Goal: Task Accomplishment & Management: Manage account settings

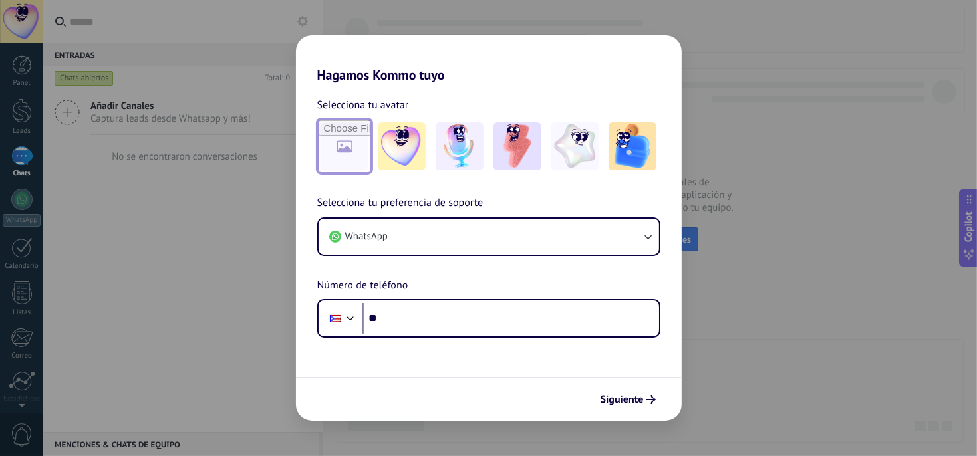
click at [347, 146] on input "file" at bounding box center [344, 146] width 52 height 52
type input "**********"
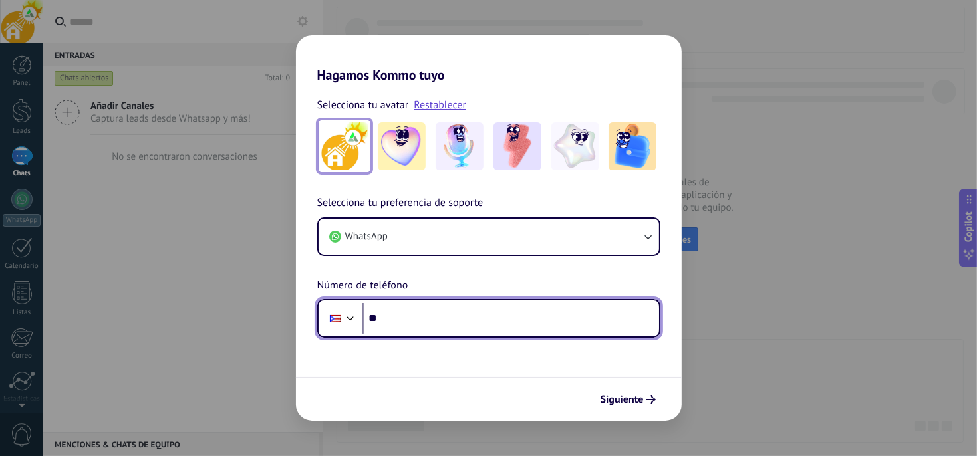
click at [388, 320] on input "**" at bounding box center [510, 318] width 297 height 31
type input "**********"
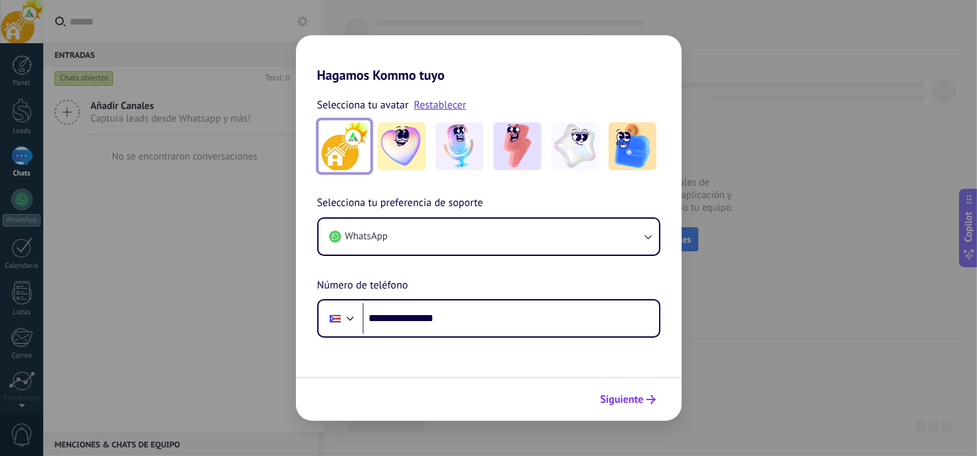
click at [629, 399] on span "Siguiente" at bounding box center [621, 399] width 43 height 9
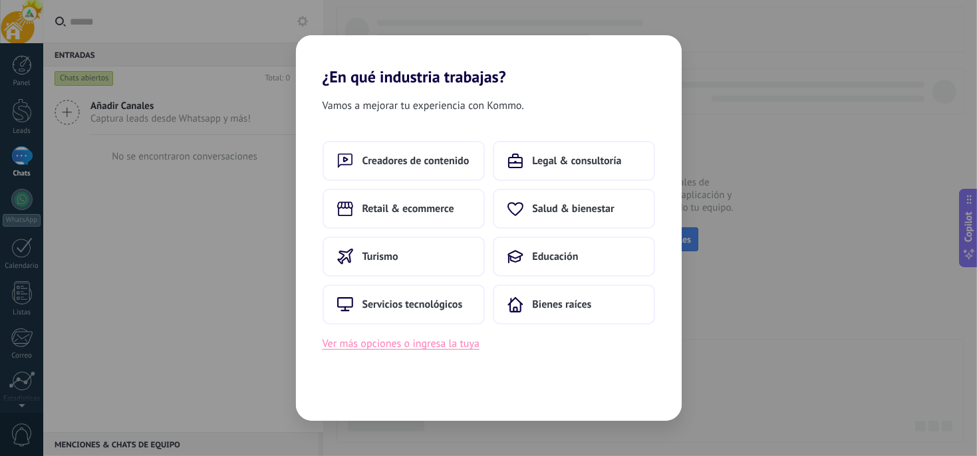
click at [456, 346] on button "Ver más opciones o ingresa la tuya" at bounding box center [400, 343] width 157 height 17
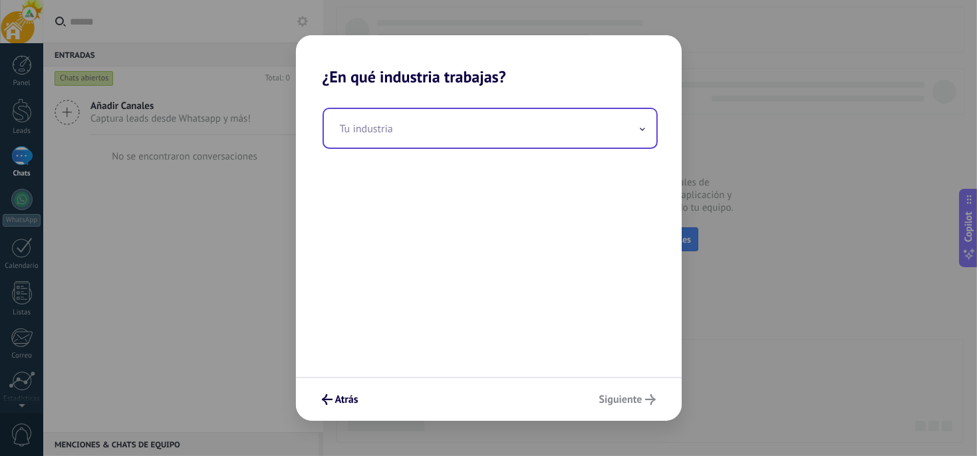
click at [383, 130] on input "text" at bounding box center [490, 128] width 332 height 39
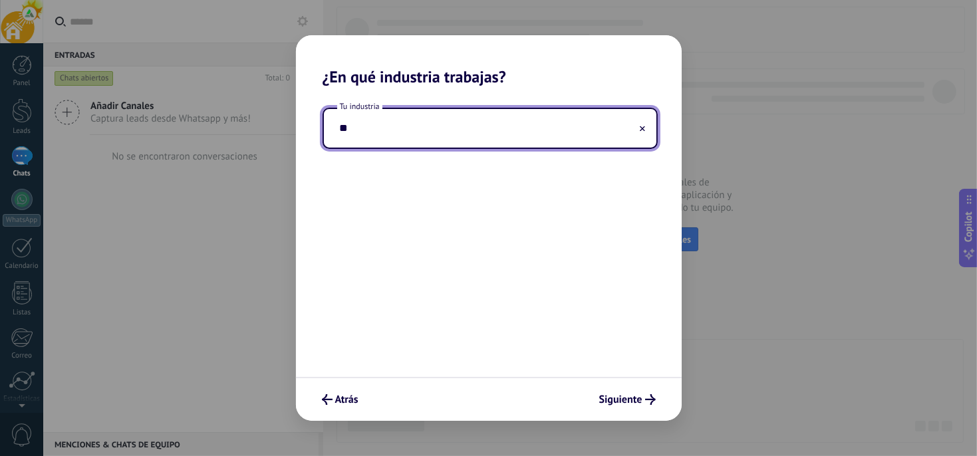
type input "*"
type input "**********"
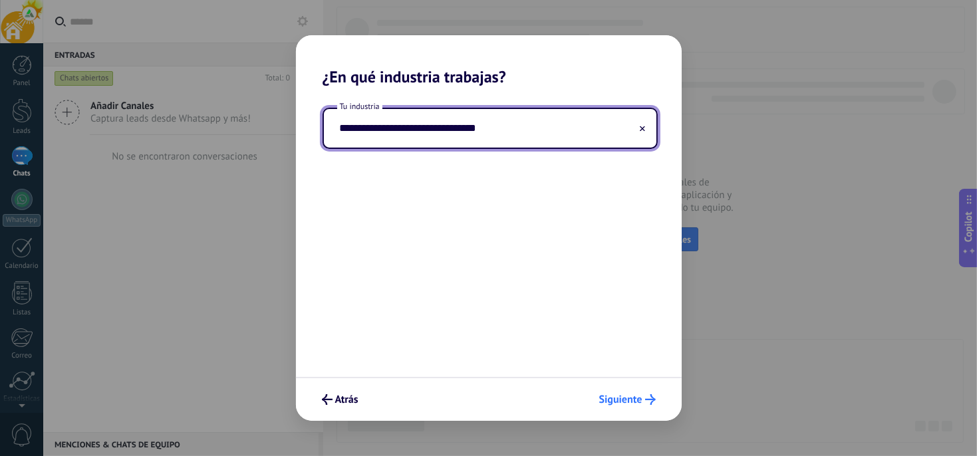
click at [632, 395] on span "Siguiente" at bounding box center [620, 399] width 43 height 9
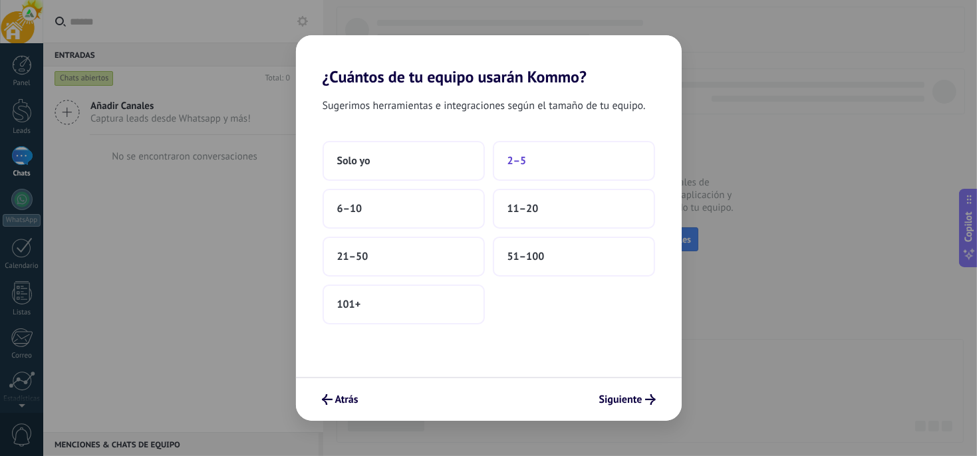
click at [541, 159] on button "2–5" at bounding box center [574, 161] width 162 height 40
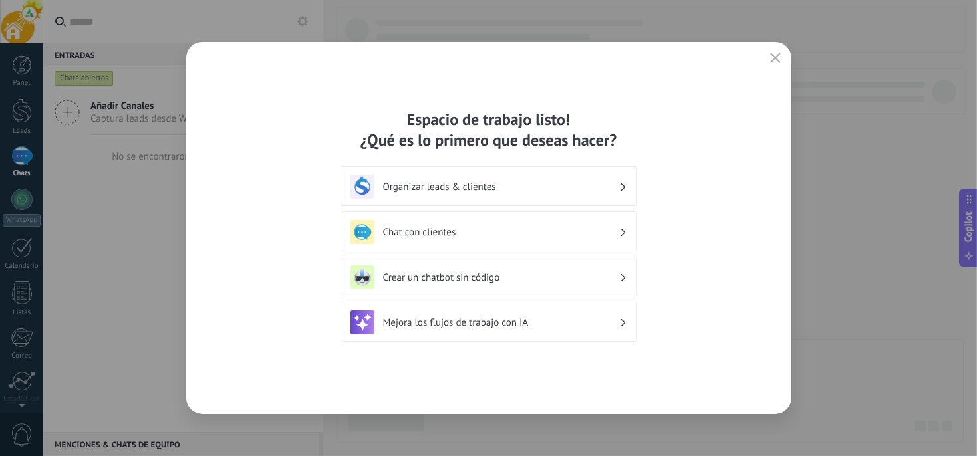
click at [604, 189] on h3 "Organizar leads & clientes" at bounding box center [501, 187] width 236 height 13
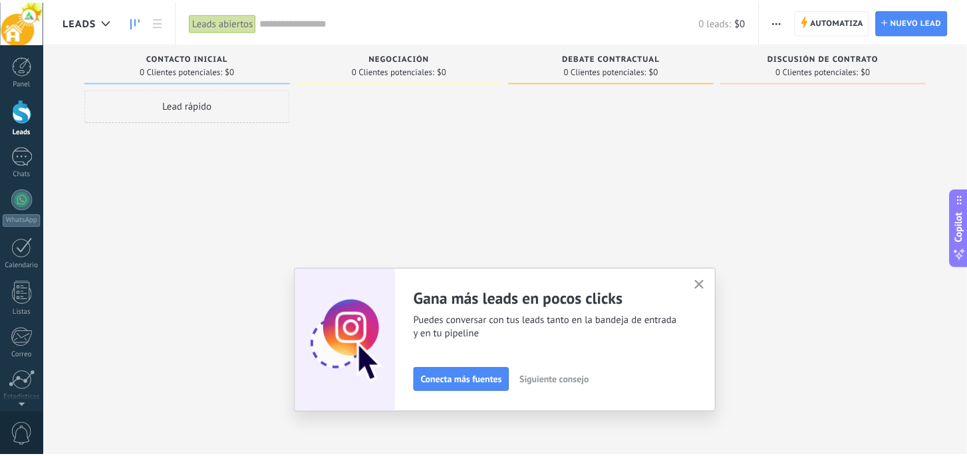
scroll to position [96, 0]
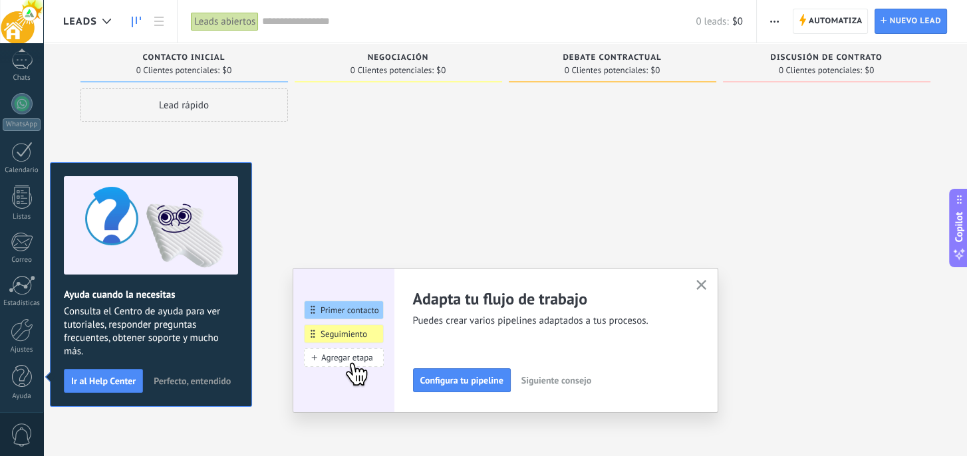
click at [706, 283] on icon "button" at bounding box center [701, 285] width 10 height 10
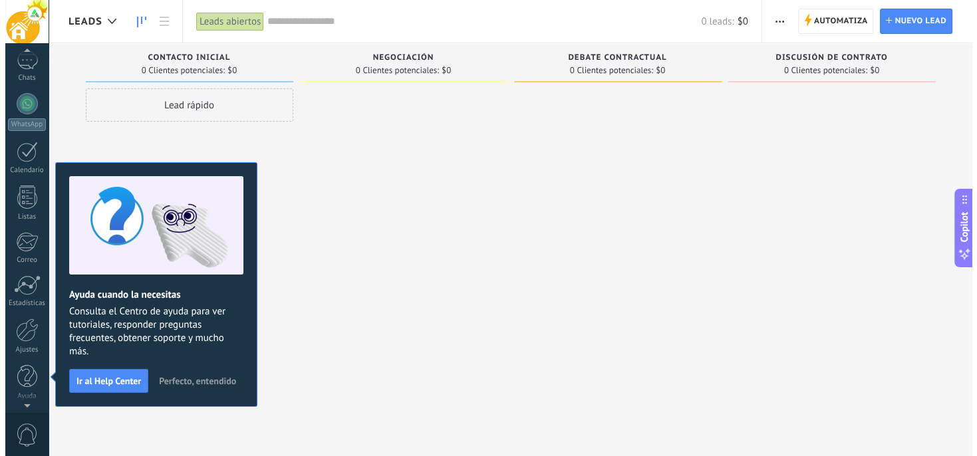
scroll to position [0, 0]
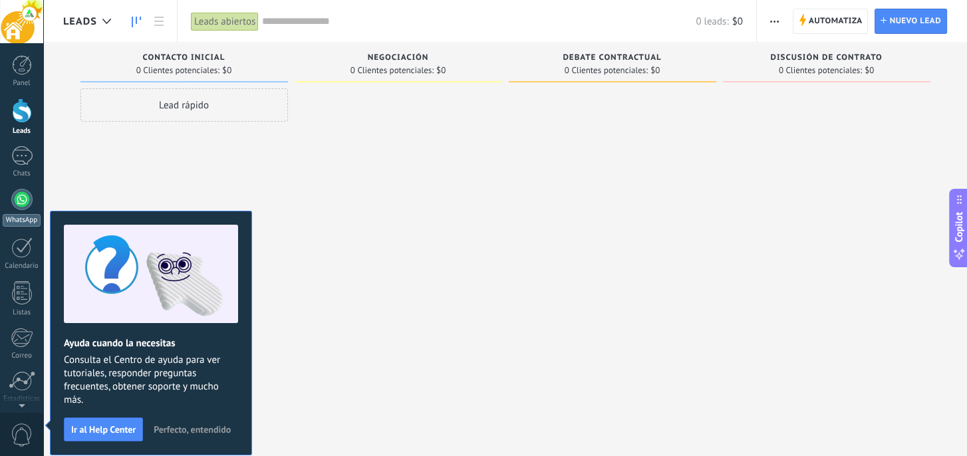
click at [26, 197] on div at bounding box center [21, 199] width 21 height 21
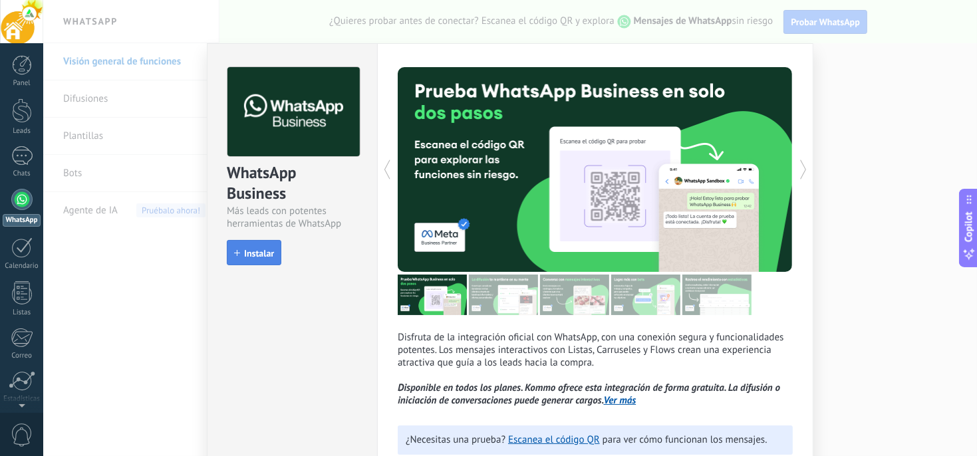
click at [251, 250] on span "Instalar" at bounding box center [259, 253] width 30 height 9
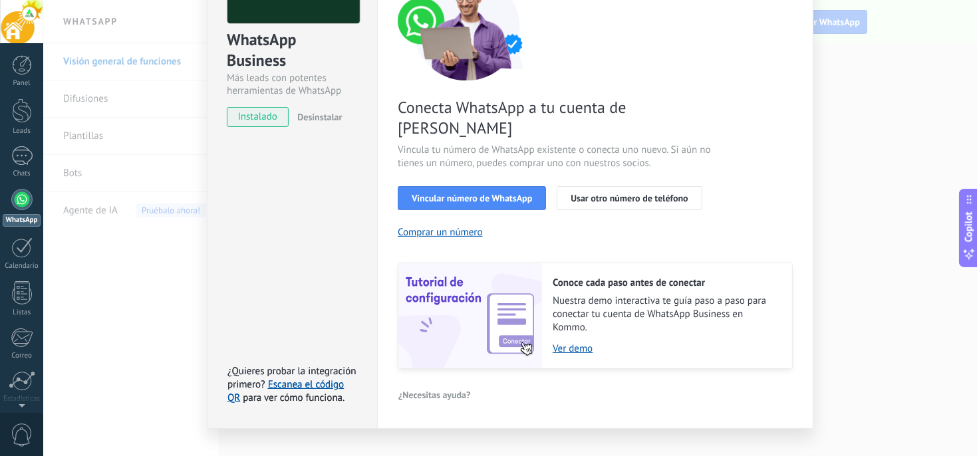
scroll to position [66, 0]
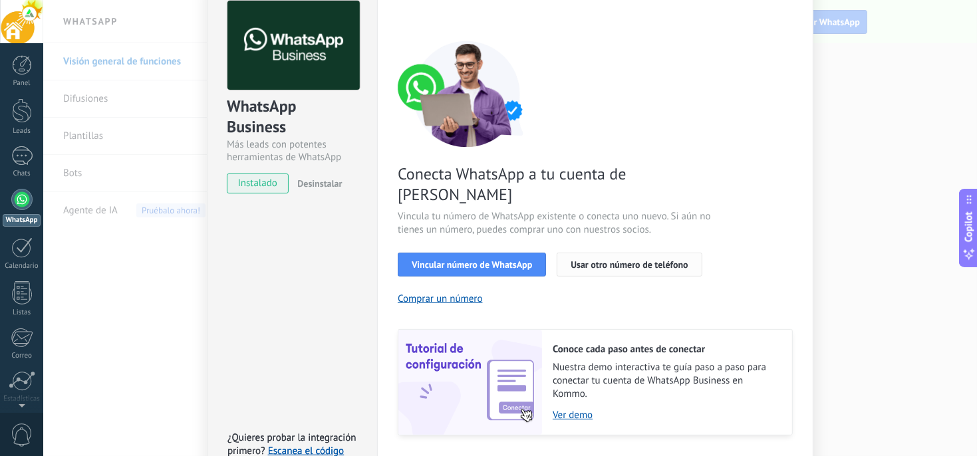
click at [613, 260] on span "Usar otro número de teléfono" at bounding box center [628, 264] width 117 height 9
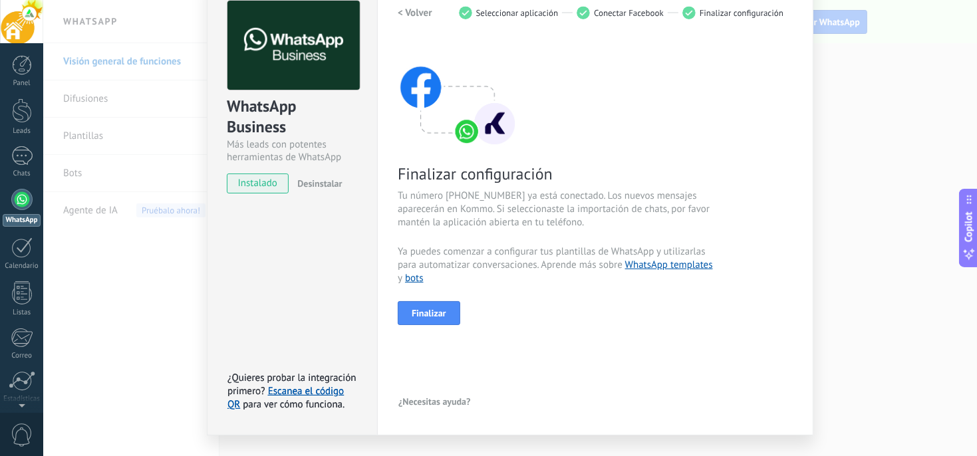
click at [319, 180] on span "Desinstalar" at bounding box center [319, 184] width 45 height 12
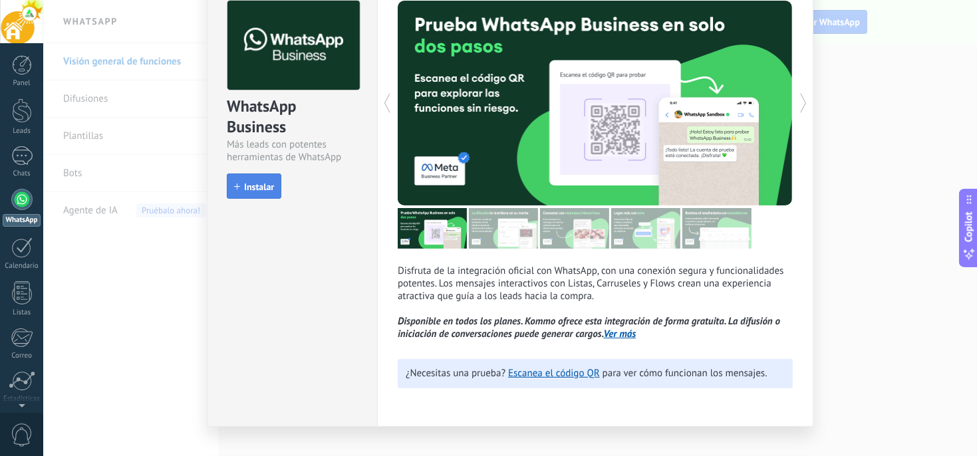
click at [249, 185] on span "Instalar" at bounding box center [259, 186] width 30 height 9
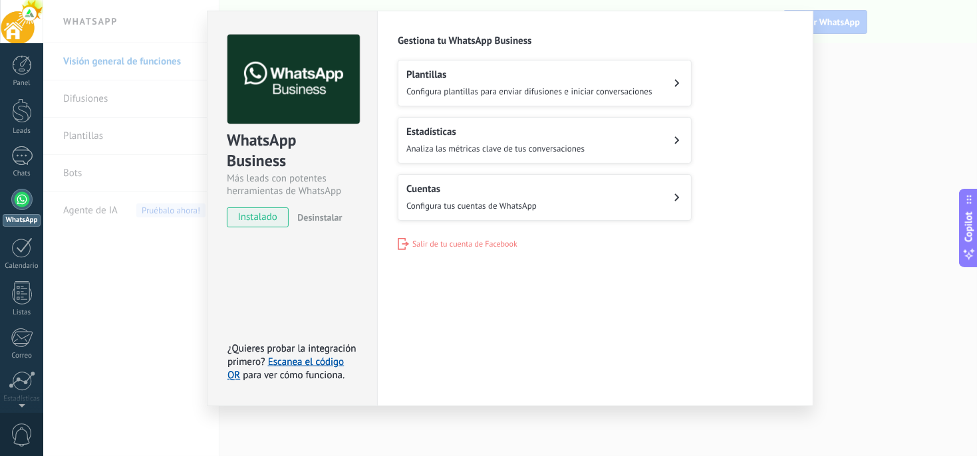
click at [518, 200] on span "Configura tus cuentas de WhatsApp" at bounding box center [471, 205] width 130 height 11
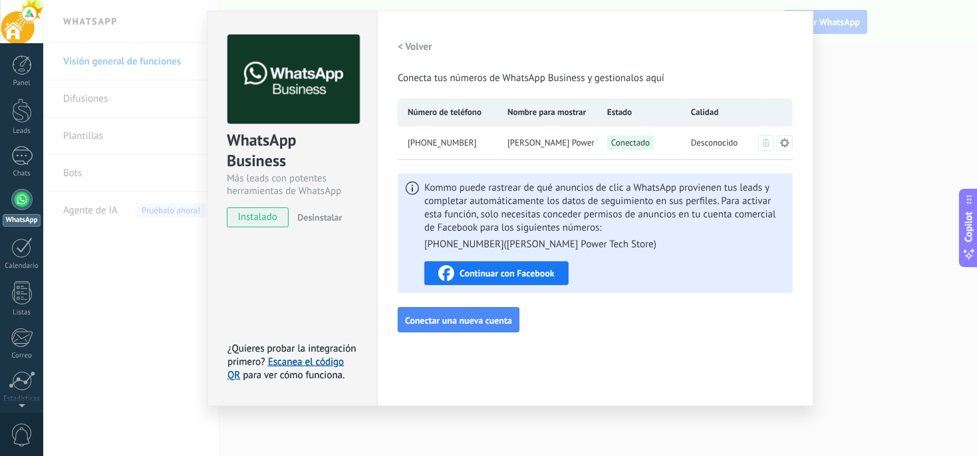
click at [499, 273] on span "Continuar con Facebook" at bounding box center [506, 273] width 95 height 9
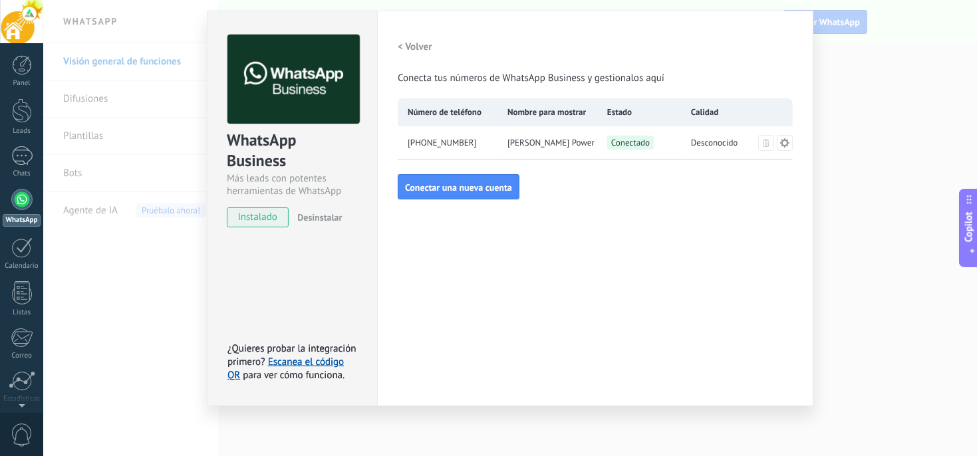
click at [852, 352] on div "WhatsApp Business Más leads con potentes herramientas de WhatsApp instalado Des…" at bounding box center [509, 228] width 933 height 456
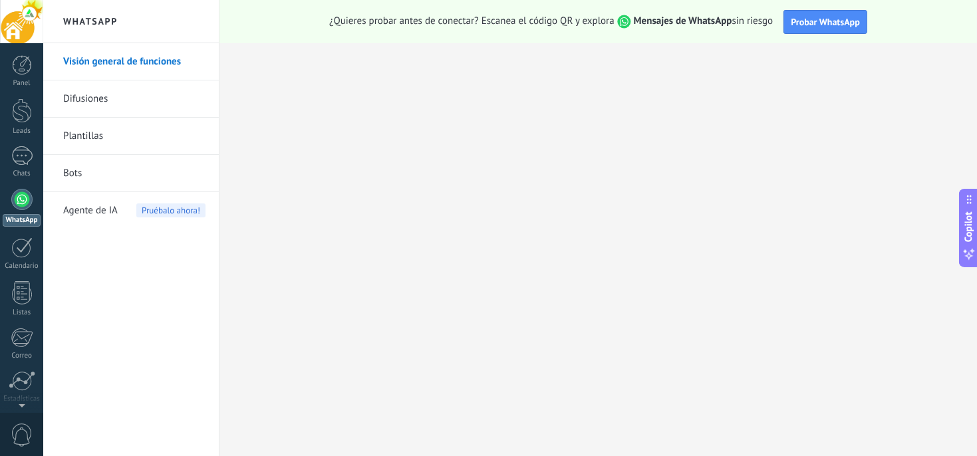
scroll to position [0, 0]
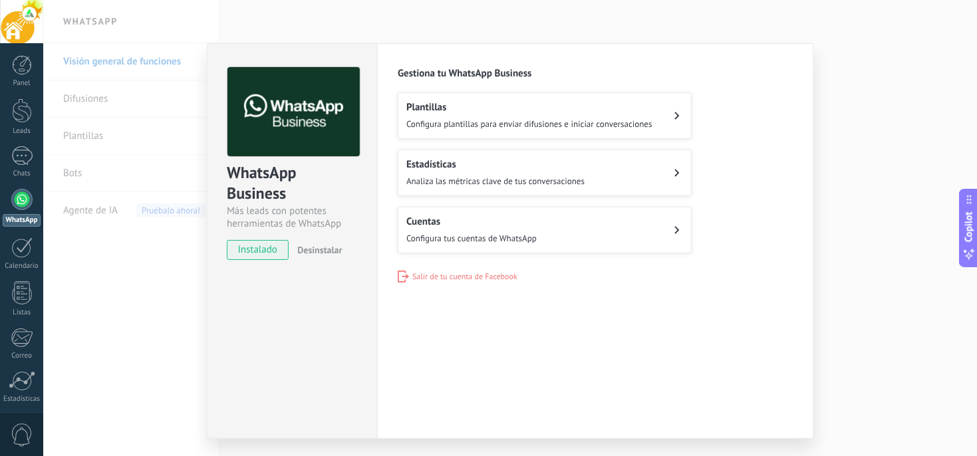
click at [479, 117] on div "Plantillas Configura plantillas para enviar difusiones e iniciar conversaciones" at bounding box center [529, 115] width 246 height 29
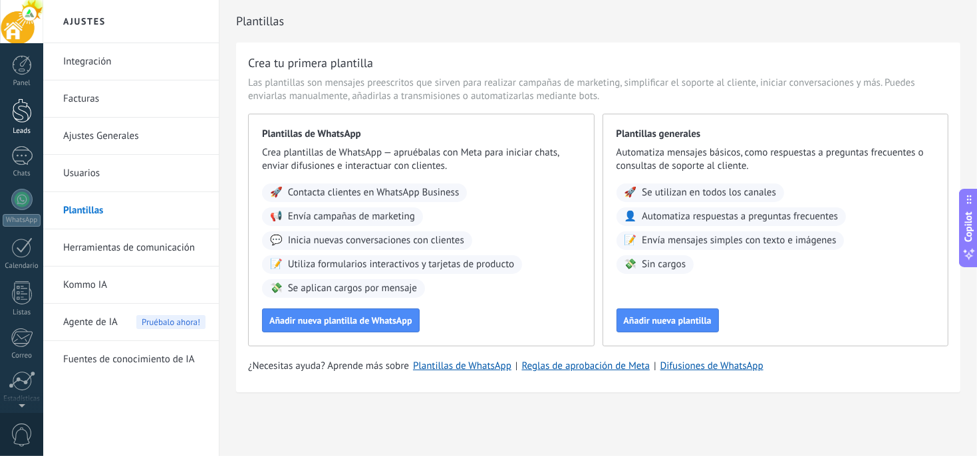
click at [24, 118] on div at bounding box center [22, 110] width 20 height 25
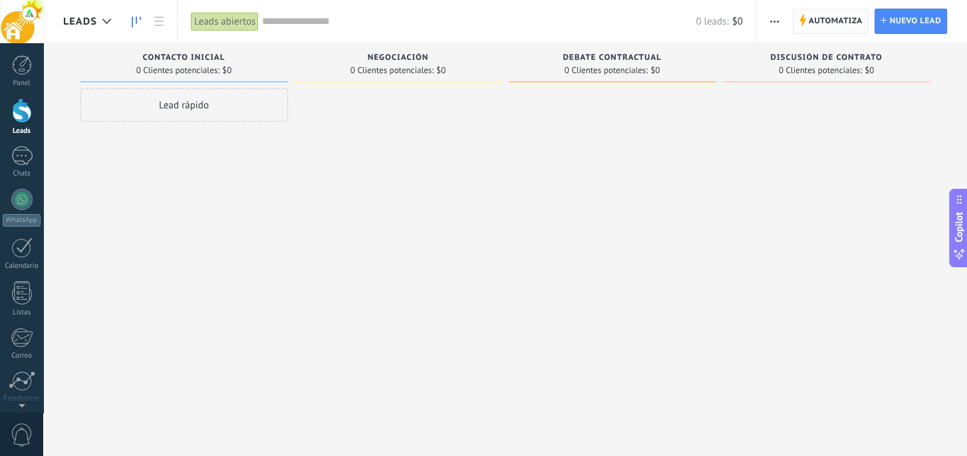
click at [827, 26] on span "Automatiza" at bounding box center [835, 21] width 54 height 24
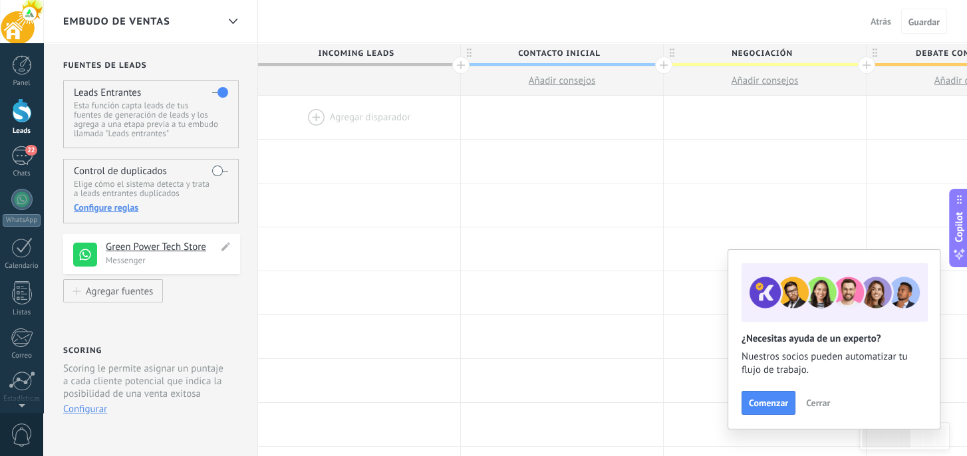
click at [155, 243] on h4 "[PERSON_NAME] Power Tech Store" at bounding box center [162, 247] width 112 height 13
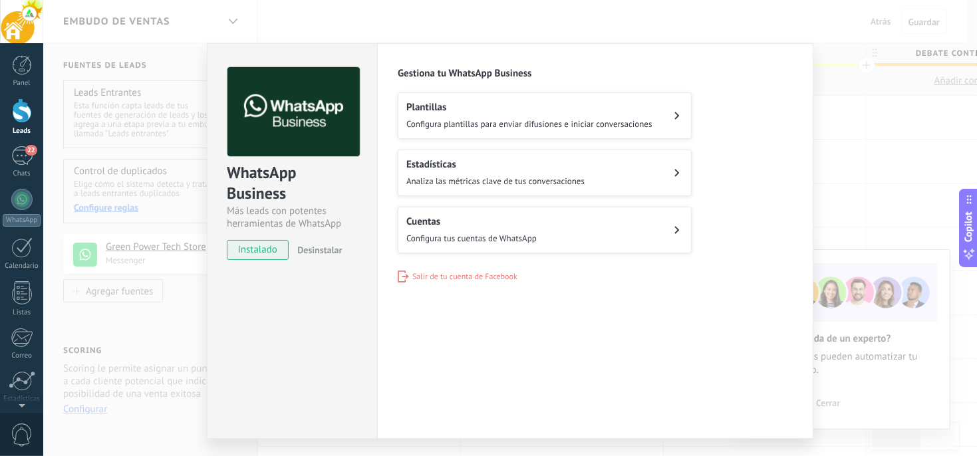
click at [455, 180] on span "Analiza las métricas clave de tus conversaciones" at bounding box center [495, 181] width 178 height 11
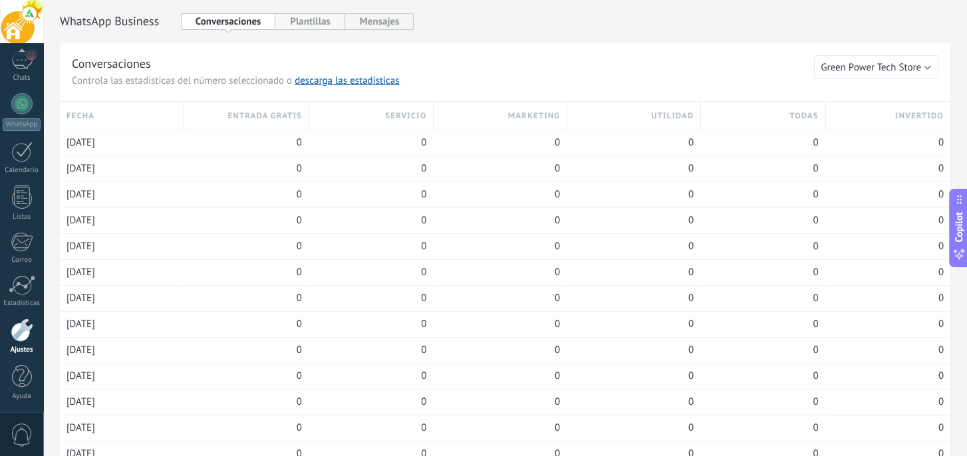
click at [315, 25] on button "Plantillas" at bounding box center [309, 21] width 69 height 17
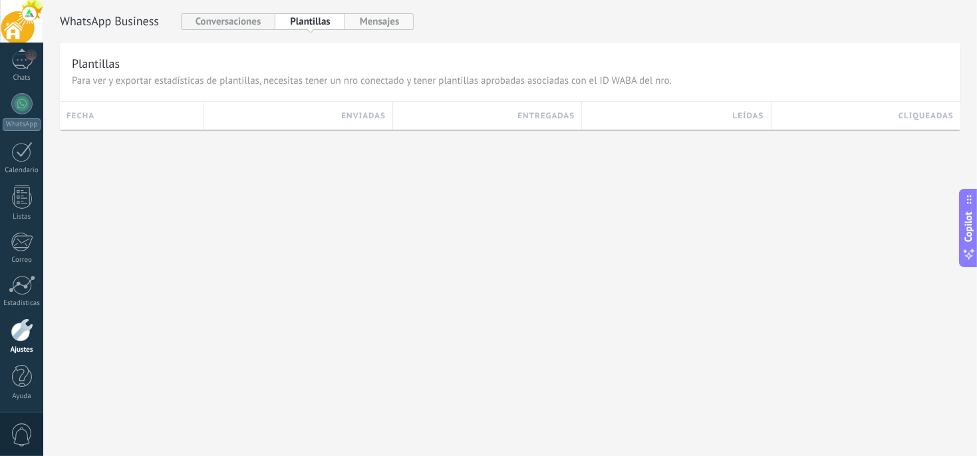
click at [387, 20] on button "Mensajes" at bounding box center [379, 21] width 69 height 17
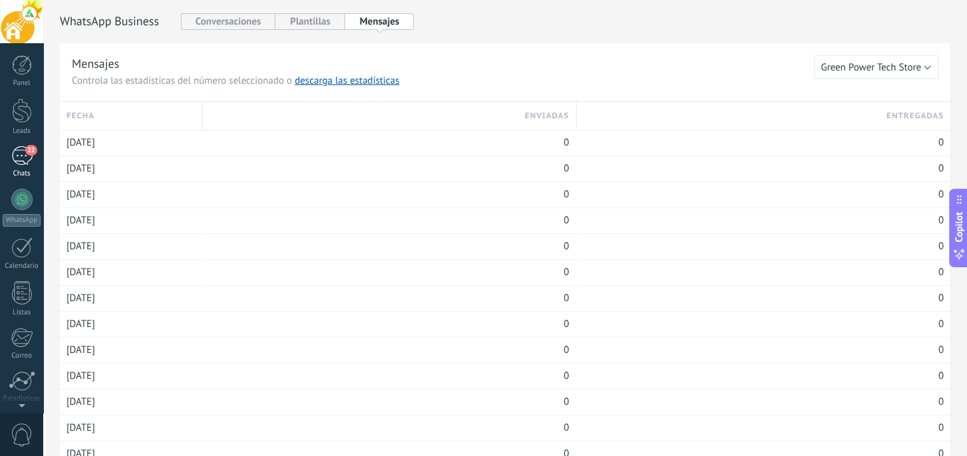
click at [26, 150] on span "22" at bounding box center [30, 150] width 11 height 11
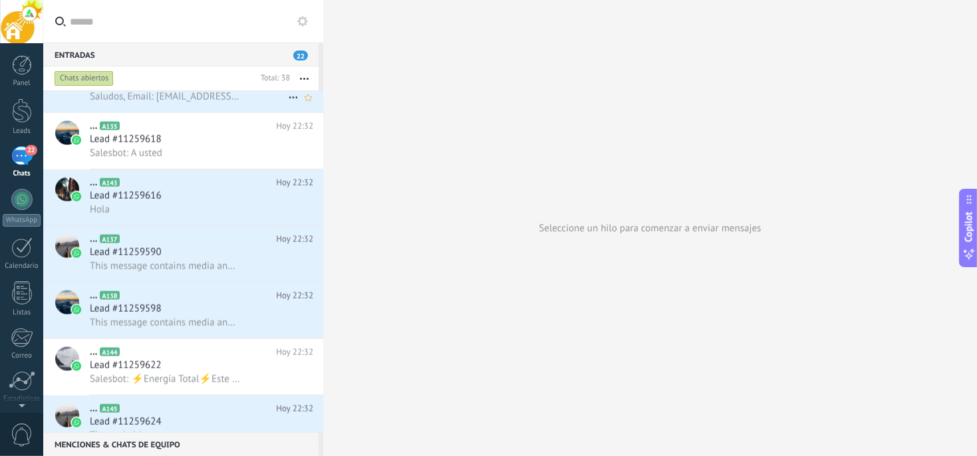
scroll to position [1448, 0]
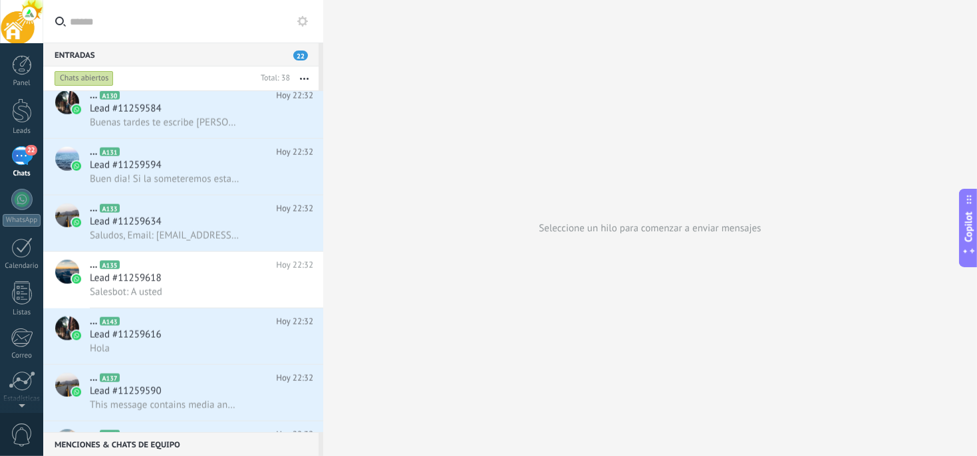
click at [89, 74] on div "Chats abiertos" at bounding box center [84, 78] width 59 height 16
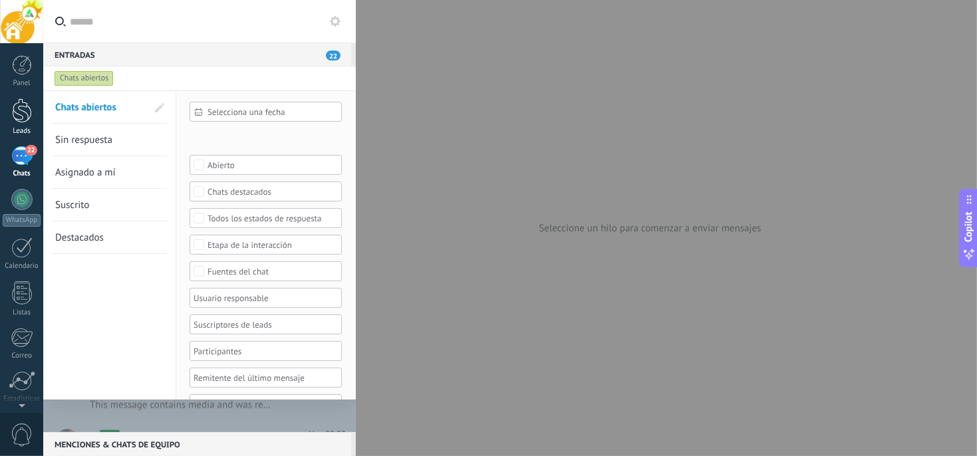
click at [23, 114] on div at bounding box center [22, 110] width 20 height 25
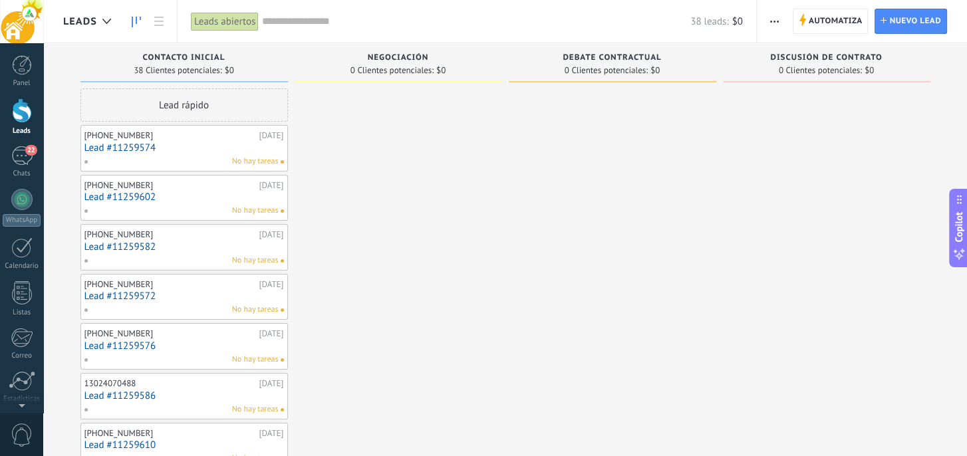
click at [105, 150] on link "Lead #11259574" at bounding box center [183, 147] width 199 height 11
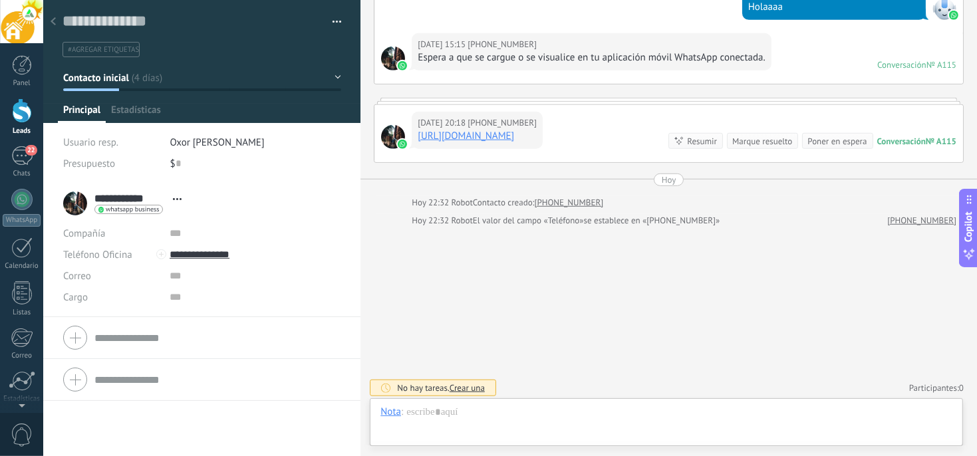
scroll to position [20, 0]
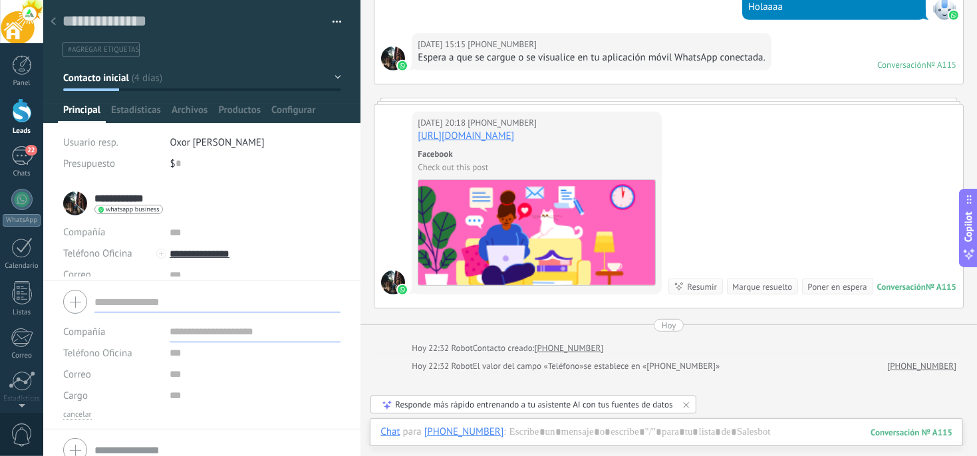
click at [112, 338] on form "Compañía Teléfono Oficina Ofic. directo Celular Fax Casa Otro Teléfono Oficina …" at bounding box center [201, 352] width 277 height 135
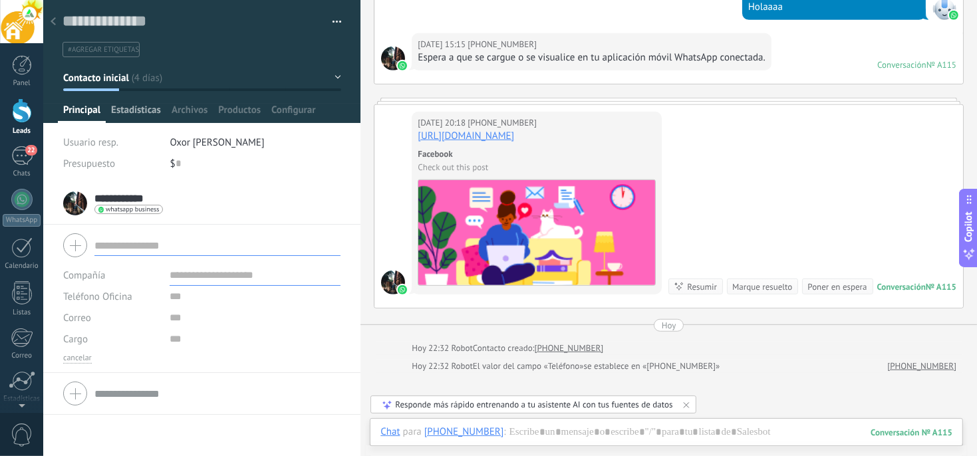
click at [148, 112] on span "Estadísticas" at bounding box center [136, 113] width 50 height 19
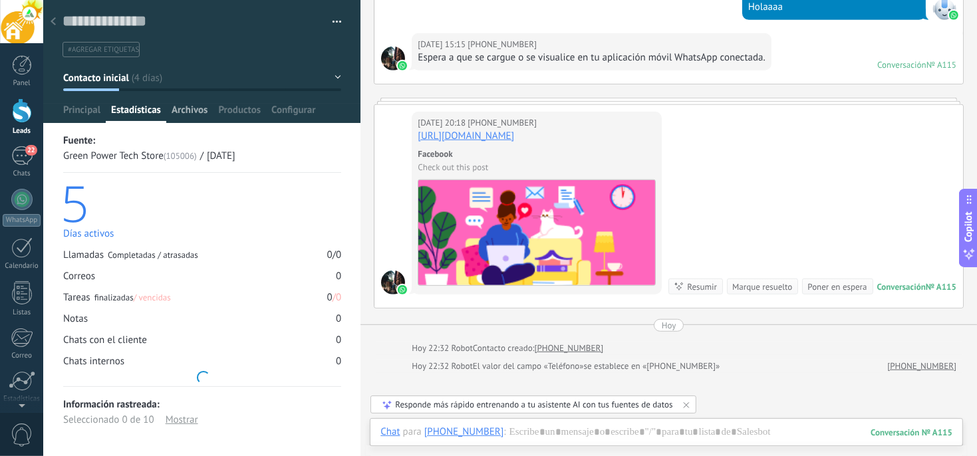
click at [176, 105] on span "Archivos" at bounding box center [190, 113] width 36 height 19
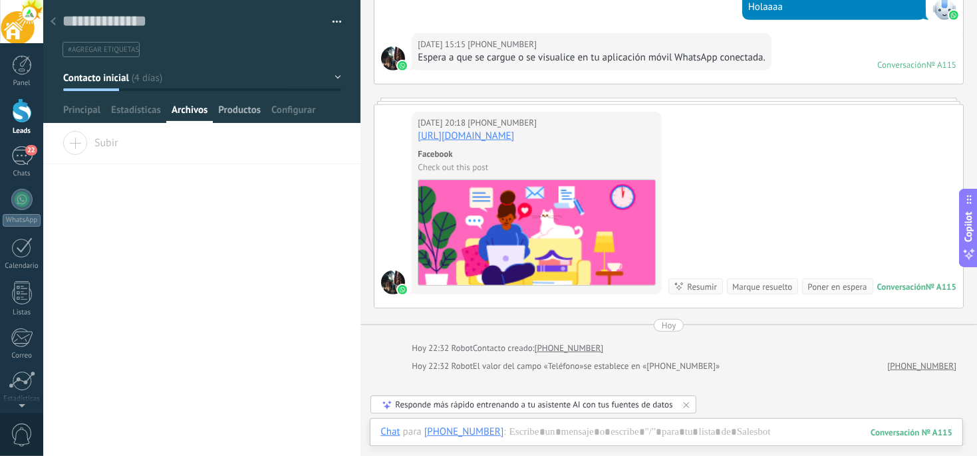
click at [221, 107] on span "Productos" at bounding box center [239, 113] width 43 height 19
click at [288, 106] on span "Configurar" at bounding box center [293, 113] width 44 height 19
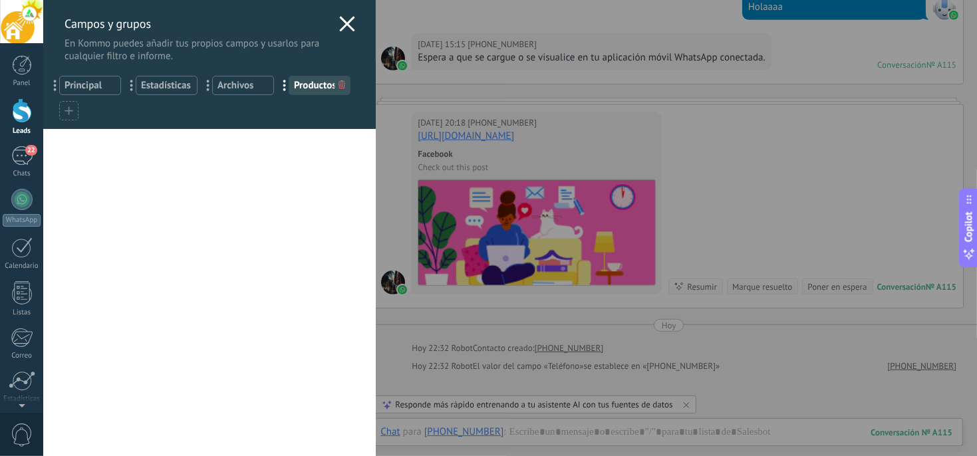
click at [519, 100] on div "Campos y grupos En Kommo puedes añadir tus propios campos y usarlos para cualqu…" at bounding box center [509, 228] width 933 height 456
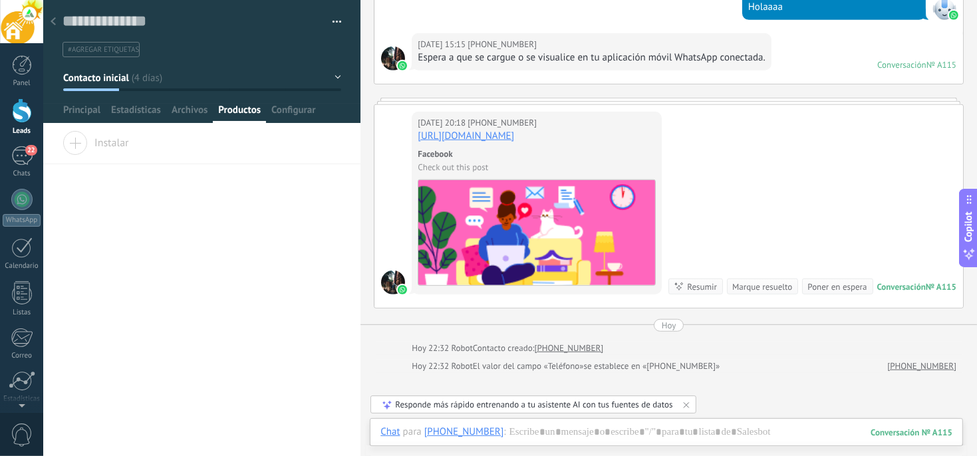
click at [514, 130] on link "https://www.facebook.com/share/v/1CJF1LtvG2/?mibextid=wwXIfr" at bounding box center [466, 136] width 96 height 13
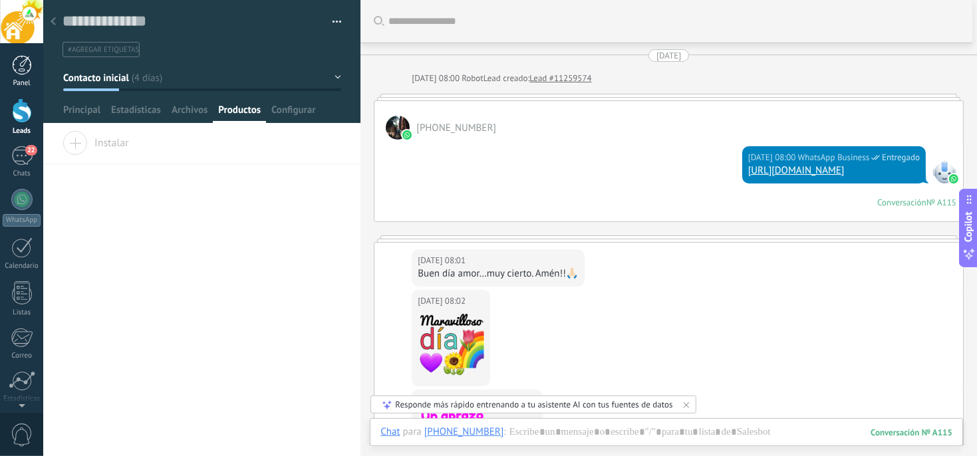
click at [19, 72] on div at bounding box center [22, 65] width 20 height 20
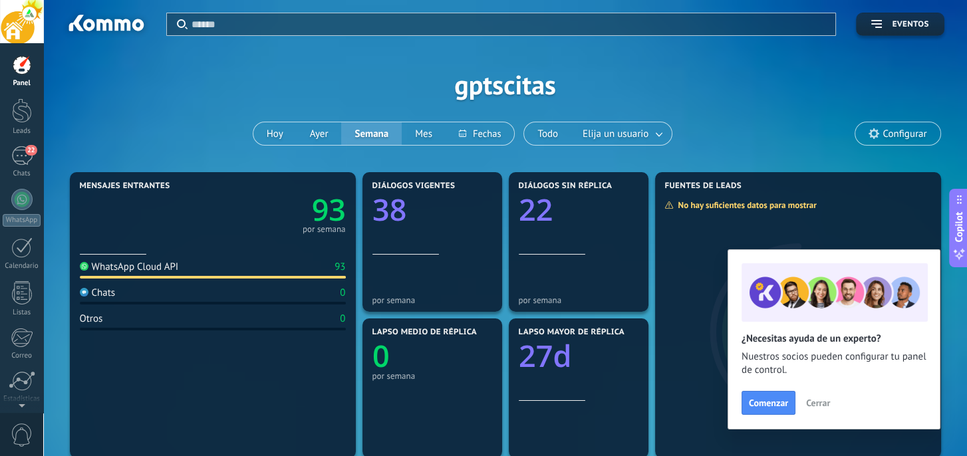
click at [243, 29] on input "text" at bounding box center [509, 24] width 636 height 14
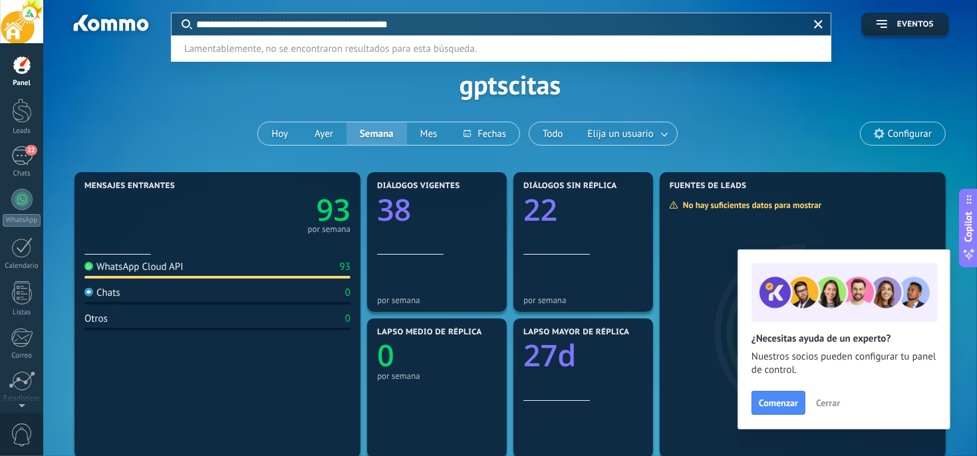
type input "**********"
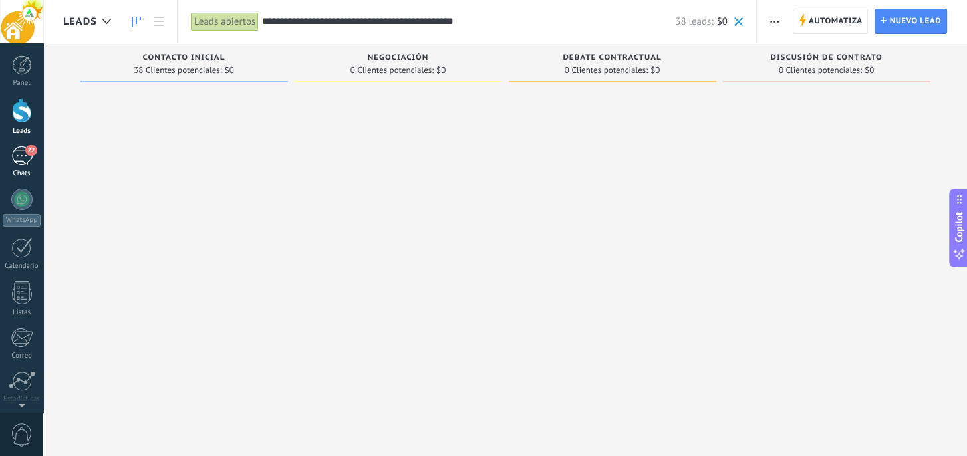
click at [21, 158] on div "22" at bounding box center [21, 155] width 21 height 19
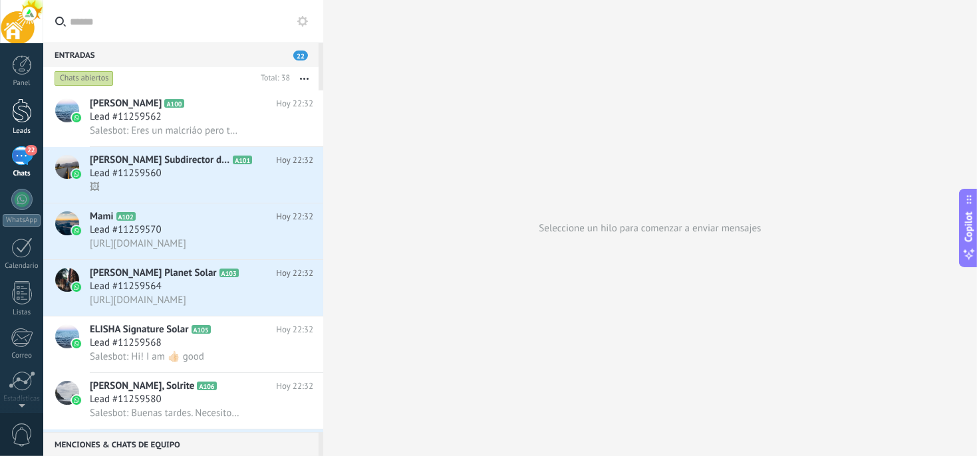
click at [30, 102] on div at bounding box center [22, 110] width 20 height 25
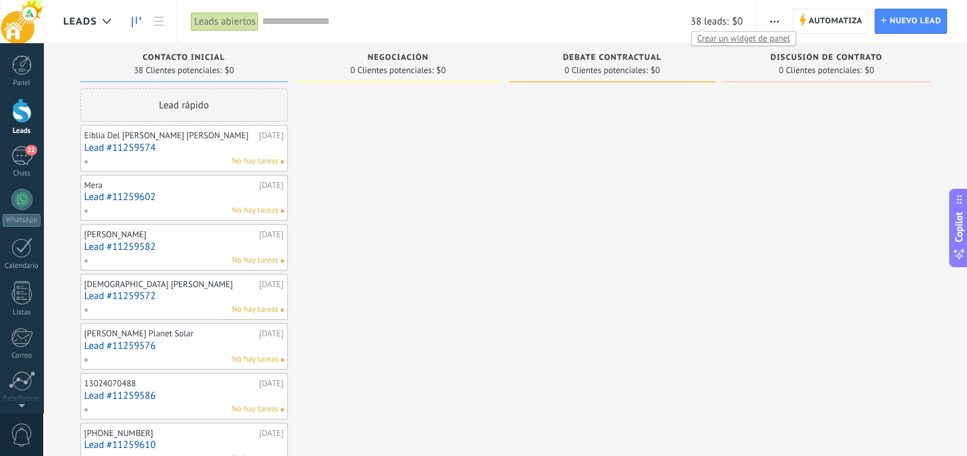
click at [713, 35] on span "Crear un widget de panel" at bounding box center [743, 38] width 104 height 14
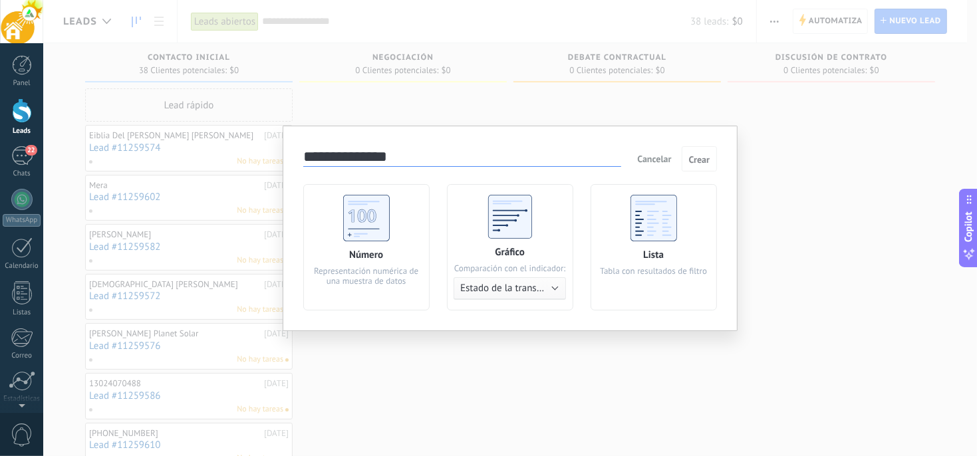
click at [663, 191] on div "Lista Tabla con resultados de filtro" at bounding box center [653, 247] width 126 height 126
click at [703, 161] on span "Crear" at bounding box center [699, 159] width 21 height 9
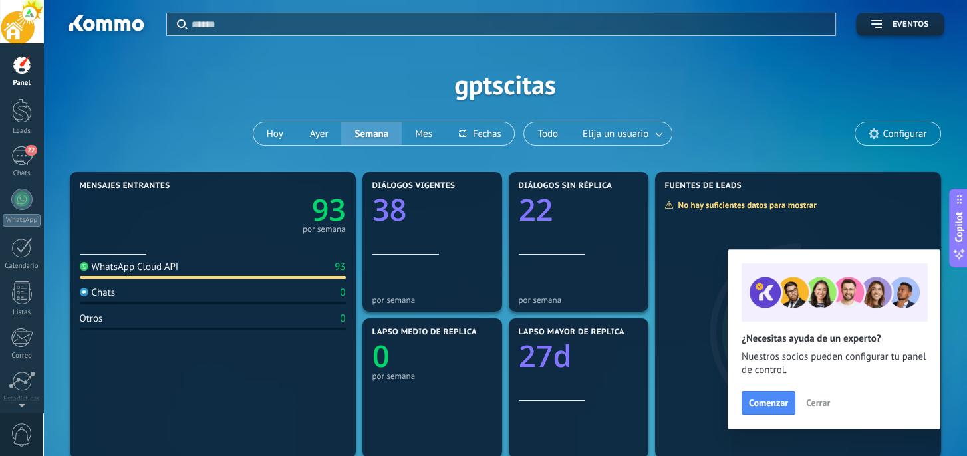
click at [881, 136] on span "Configurar" at bounding box center [897, 133] width 84 height 23
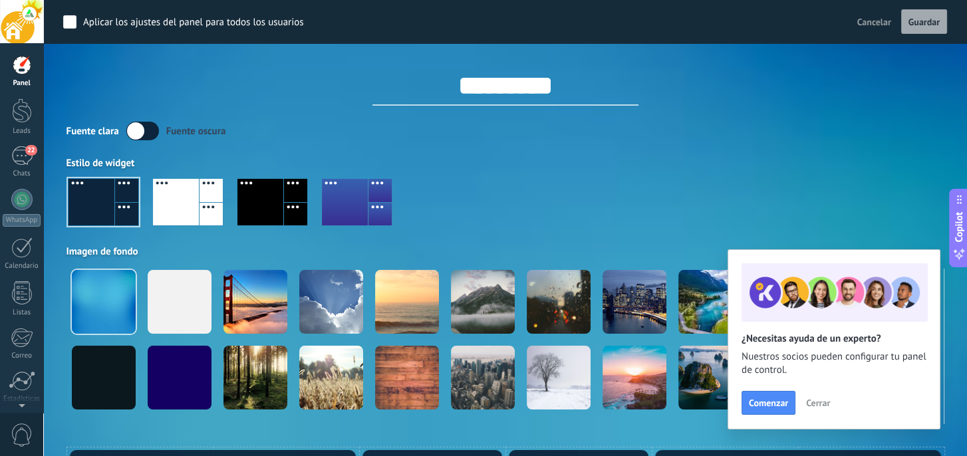
click at [864, 16] on span "Cancelar" at bounding box center [874, 22] width 34 height 12
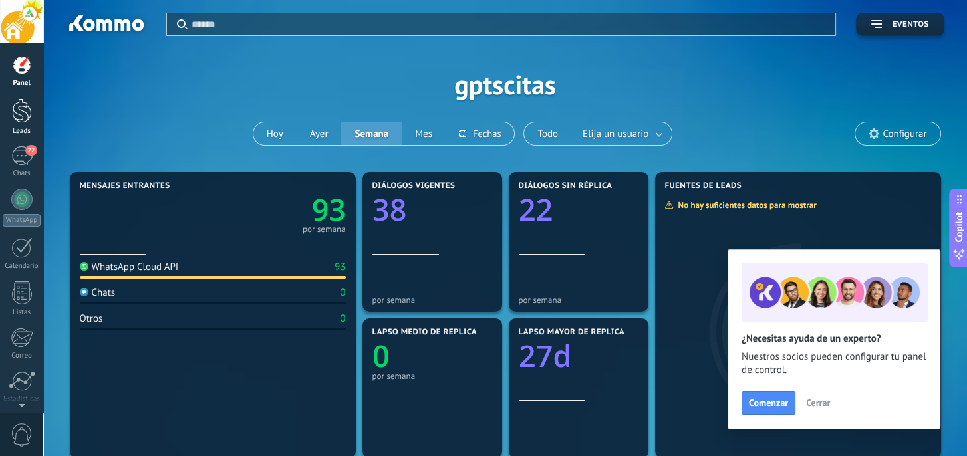
click at [22, 112] on div at bounding box center [22, 110] width 20 height 25
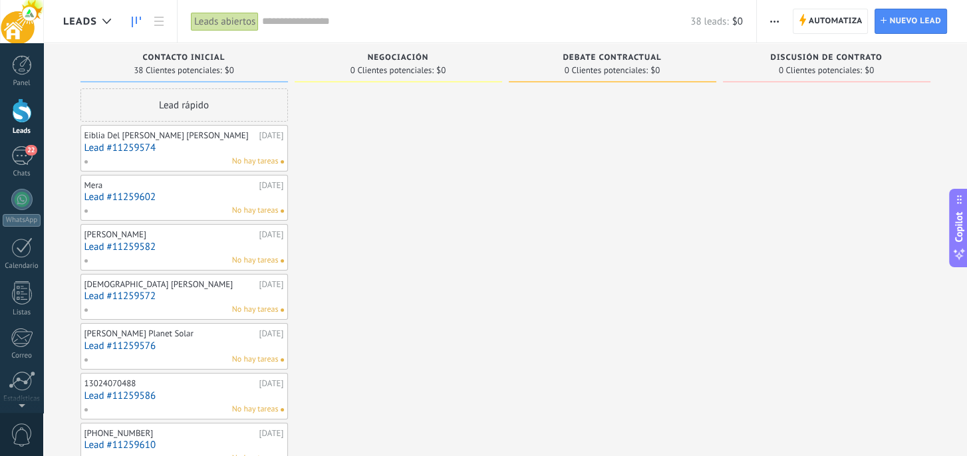
click at [137, 136] on div "Eiblia [PERSON_NAME]" at bounding box center [170, 135] width 172 height 11
click at [179, 142] on link "Lead #11259574" at bounding box center [183, 147] width 199 height 11
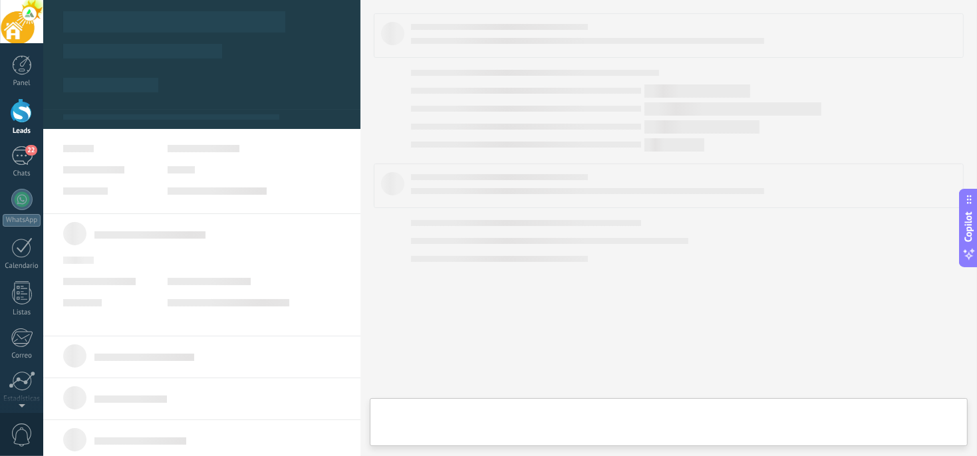
type textarea "**********"
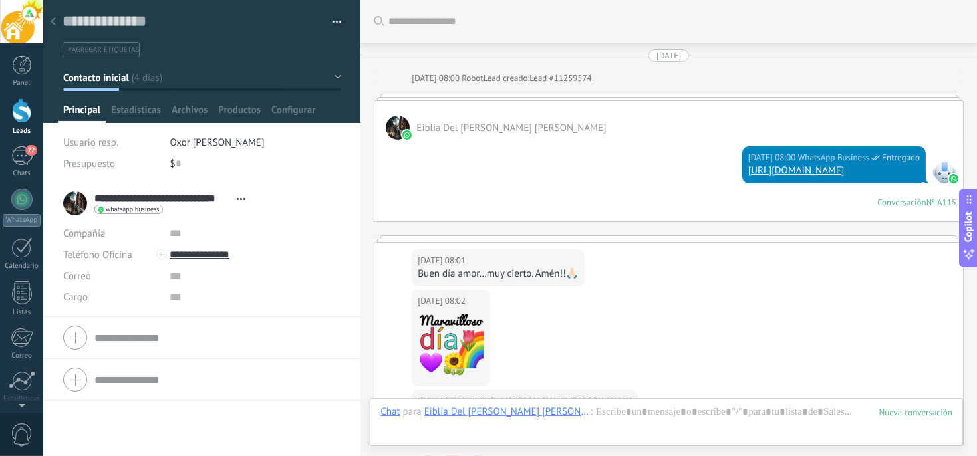
scroll to position [816, 0]
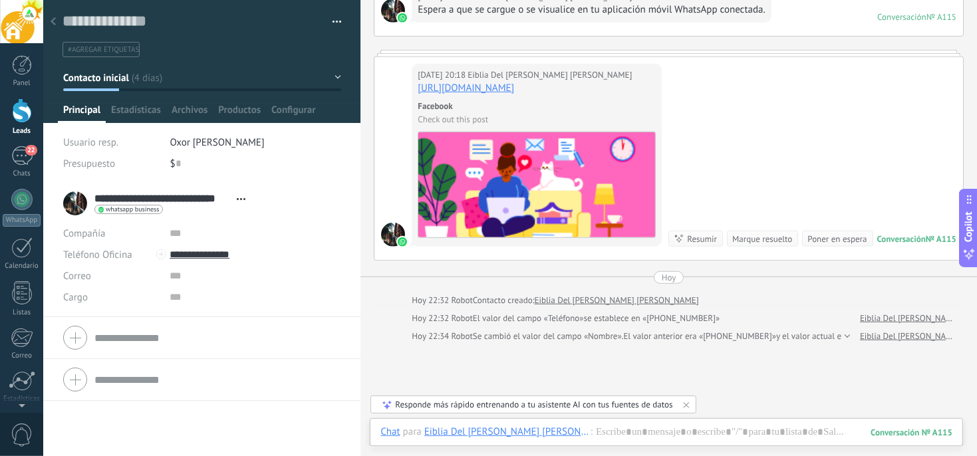
click at [101, 50] on span "#agregar etiquetas" at bounding box center [103, 49] width 71 height 9
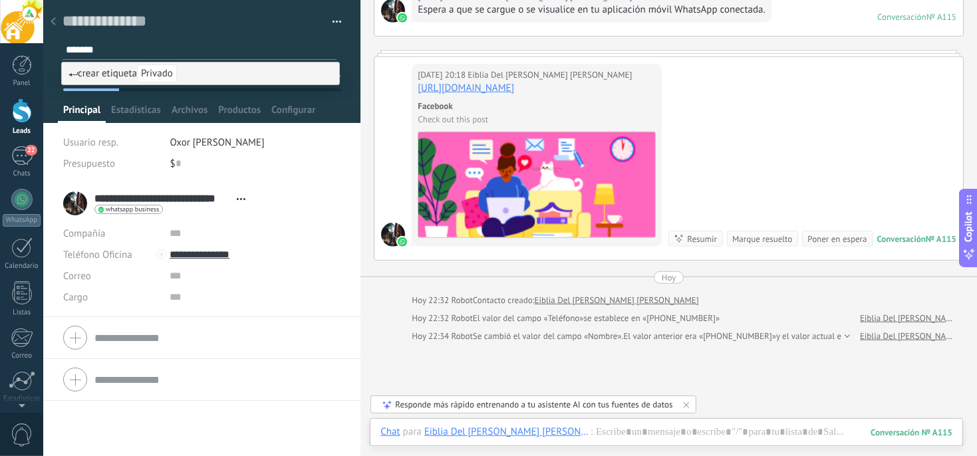
type input "*******"
click at [119, 75] on span "crear etiqueta Privado" at bounding box center [122, 73] width 108 height 13
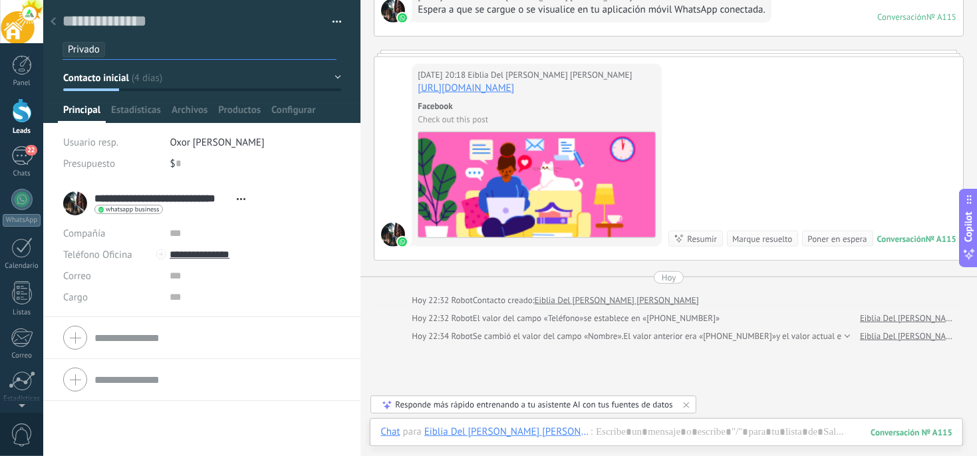
click at [98, 49] on span "Privado" at bounding box center [84, 49] width 32 height 13
click at [96, 52] on input "text" at bounding box center [201, 50] width 270 height 14
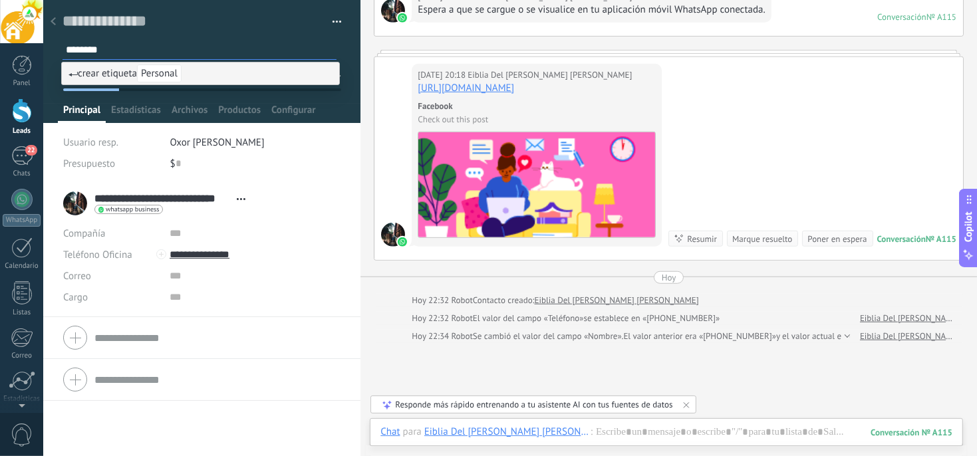
type input "********"
click at [171, 76] on span "Personal" at bounding box center [159, 73] width 45 height 18
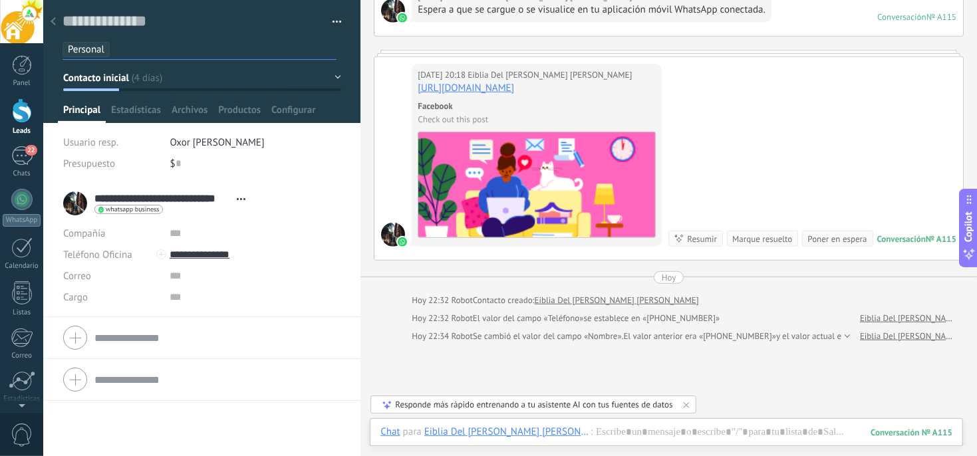
click at [59, 24] on div at bounding box center [53, 22] width 19 height 26
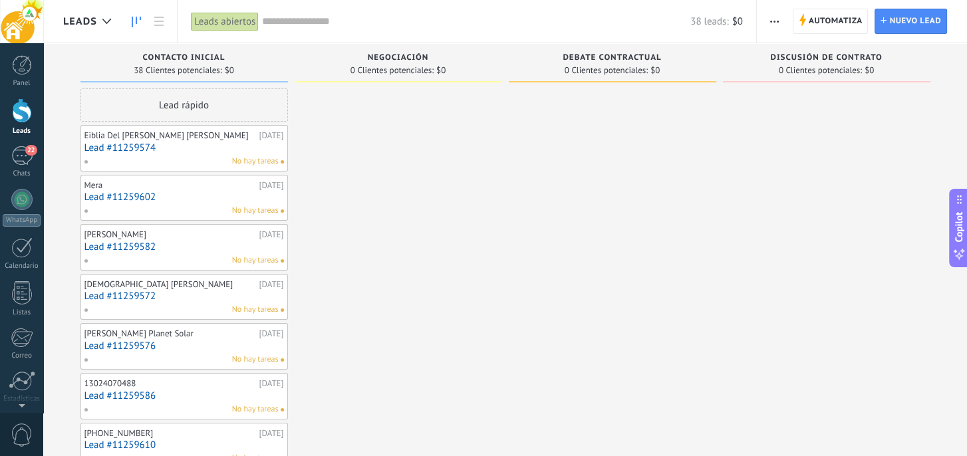
click at [164, 192] on link "Lead #11259602" at bounding box center [183, 196] width 199 height 11
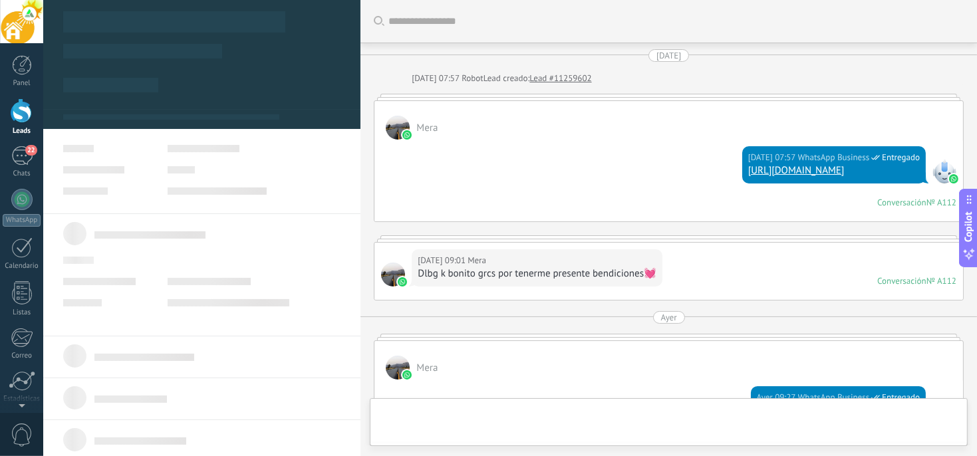
scroll to position [318, 0]
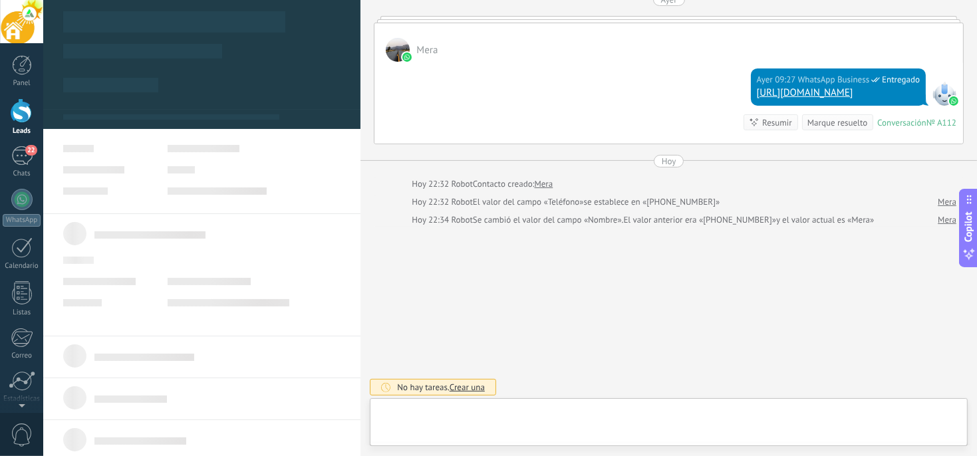
type textarea "**********"
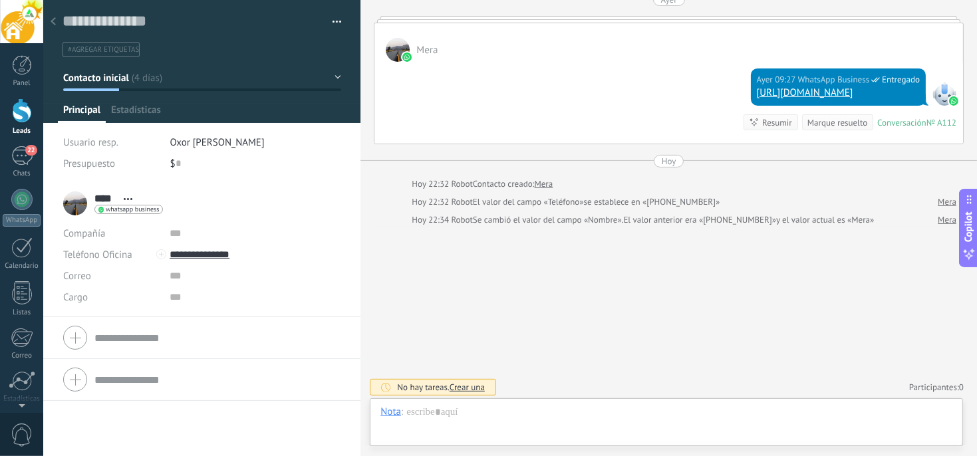
scroll to position [20, 0]
click at [110, 51] on span "#agregar etiquetas" at bounding box center [103, 49] width 71 height 9
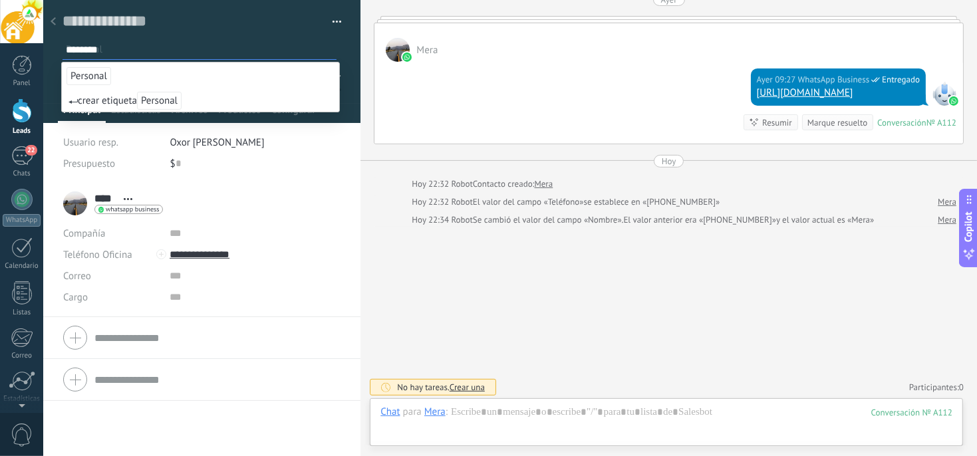
type input "********"
click at [97, 72] on span "Personal" at bounding box center [88, 76] width 45 height 18
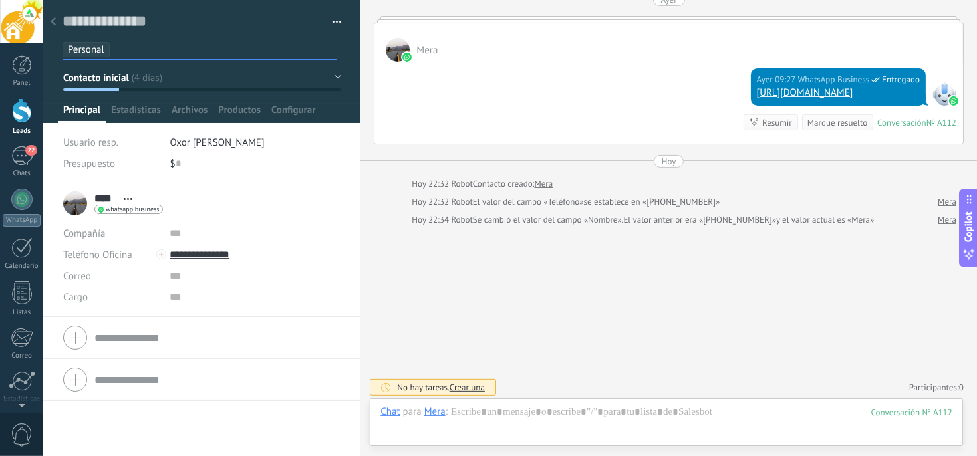
click at [54, 17] on icon at bounding box center [53, 21] width 5 height 8
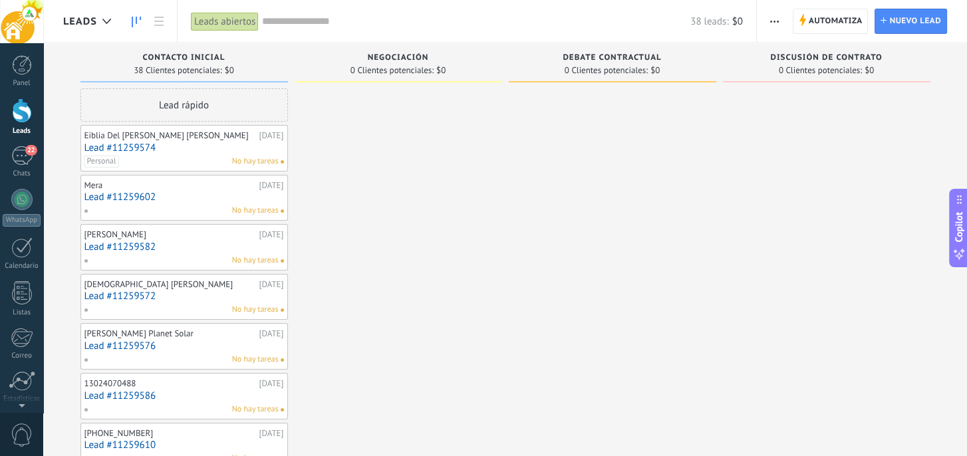
click at [154, 194] on link "Lead #11259602" at bounding box center [183, 196] width 199 height 11
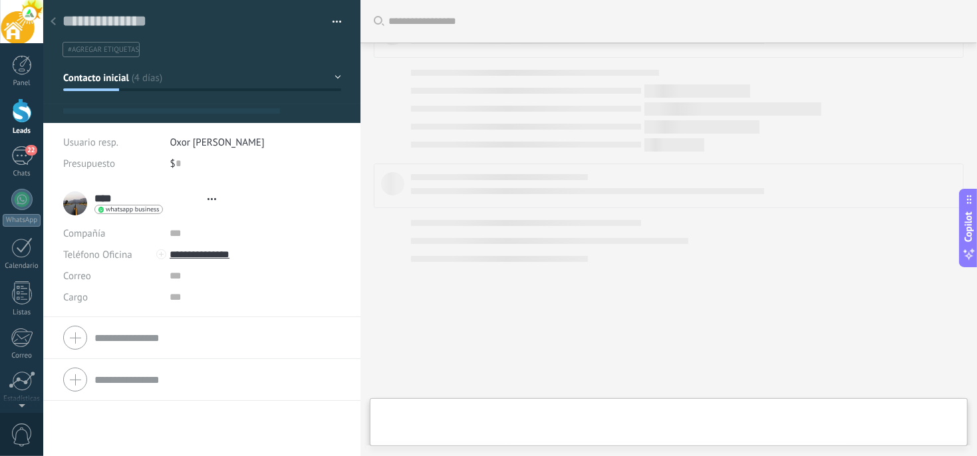
type textarea "**********"
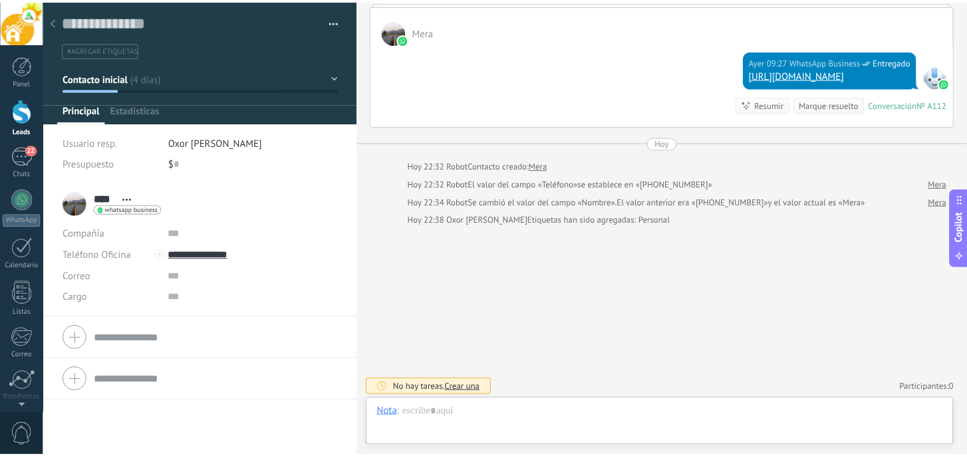
scroll to position [20, 0]
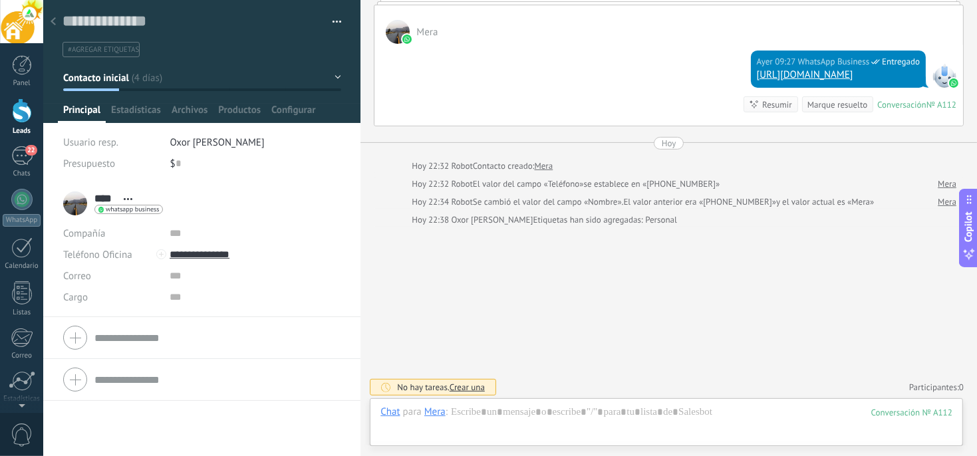
click at [94, 49] on span "#agregar etiquetas" at bounding box center [103, 49] width 71 height 9
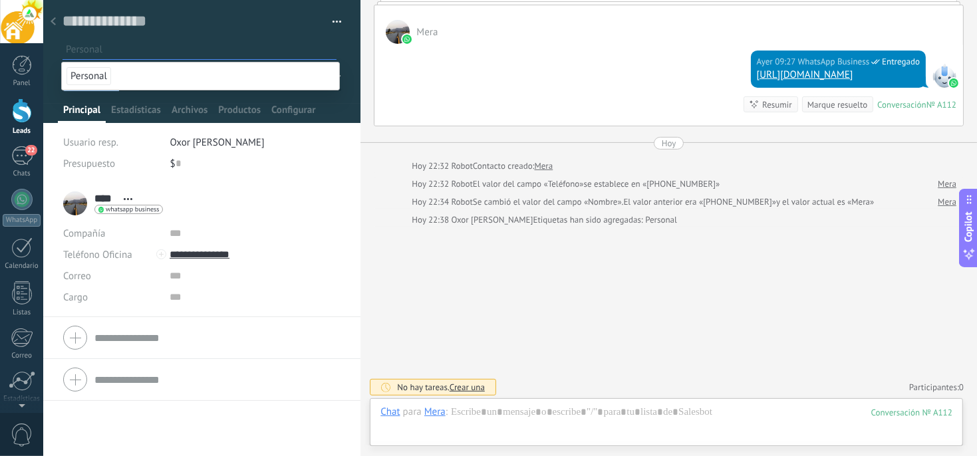
click at [87, 78] on span "Personal" at bounding box center [88, 76] width 45 height 18
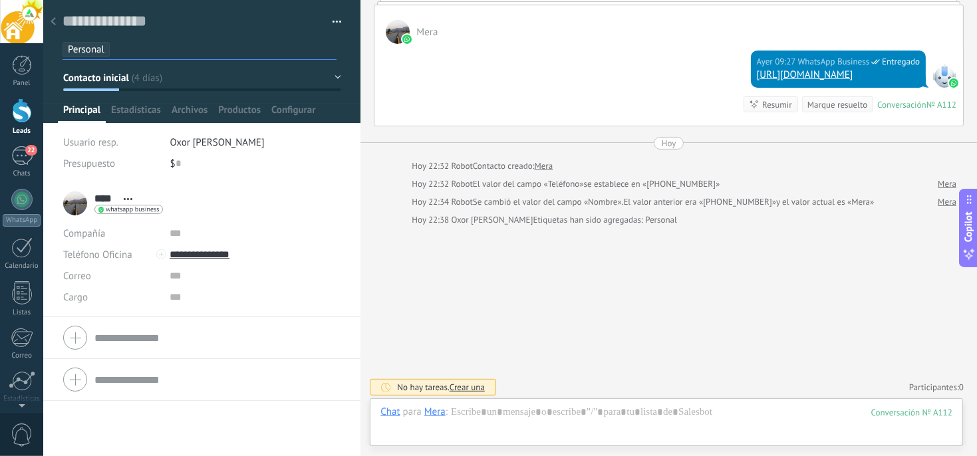
click at [57, 19] on div at bounding box center [53, 22] width 19 height 26
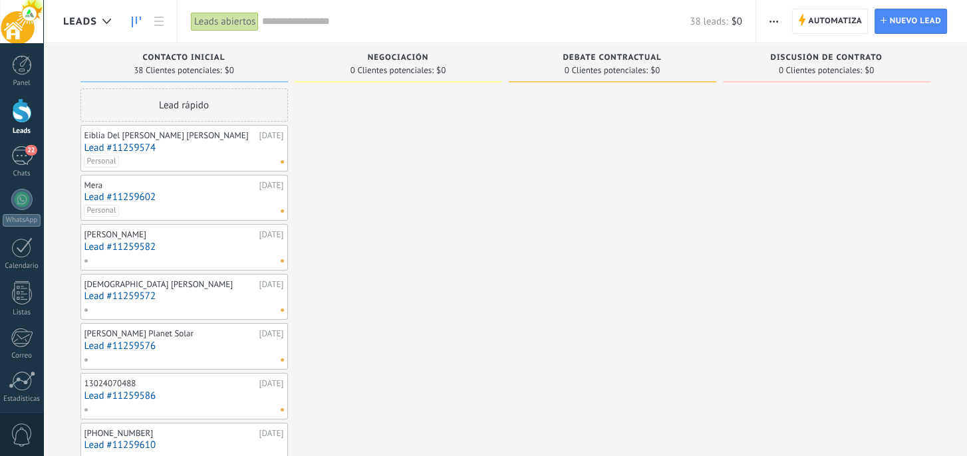
click at [138, 235] on div "[PERSON_NAME]" at bounding box center [170, 234] width 172 height 11
click at [124, 235] on div "[PERSON_NAME]" at bounding box center [170, 234] width 172 height 11
click at [124, 246] on link "Lead #11259582" at bounding box center [183, 246] width 199 height 11
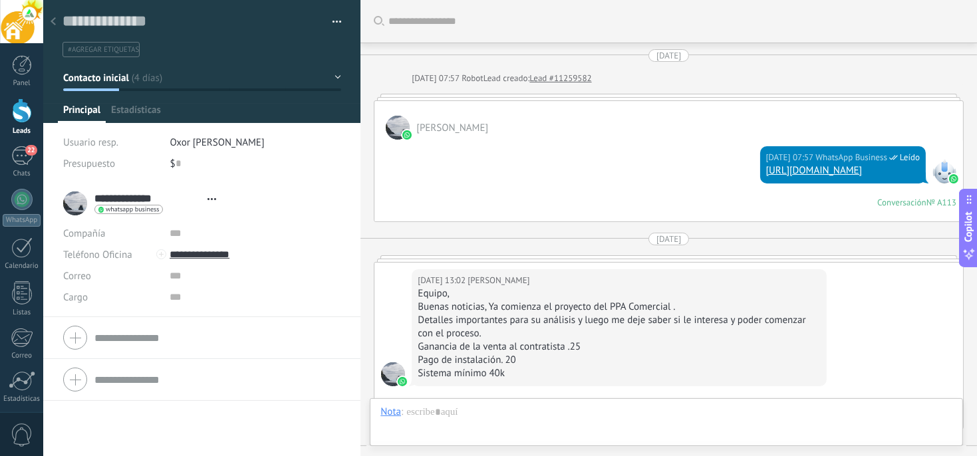
scroll to position [286, 0]
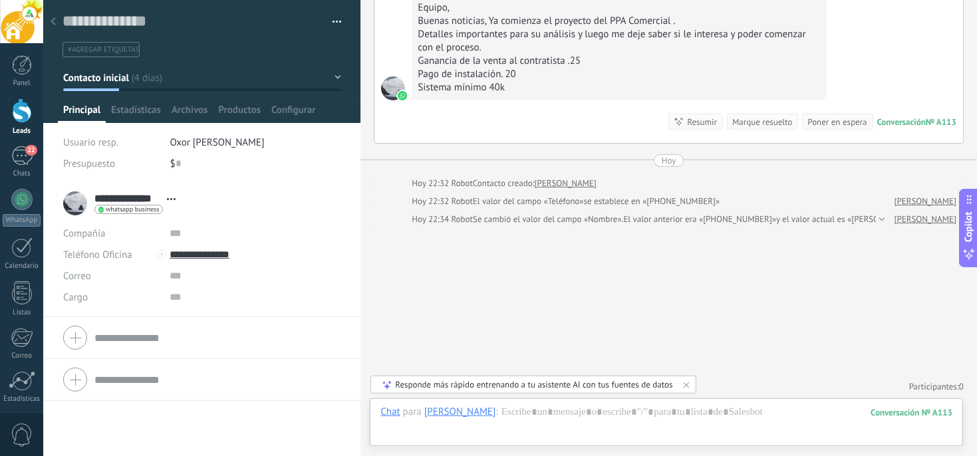
click at [106, 48] on span "#agregar etiquetas" at bounding box center [103, 49] width 71 height 9
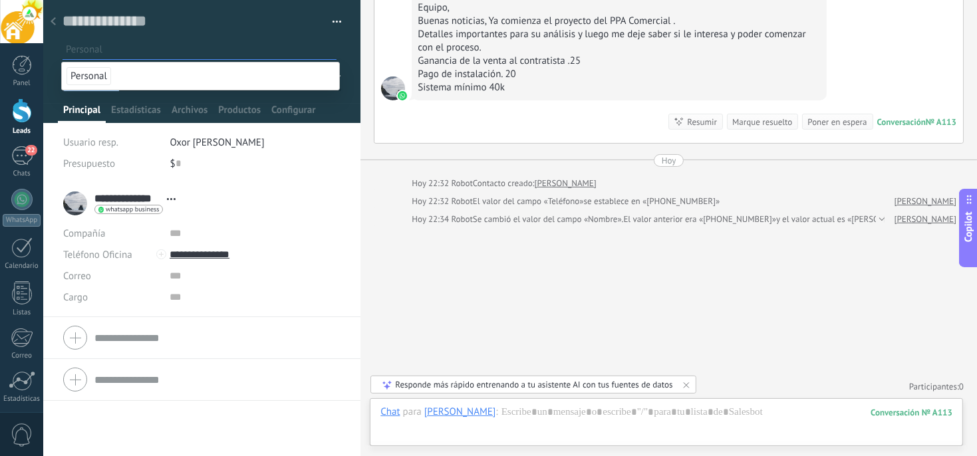
click at [92, 74] on span "Personal" at bounding box center [88, 76] width 45 height 18
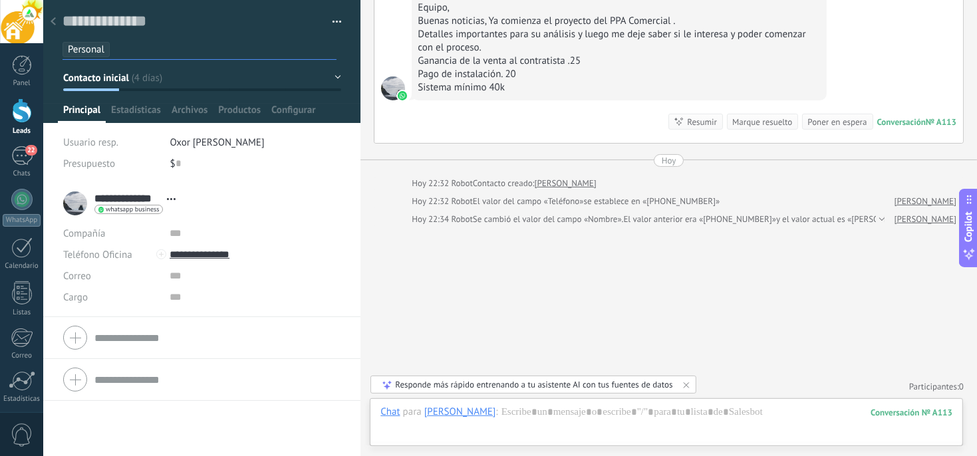
click at [58, 23] on div at bounding box center [53, 22] width 19 height 26
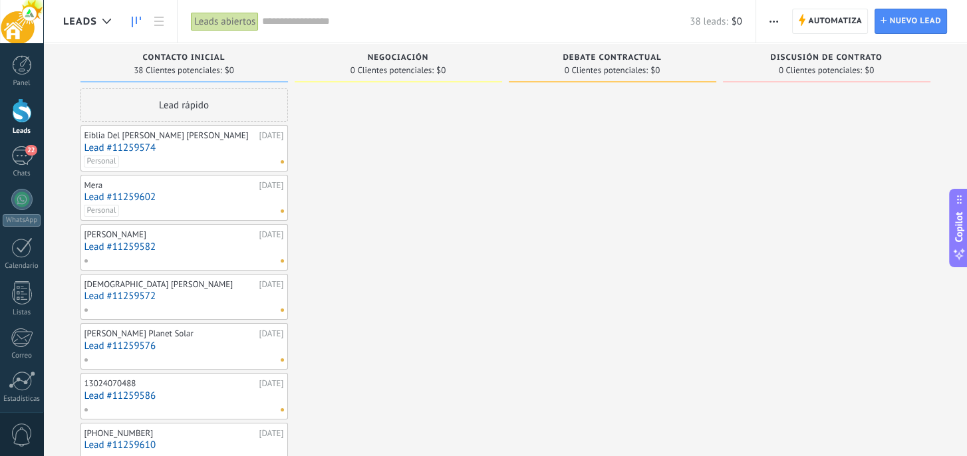
click at [109, 286] on div "[DEMOGRAPHIC_DATA] [PERSON_NAME]" at bounding box center [170, 284] width 172 height 11
click at [104, 298] on link "Lead #11259572" at bounding box center [183, 296] width 199 height 11
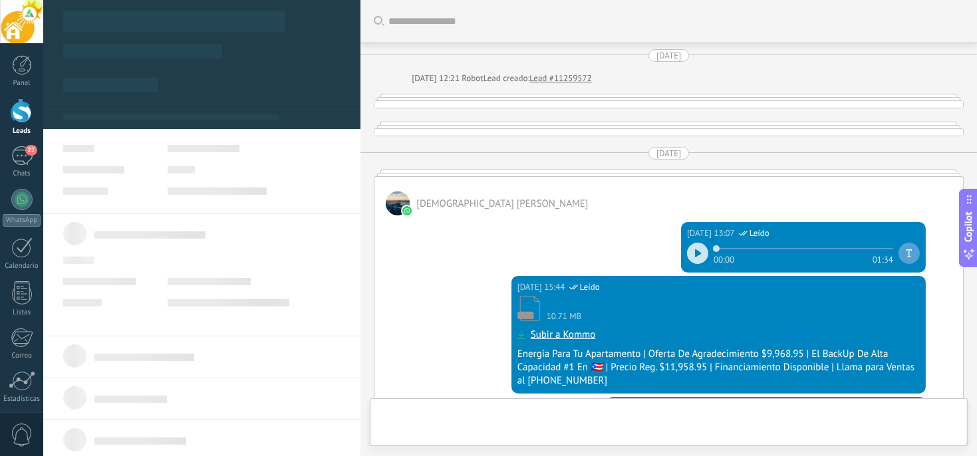
type textarea "**********"
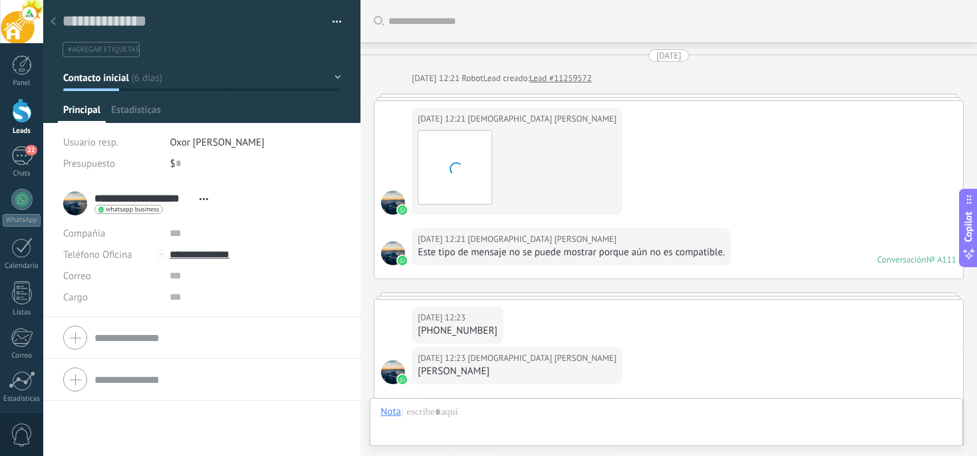
scroll to position [20, 0]
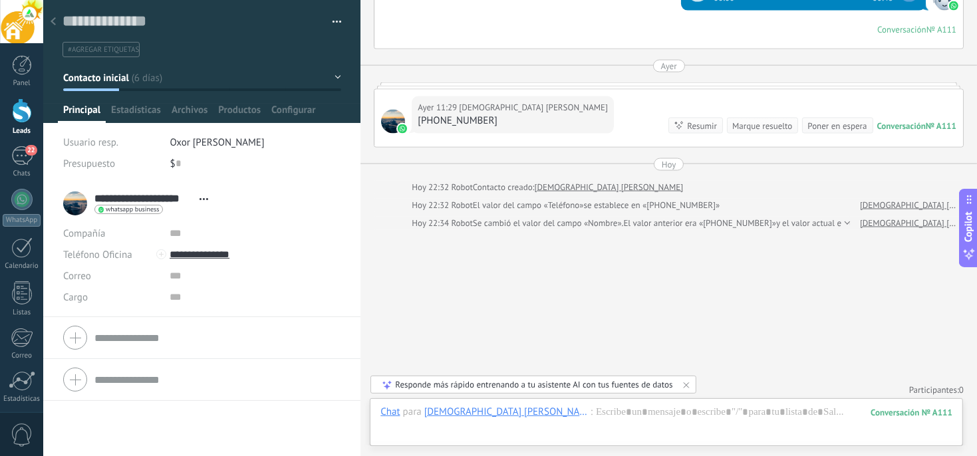
click at [99, 50] on span "#agregar etiquetas" at bounding box center [103, 49] width 71 height 9
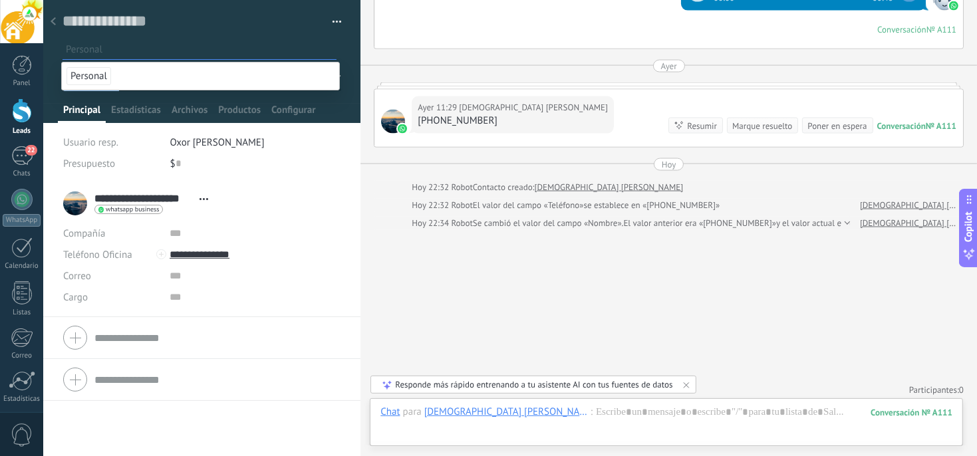
type input "*"
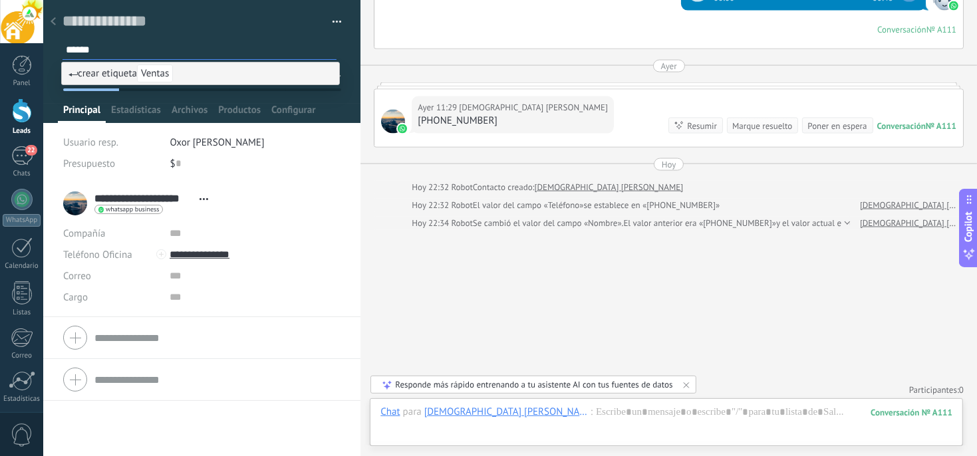
type input "******"
click at [163, 76] on span "Ventas" at bounding box center [155, 73] width 36 height 18
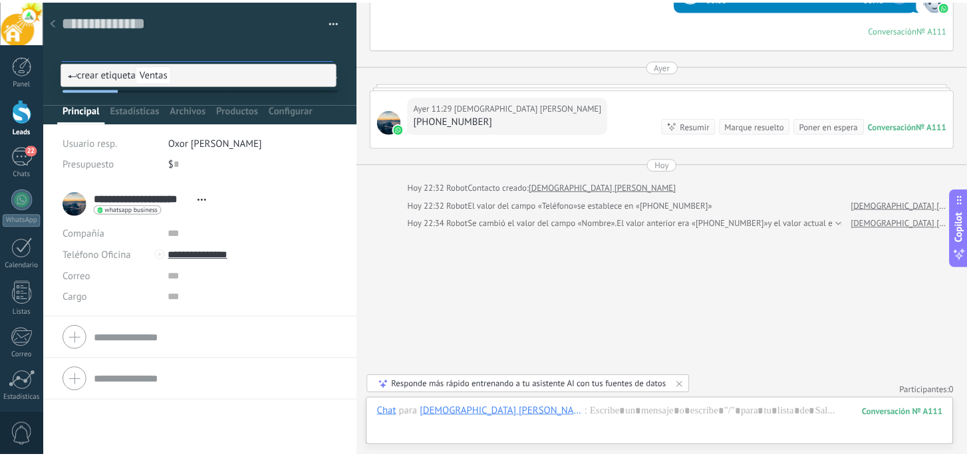
scroll to position [0, 0]
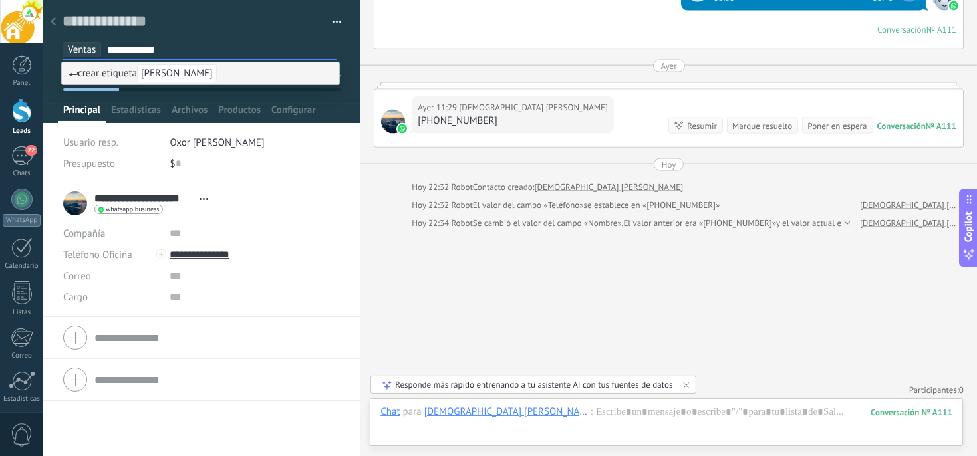
type input "**********"
click at [163, 76] on span "[PERSON_NAME]" at bounding box center [177, 73] width 80 height 18
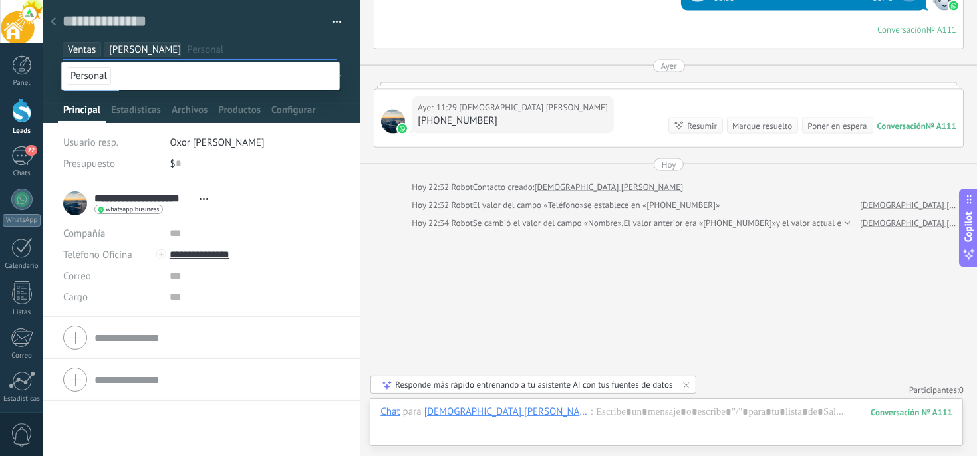
click at [59, 16] on div at bounding box center [53, 22] width 19 height 26
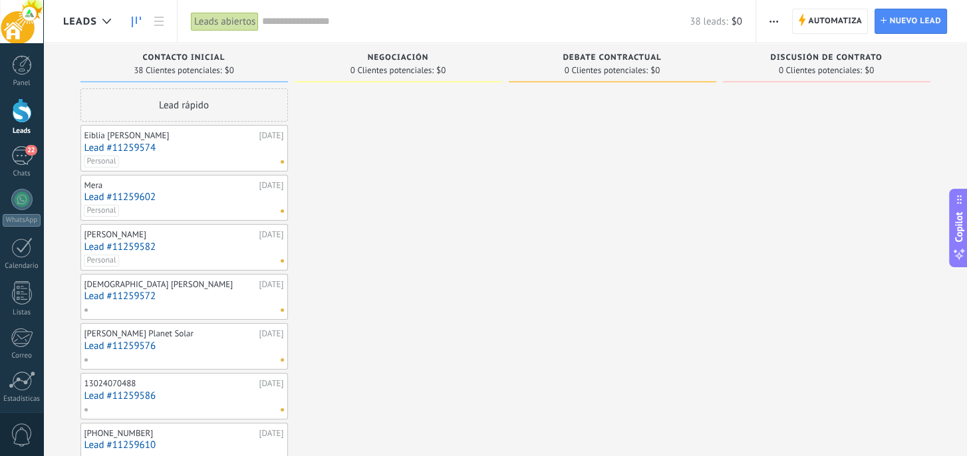
click at [147, 285] on div "[DEMOGRAPHIC_DATA] [PERSON_NAME]" at bounding box center [170, 284] width 172 height 11
click at [144, 294] on link "Lead #11259572" at bounding box center [183, 296] width 199 height 11
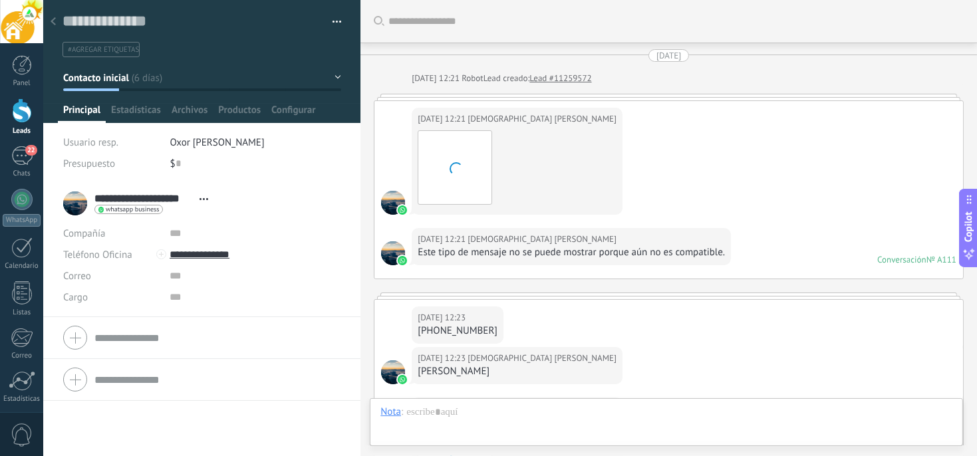
scroll to position [1748, 0]
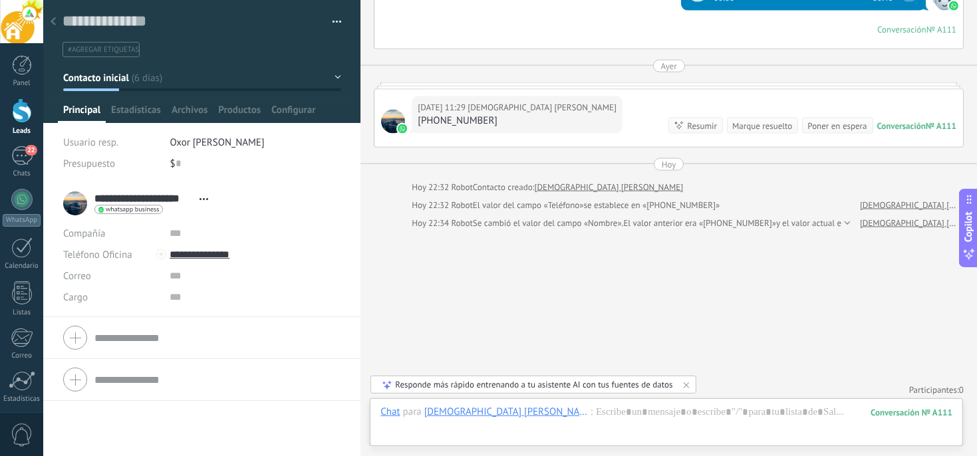
click at [89, 49] on span "#agregar etiquetas" at bounding box center [103, 49] width 71 height 9
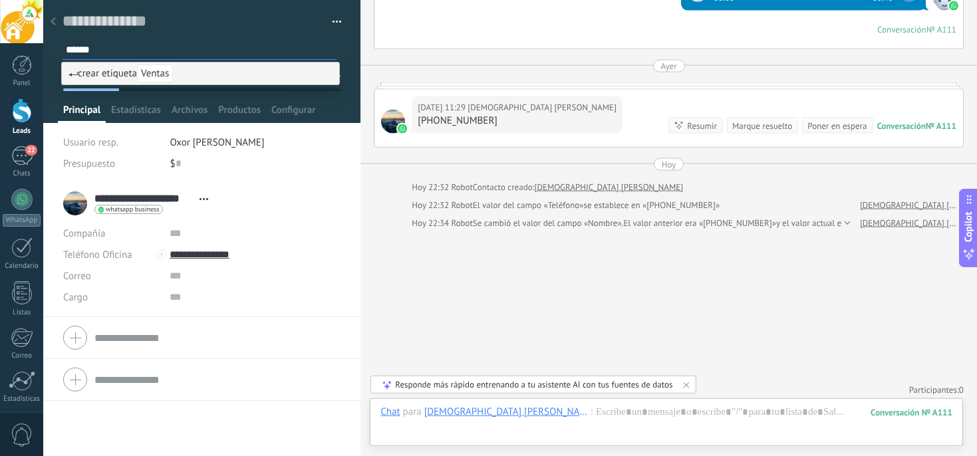
type input "******"
click at [161, 74] on span "Ventas" at bounding box center [155, 73] width 36 height 18
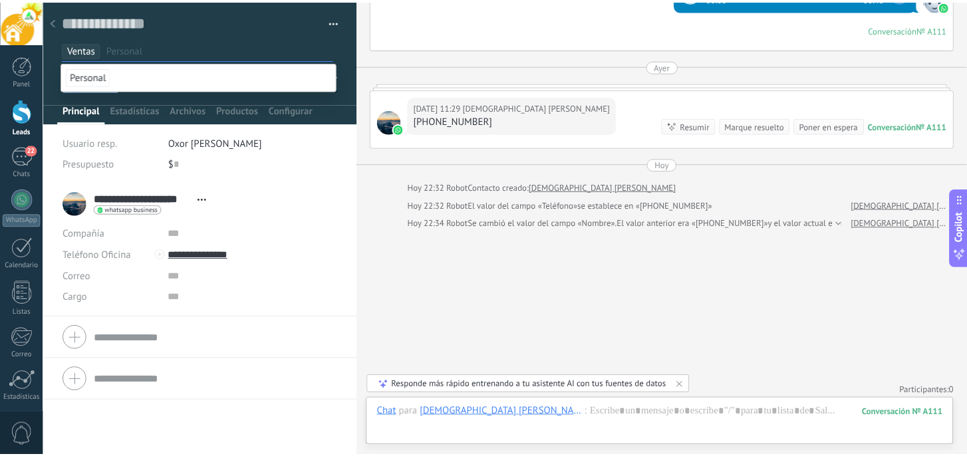
scroll to position [0, 0]
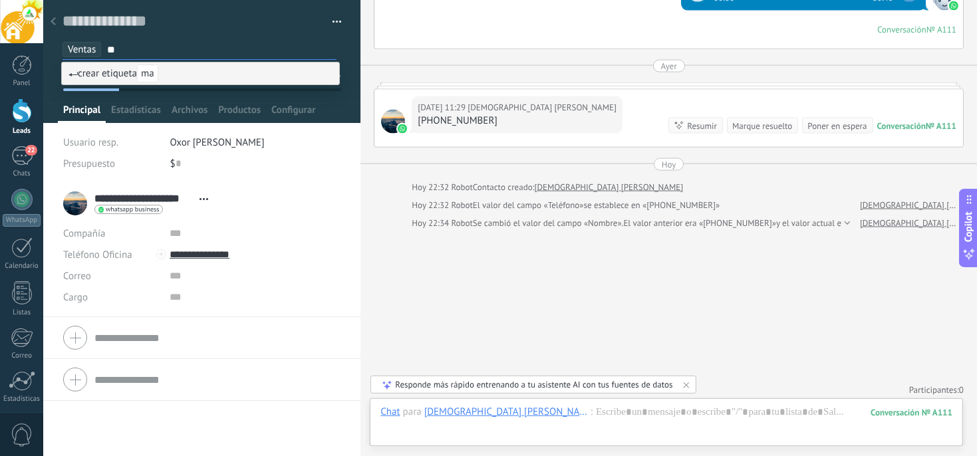
type input "*"
type input "**********"
click at [166, 73] on span "Manuel Ramos" at bounding box center [177, 73] width 80 height 18
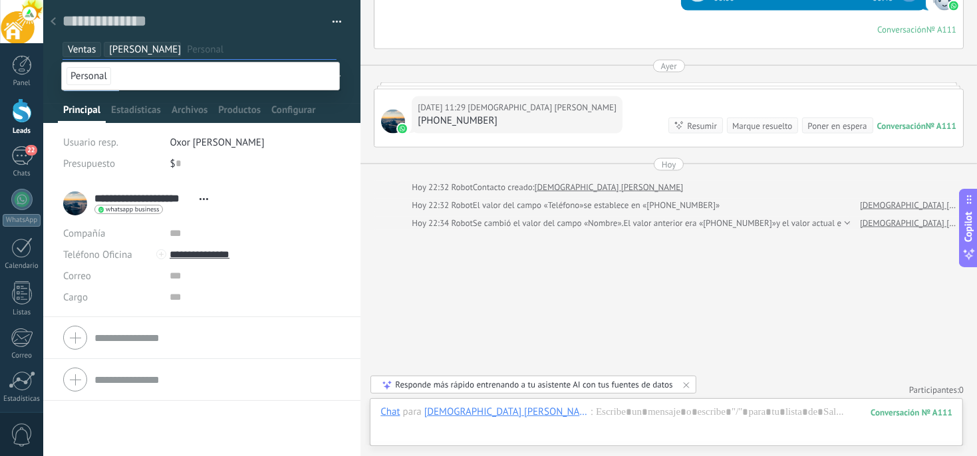
click at [53, 18] on icon at bounding box center [53, 21] width 5 height 8
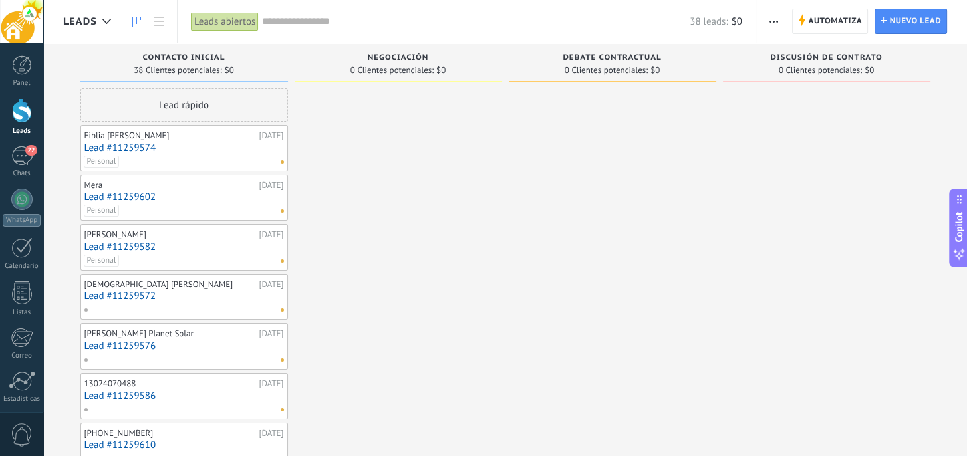
click at [117, 301] on div "[DEMOGRAPHIC_DATA] [PERSON_NAME] [DATE] Lead #11259572" at bounding box center [183, 297] width 199 height 39
click at [142, 295] on link "Lead #11259572" at bounding box center [183, 296] width 199 height 11
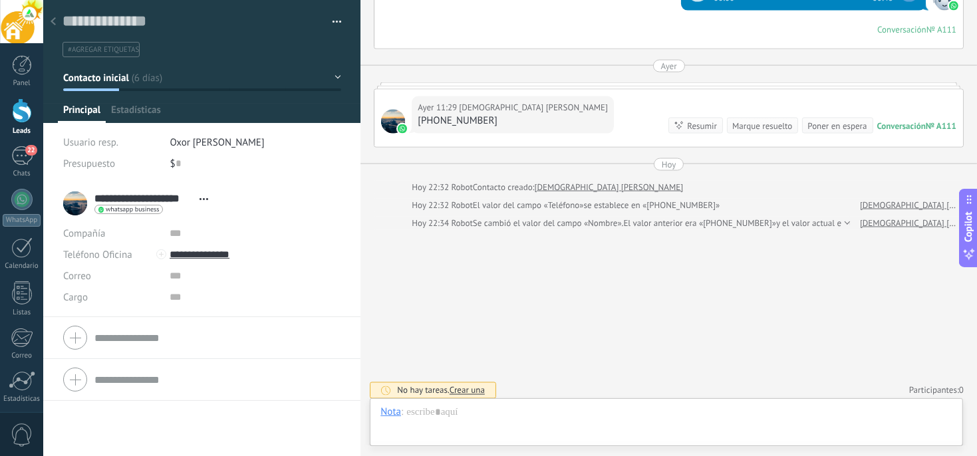
scroll to position [20, 0]
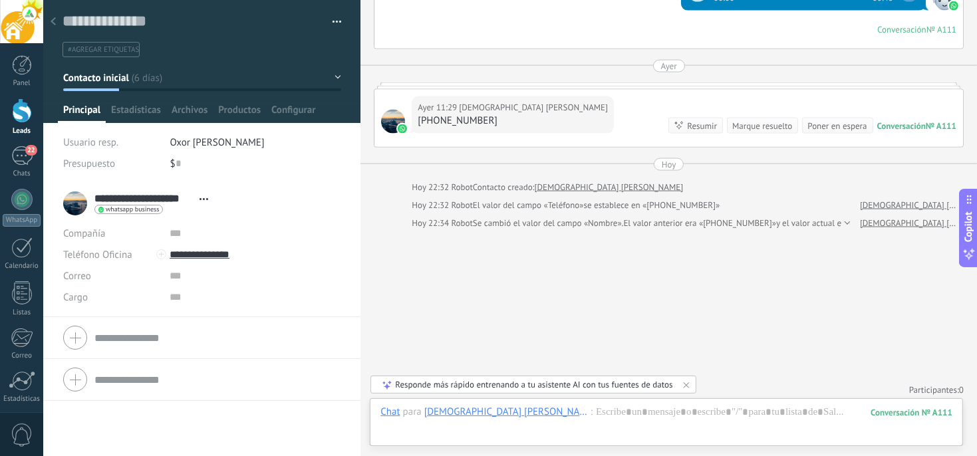
click at [98, 49] on span "#agregar etiquetas" at bounding box center [103, 49] width 71 height 9
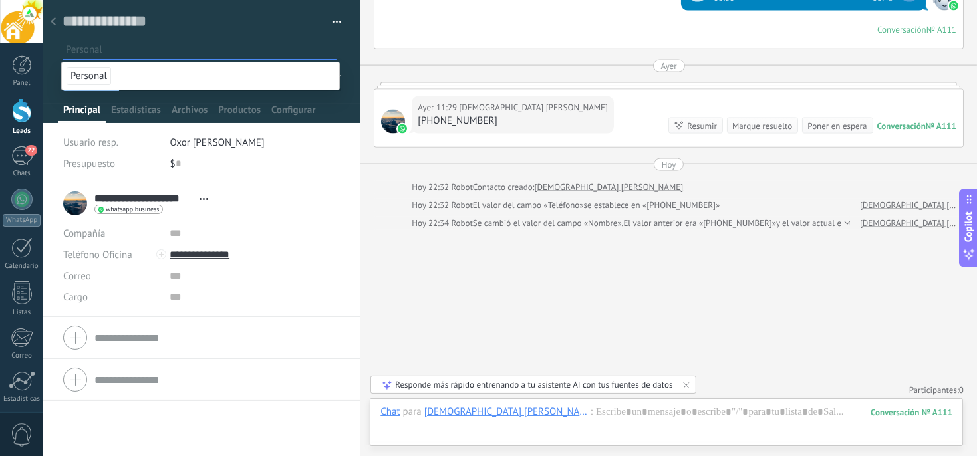
click at [110, 49] on input "text" at bounding box center [201, 50] width 270 height 14
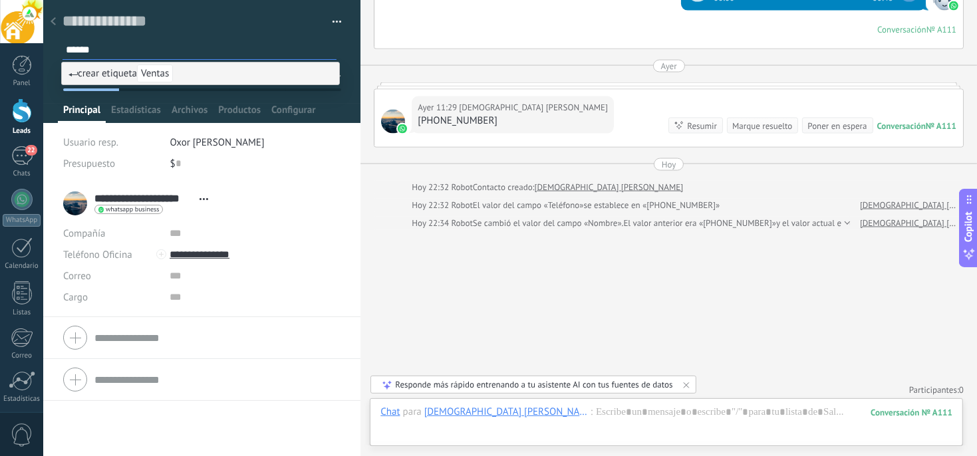
type input "******"
click at [92, 76] on span "crear etiqueta Ventas" at bounding box center [120, 73] width 104 height 13
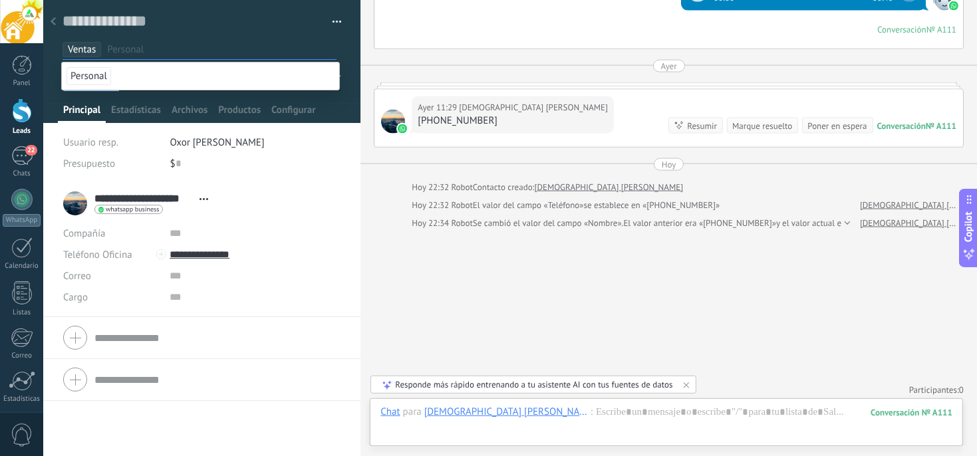
click at [90, 48] on span "Ventas" at bounding box center [82, 49] width 28 height 13
click at [119, 79] on li "Personal" at bounding box center [200, 75] width 277 height 27
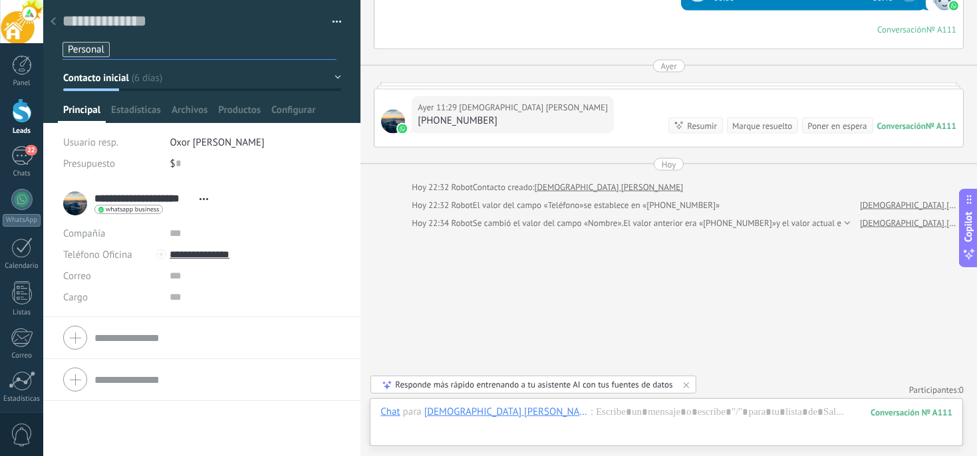
click at [102, 48] on span "Personal" at bounding box center [86, 49] width 37 height 13
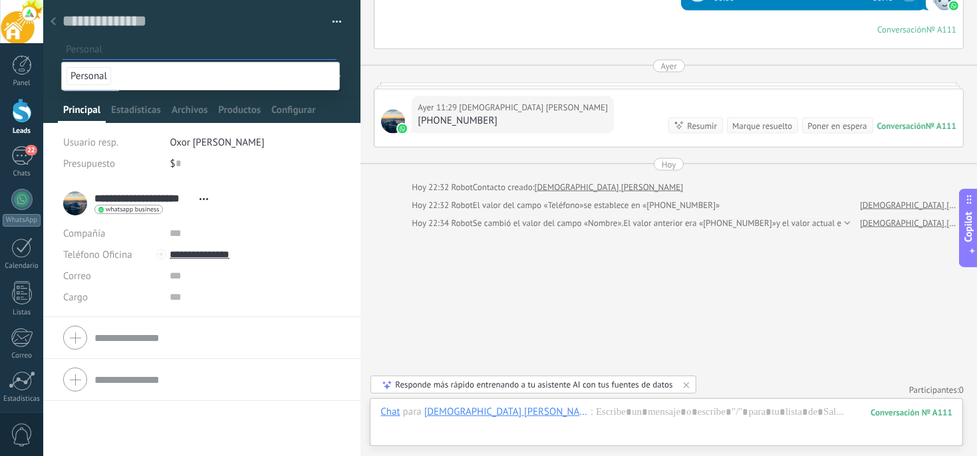
click at [112, 72] on li "Personal" at bounding box center [200, 75] width 277 height 27
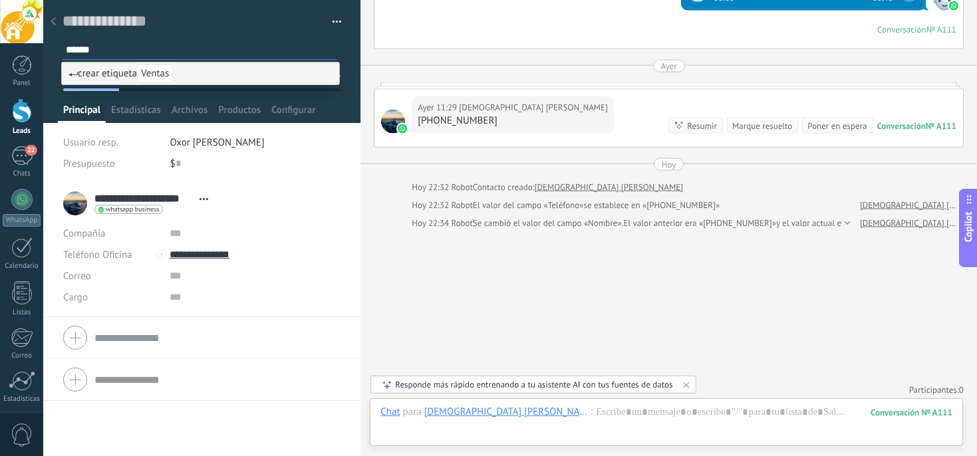
type input "******"
click at [112, 72] on span "crear etiqueta Ventas" at bounding box center [120, 73] width 104 height 13
type input "**********"
click at [168, 74] on span "[PERSON_NAME]" at bounding box center [177, 73] width 80 height 18
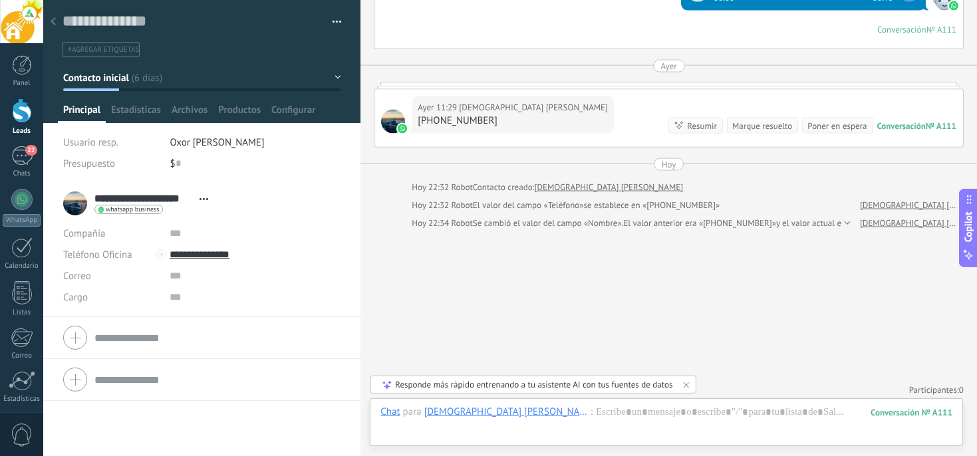
click at [96, 51] on span "#agregar etiquetas" at bounding box center [103, 49] width 71 height 9
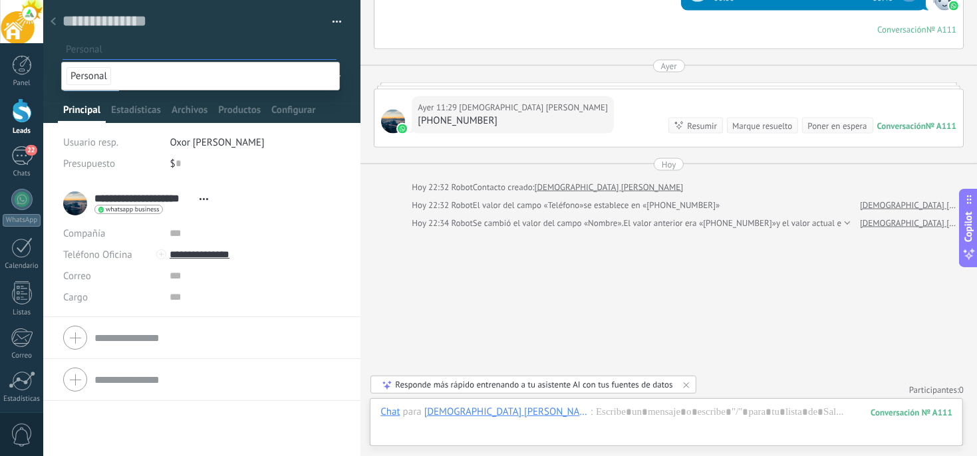
click at [330, 21] on button "button" at bounding box center [331, 22] width 19 height 20
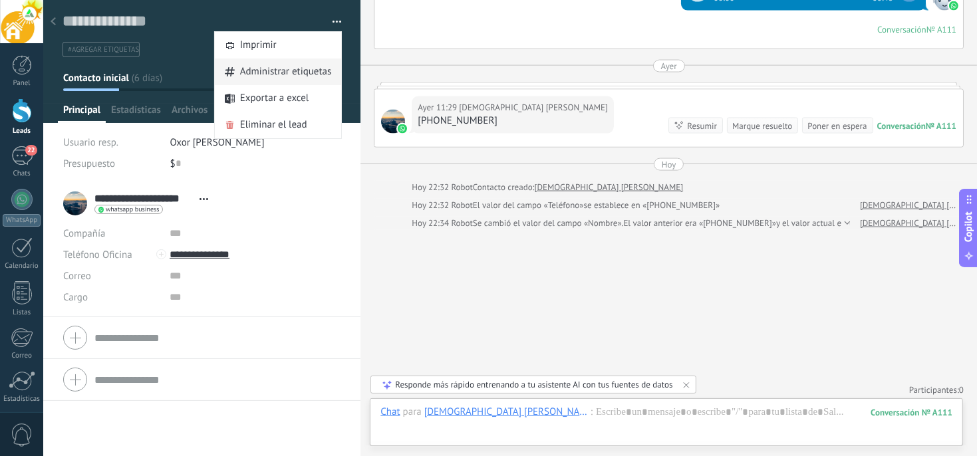
click at [265, 72] on span "Administrar etiquetas" at bounding box center [286, 72] width 92 height 27
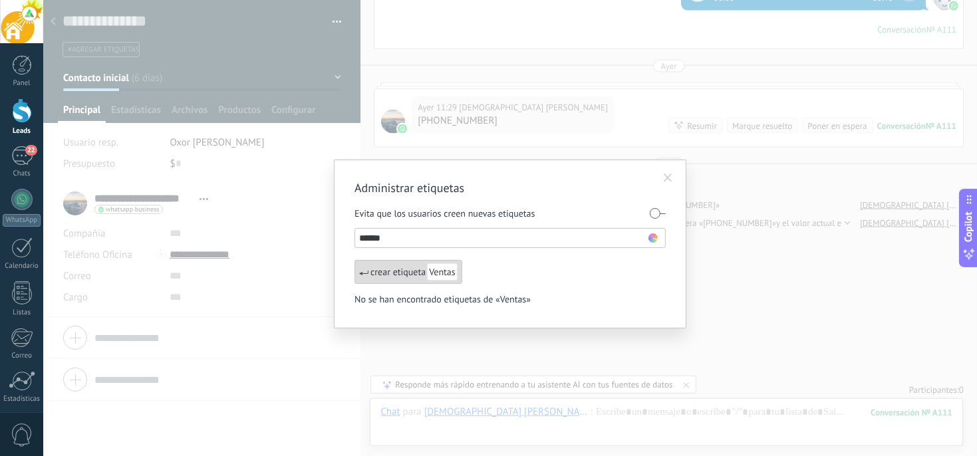
type input "******"
click at [446, 277] on span "Ventas" at bounding box center [442, 271] width 31 height 17
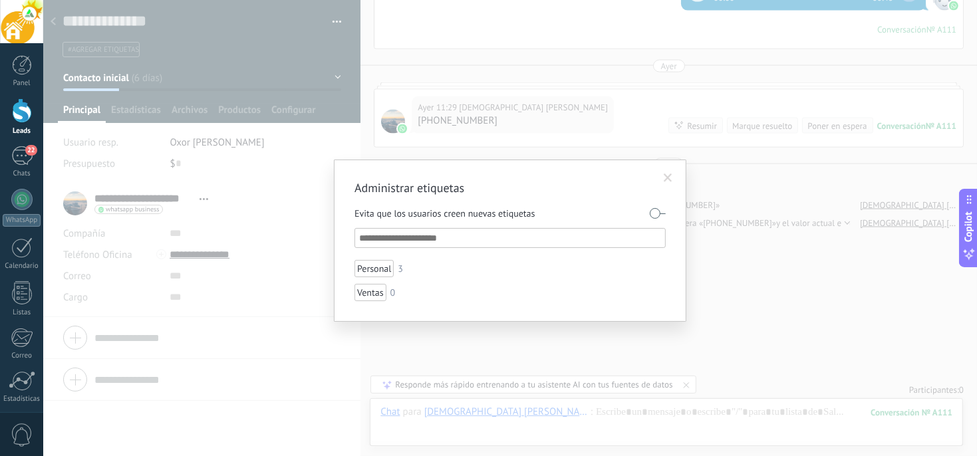
click at [390, 237] on input "text" at bounding box center [510, 238] width 303 height 16
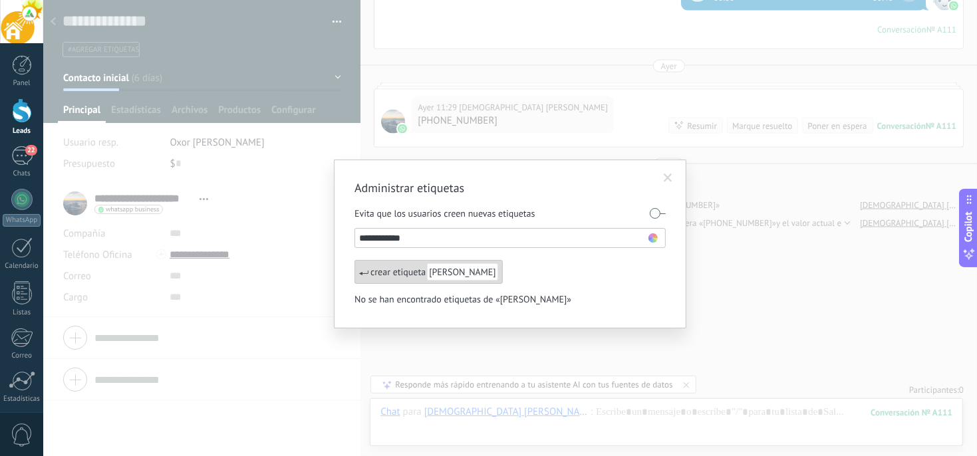
type input "**********"
click at [454, 270] on span "[PERSON_NAME]" at bounding box center [462, 271] width 71 height 17
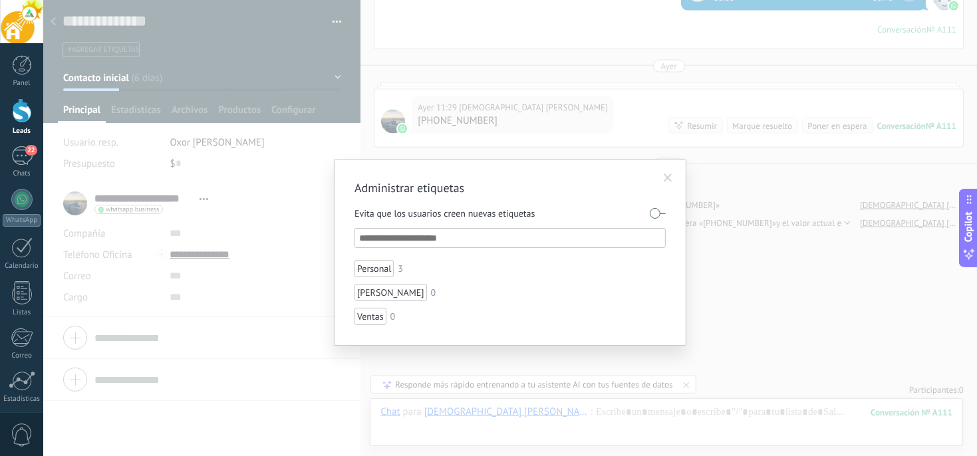
click at [396, 237] on input "text" at bounding box center [510, 238] width 303 height 16
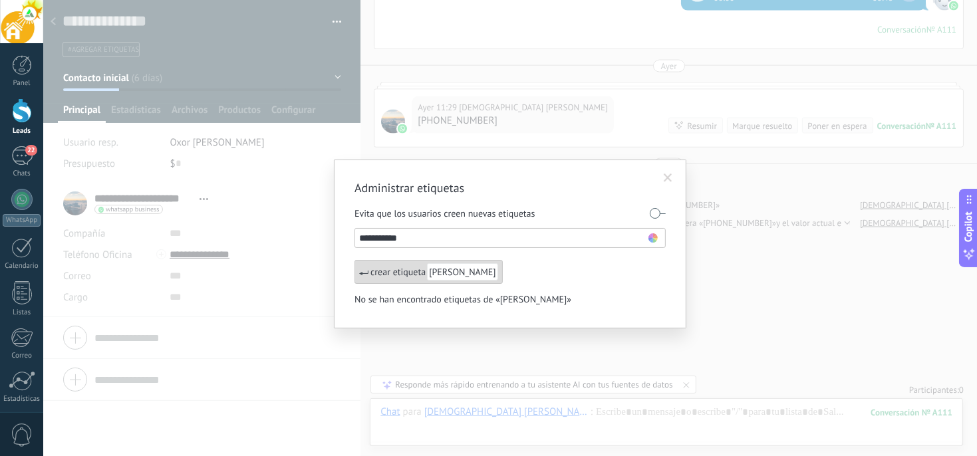
type input "**********"
click at [451, 274] on span "[PERSON_NAME]" at bounding box center [462, 271] width 71 height 17
type input "**********"
click at [451, 274] on span "[PERSON_NAME]" at bounding box center [462, 271] width 71 height 17
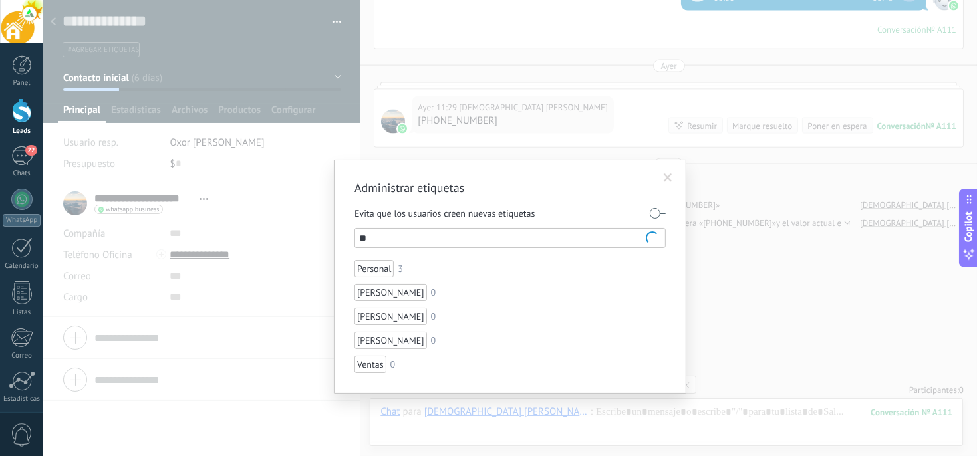
type input "*"
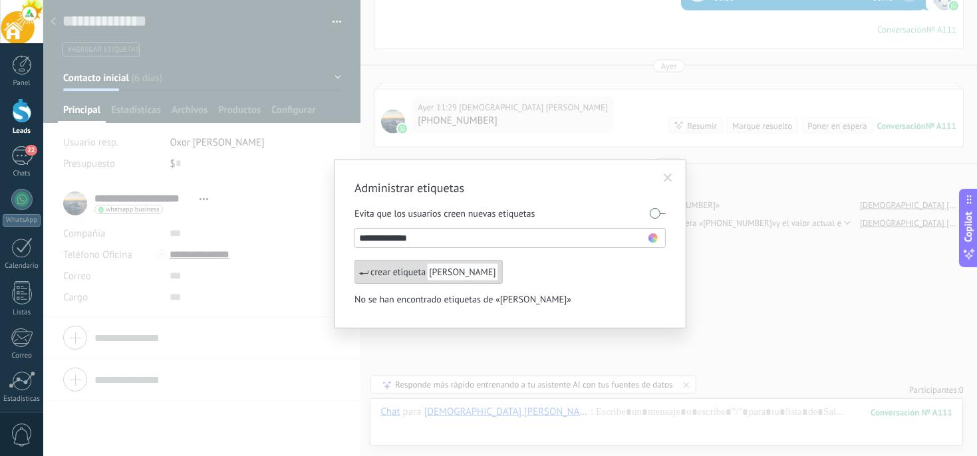
type input "**********"
click at [451, 274] on span "[PERSON_NAME]" at bounding box center [462, 271] width 71 height 17
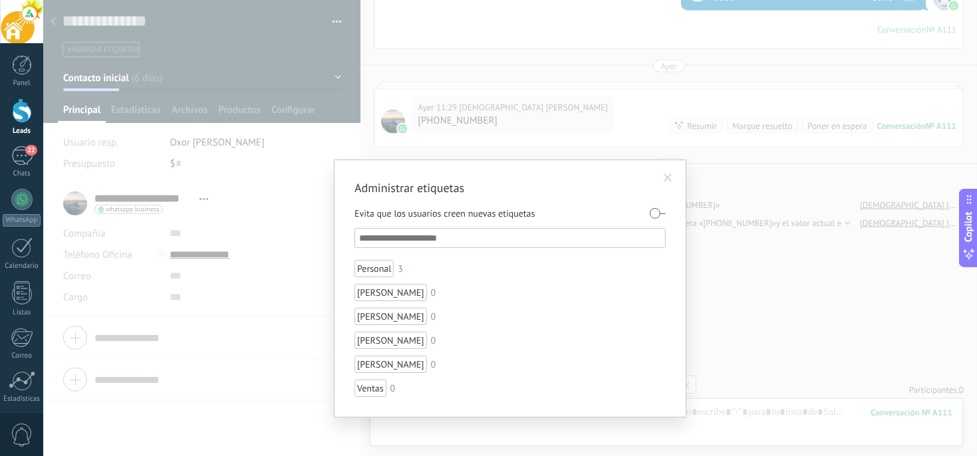
click at [326, 139] on div "Administrar etiquetas Evita que los usuarios creen nuevas etiquetas Personal 3 …" at bounding box center [509, 228] width 933 height 456
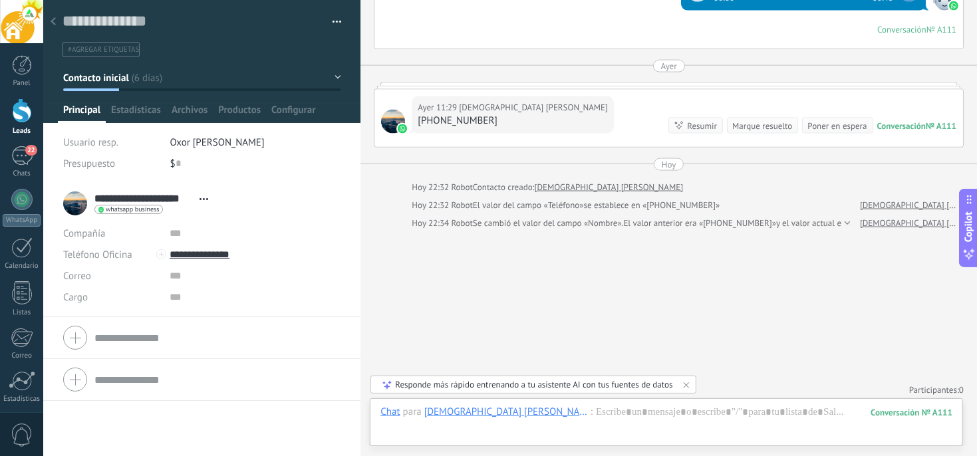
click at [93, 51] on span "#agregar etiquetas" at bounding box center [103, 49] width 71 height 9
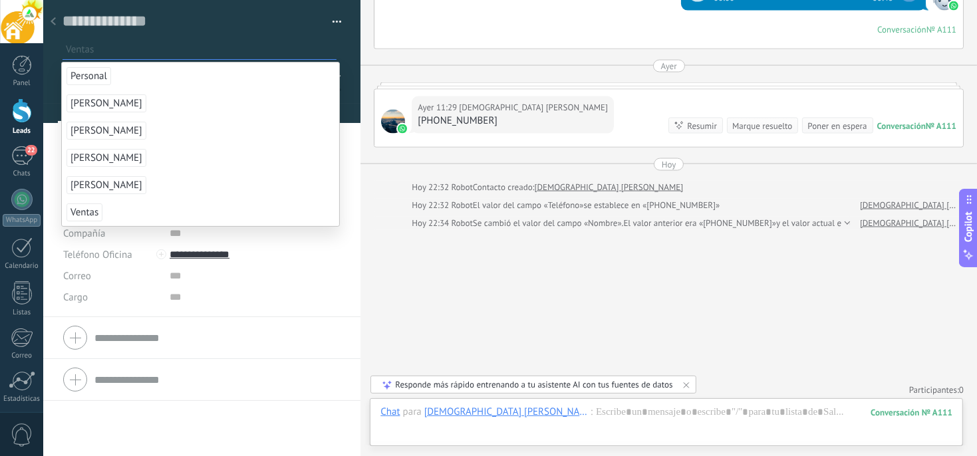
click at [85, 210] on span "Ventas" at bounding box center [84, 212] width 36 height 18
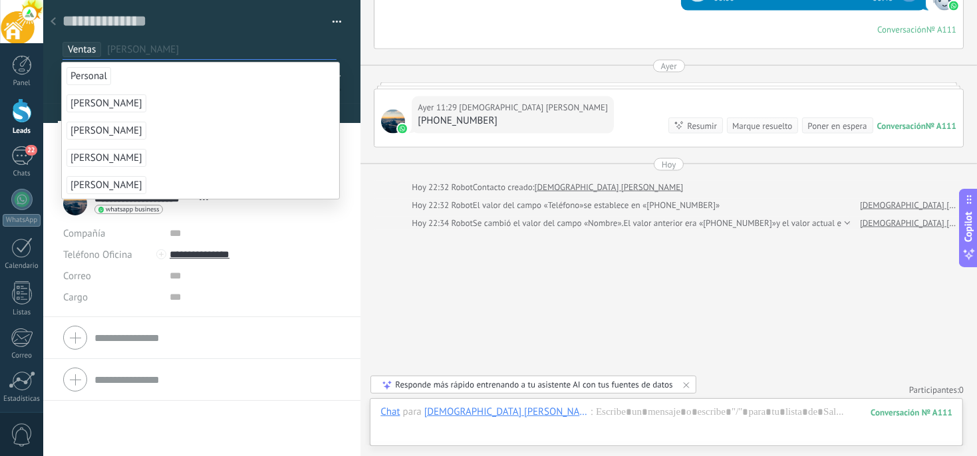
click at [109, 132] on span "[PERSON_NAME]" at bounding box center [106, 131] width 80 height 18
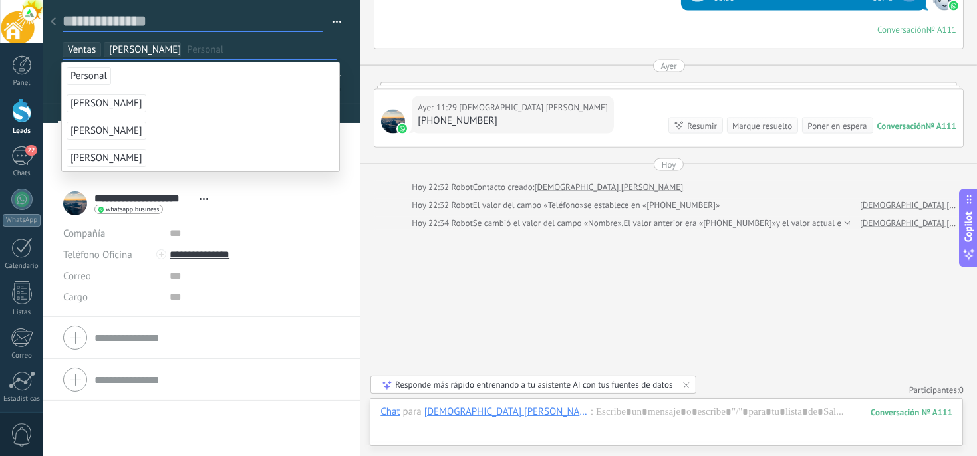
click at [238, 15] on textarea at bounding box center [192, 21] width 260 height 21
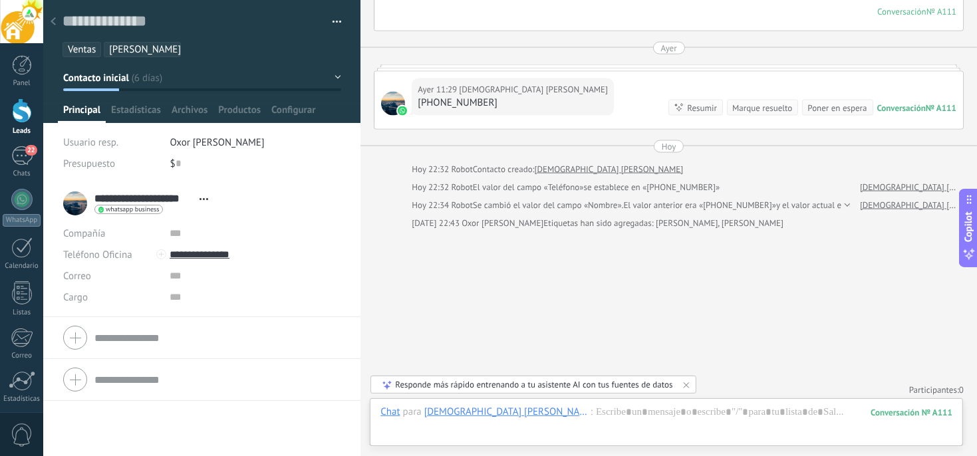
click at [56, 21] on div at bounding box center [53, 22] width 19 height 26
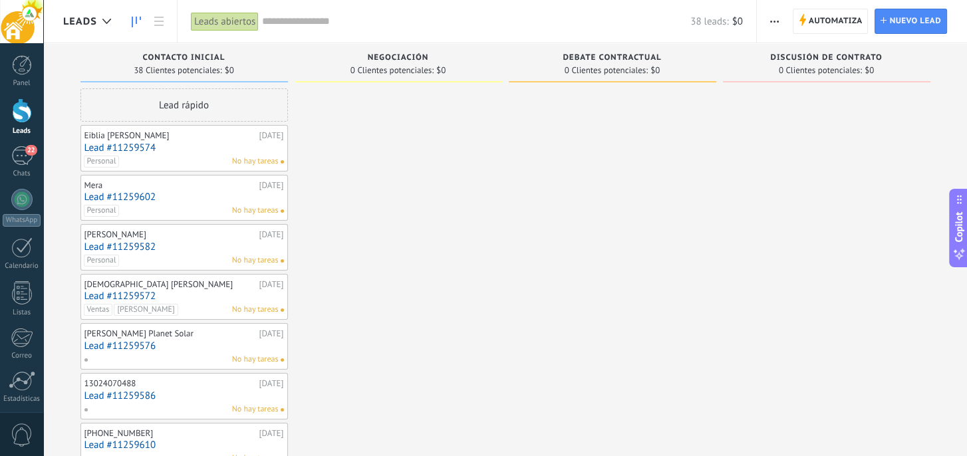
click at [124, 334] on div "[PERSON_NAME] Planet Solar" at bounding box center [170, 333] width 172 height 11
click at [121, 340] on link "Lead #11259576" at bounding box center [183, 345] width 199 height 11
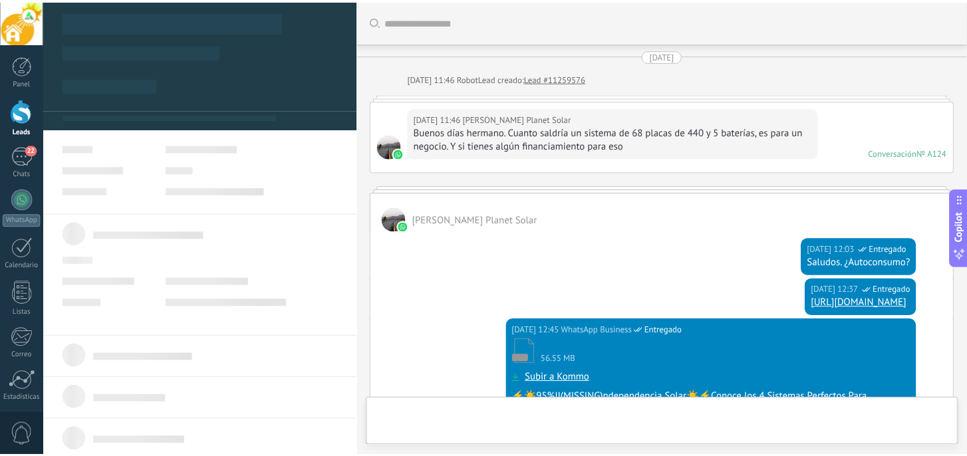
scroll to position [358, 0]
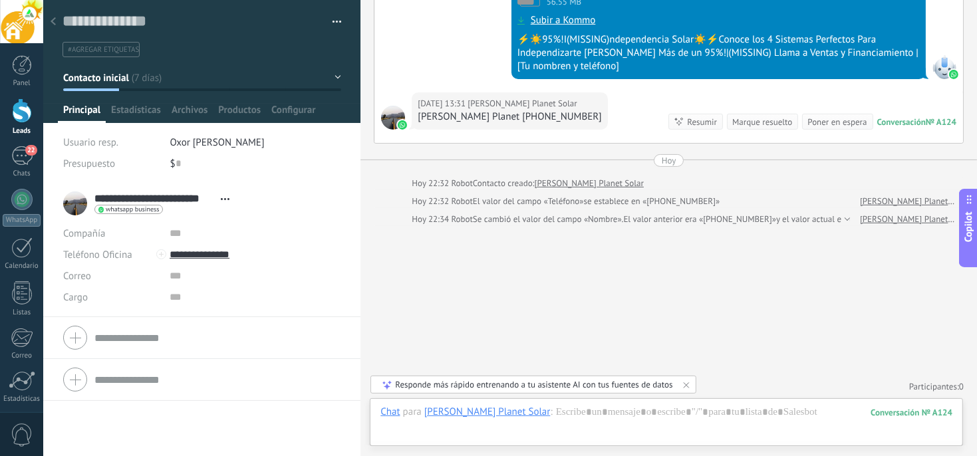
click at [94, 51] on span "#agregar etiquetas" at bounding box center [103, 49] width 71 height 9
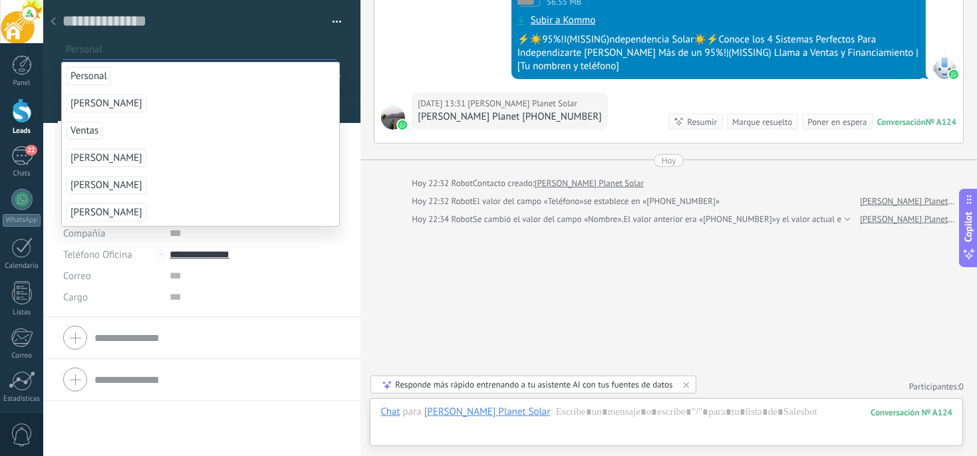
click at [88, 80] on span "Personal" at bounding box center [88, 76] width 45 height 18
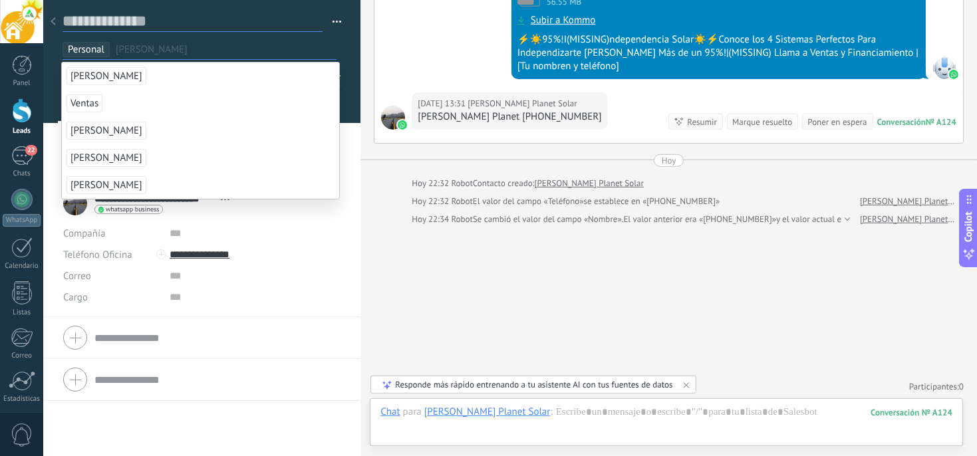
click at [211, 25] on textarea at bounding box center [192, 21] width 260 height 21
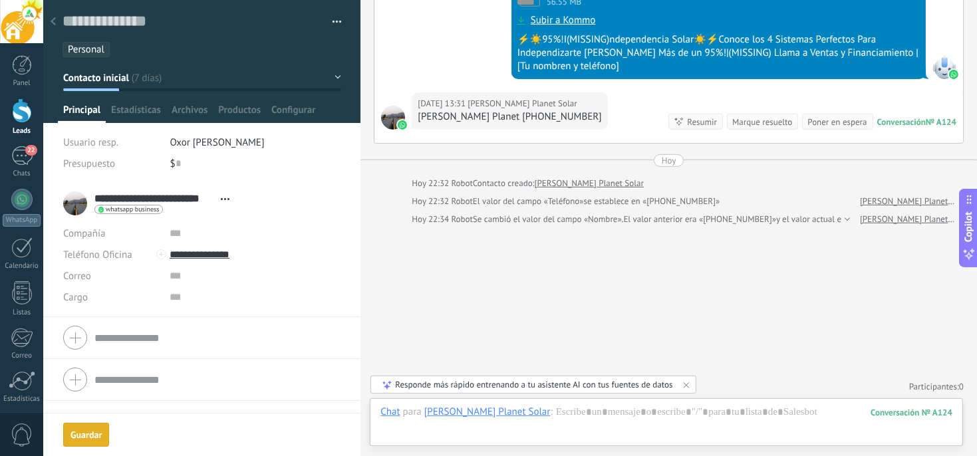
click at [92, 433] on div "Guardar" at bounding box center [85, 434] width 31 height 9
click at [51, 21] on icon at bounding box center [53, 21] width 5 height 8
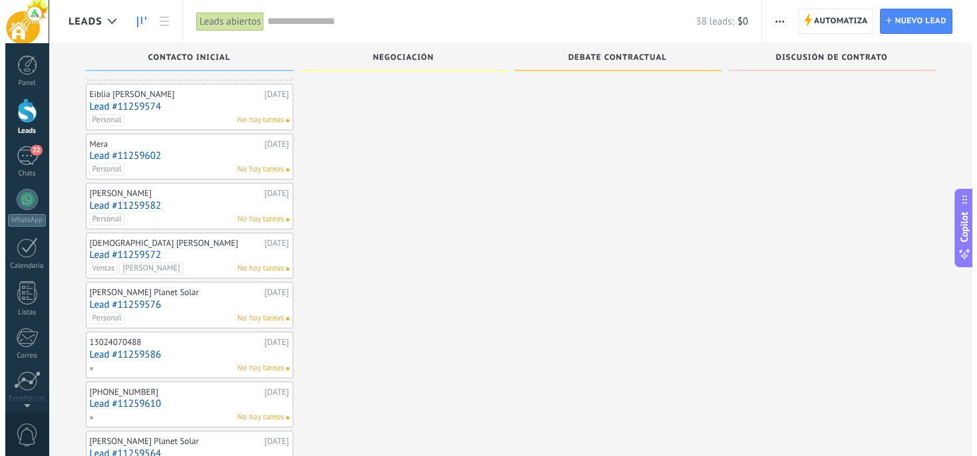
scroll to position [66, 0]
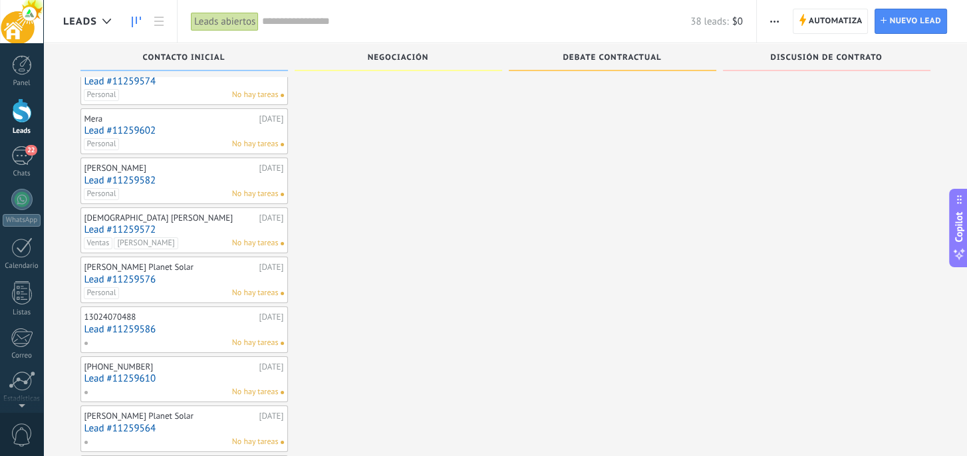
click at [131, 324] on link "Lead #11259586" at bounding box center [183, 329] width 199 height 11
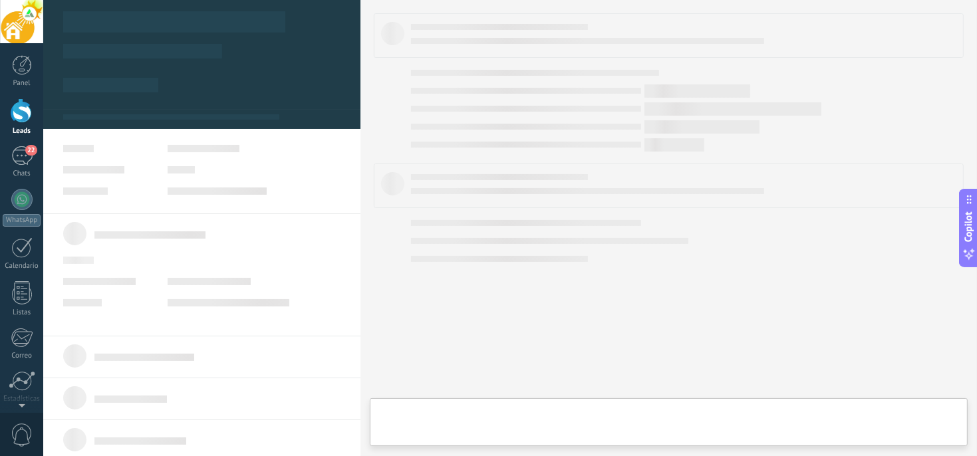
type textarea "**********"
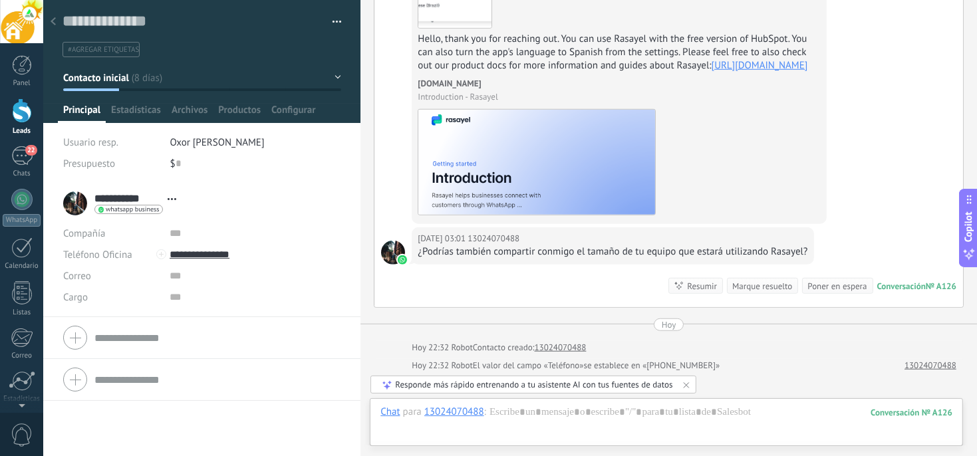
scroll to position [943, 0]
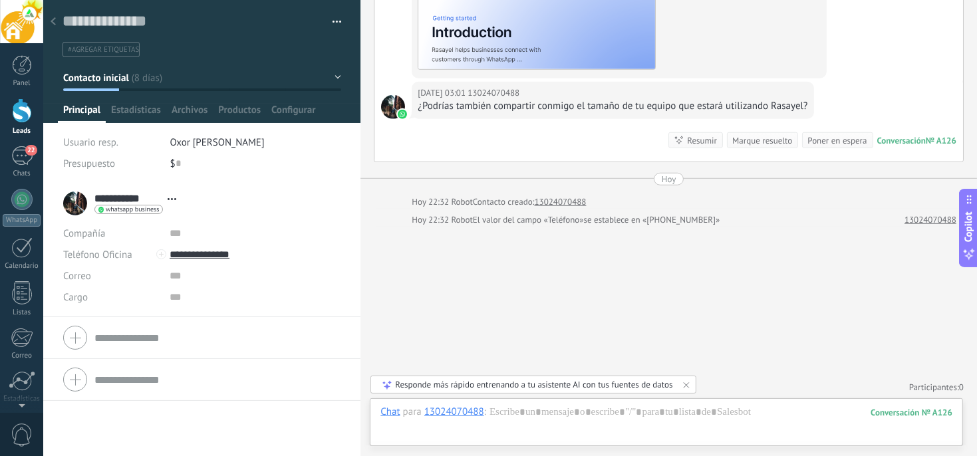
click at [118, 53] on span "#agregar etiquetas" at bounding box center [103, 49] width 71 height 9
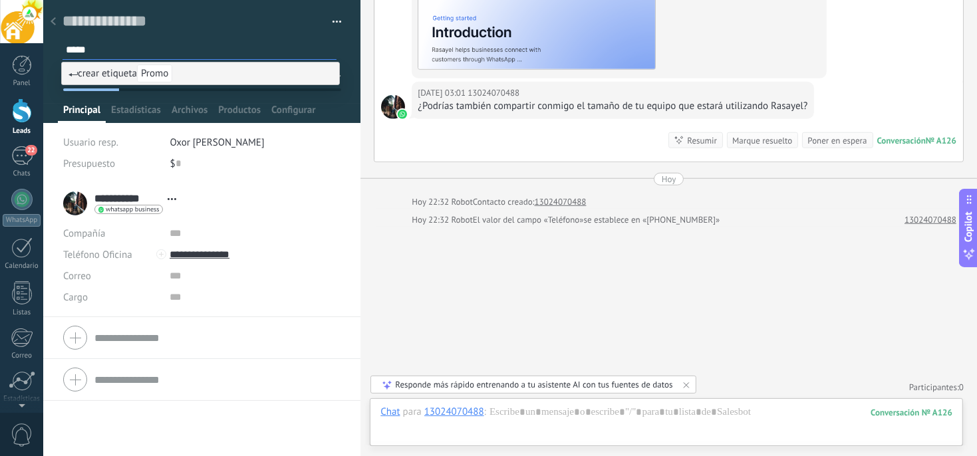
type input "*****"
click at [168, 77] on span "Promo" at bounding box center [154, 73] width 35 height 18
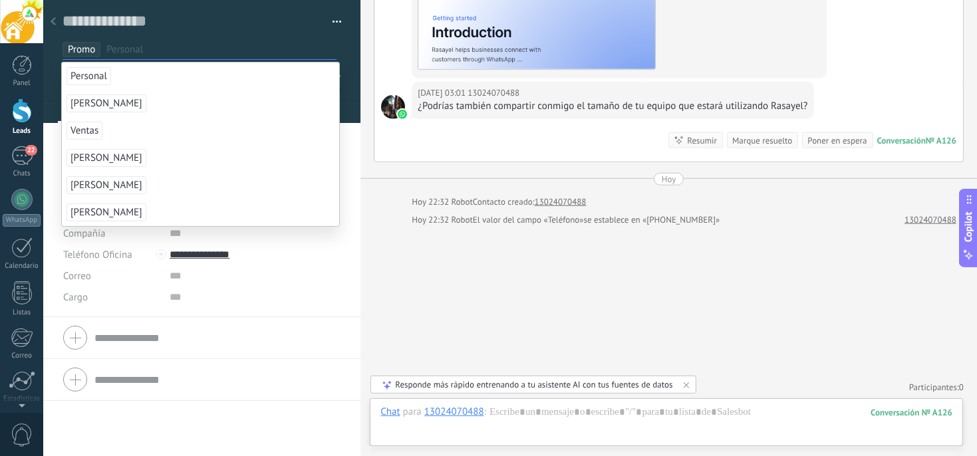
scroll to position [0, 0]
click at [189, 78] on li "Personal" at bounding box center [200, 75] width 277 height 27
click at [336, 20] on button "button" at bounding box center [331, 22] width 19 height 20
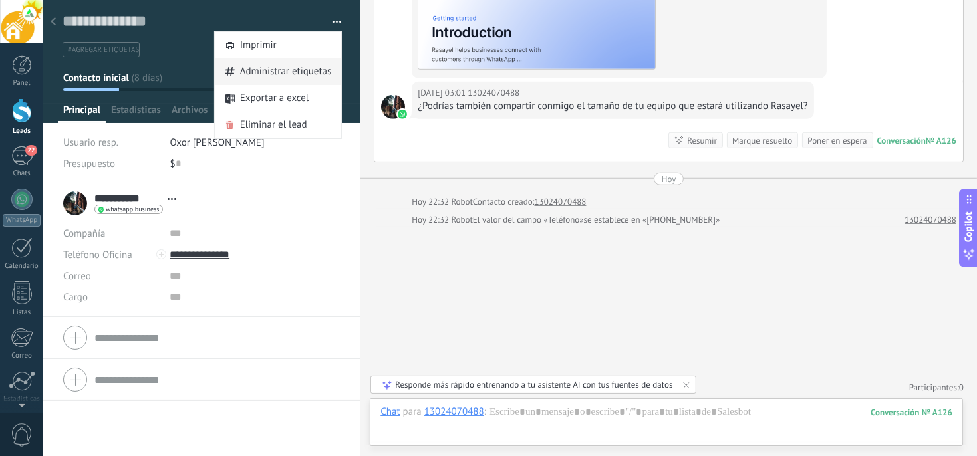
click at [286, 68] on span "Administrar etiquetas" at bounding box center [286, 72] width 92 height 27
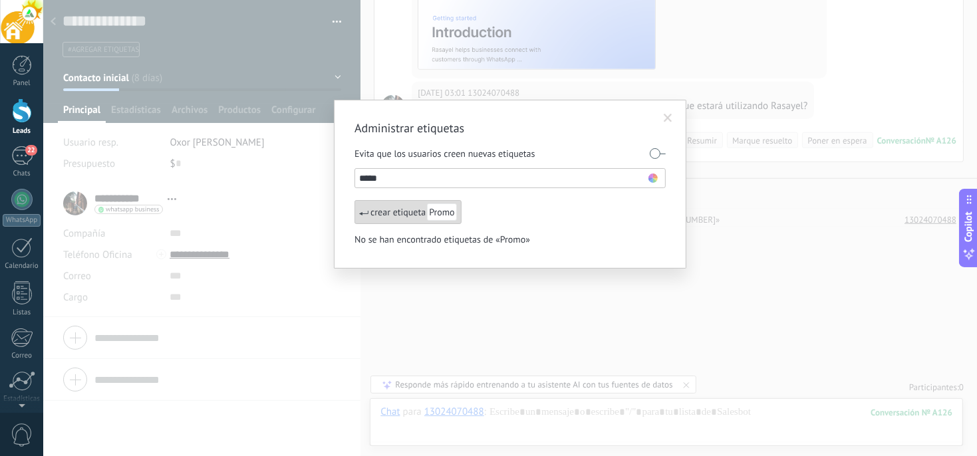
type input "*****"
click at [444, 215] on span "Promo" at bounding box center [441, 211] width 29 height 17
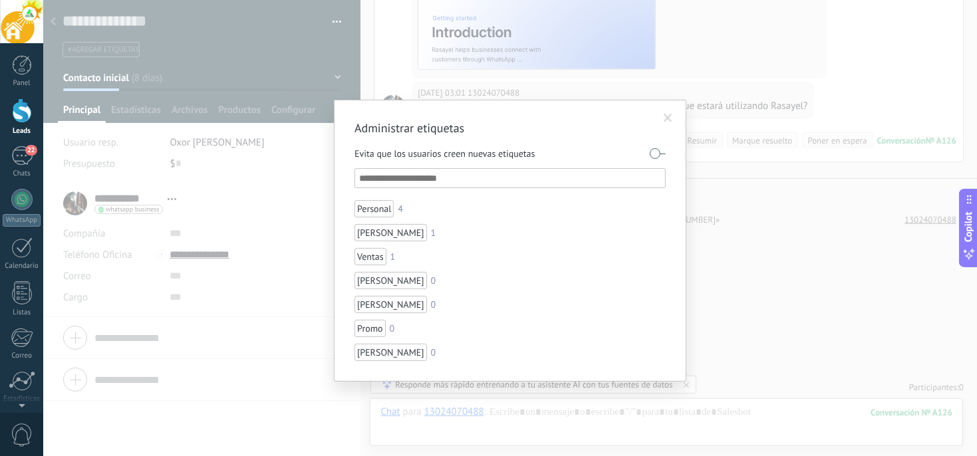
click at [664, 118] on span at bounding box center [668, 118] width 9 height 9
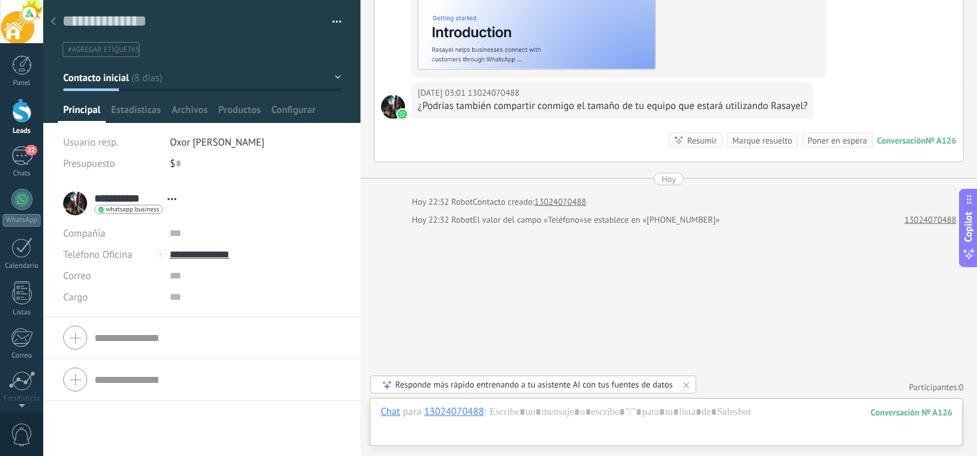
click at [106, 51] on span "#agregar etiquetas" at bounding box center [103, 49] width 71 height 9
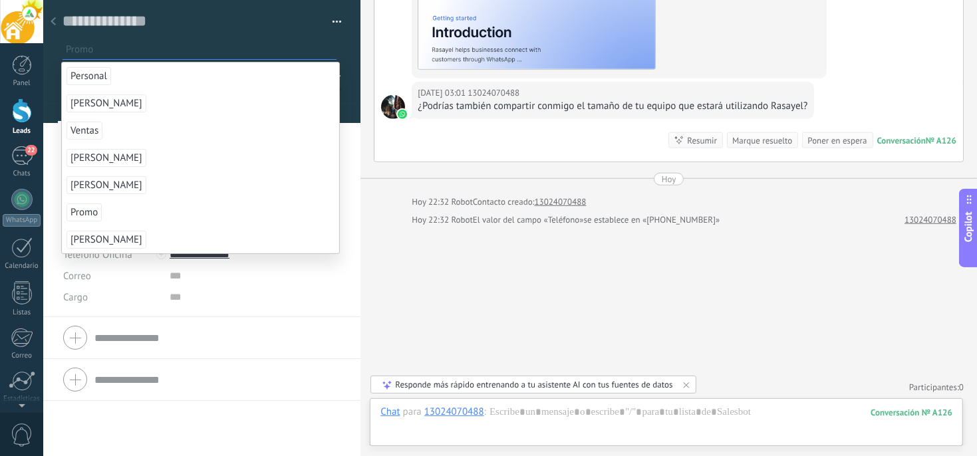
click at [94, 210] on span "Promo" at bounding box center [83, 212] width 35 height 18
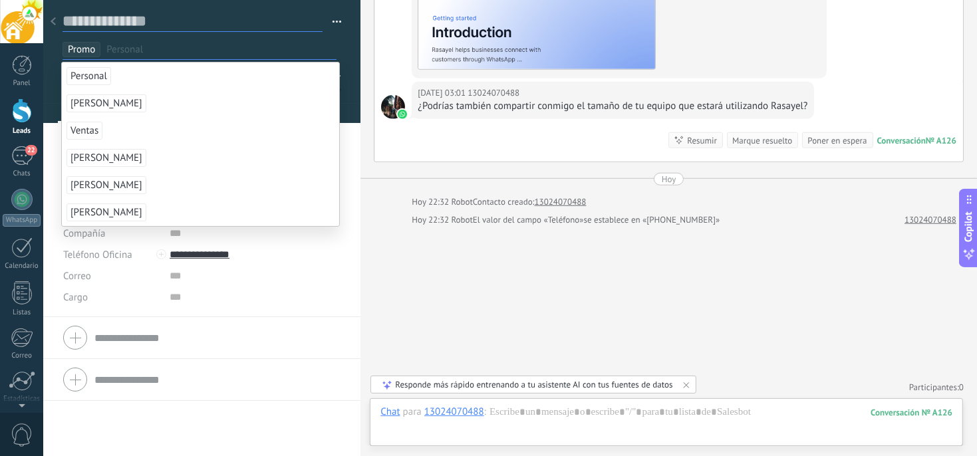
click at [182, 18] on textarea at bounding box center [192, 21] width 260 height 21
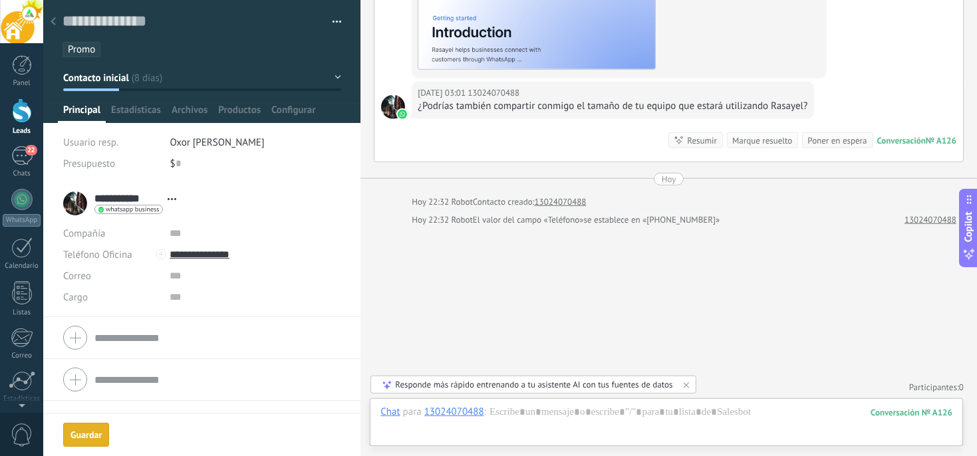
click at [92, 426] on button "Guardar Guardar" at bounding box center [86, 435] width 46 height 24
click at [56, 19] on div at bounding box center [53, 22] width 19 height 26
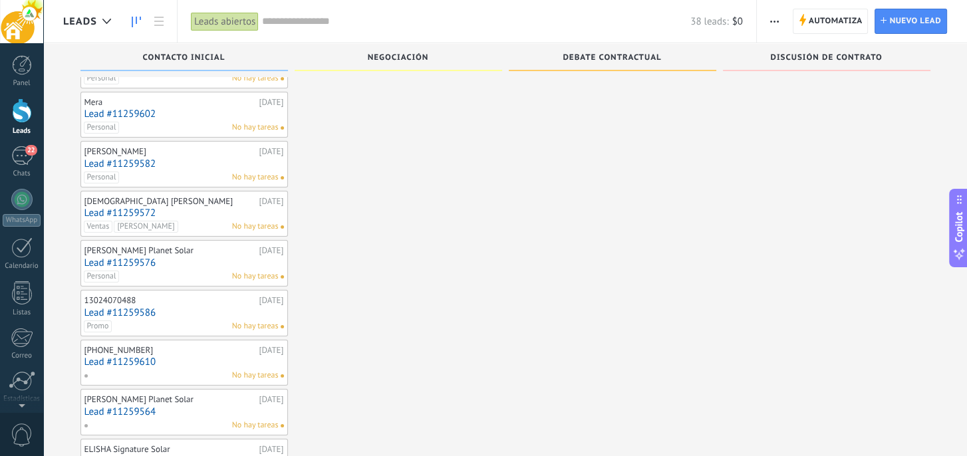
scroll to position [133, 0]
click at [181, 316] on div "+17874181020 28.09.2025 Lead #11259610 No hay tareas" at bounding box center [183, 313] width 199 height 39
click at [128, 308] on link "Lead #11259610" at bounding box center [183, 311] width 199 height 11
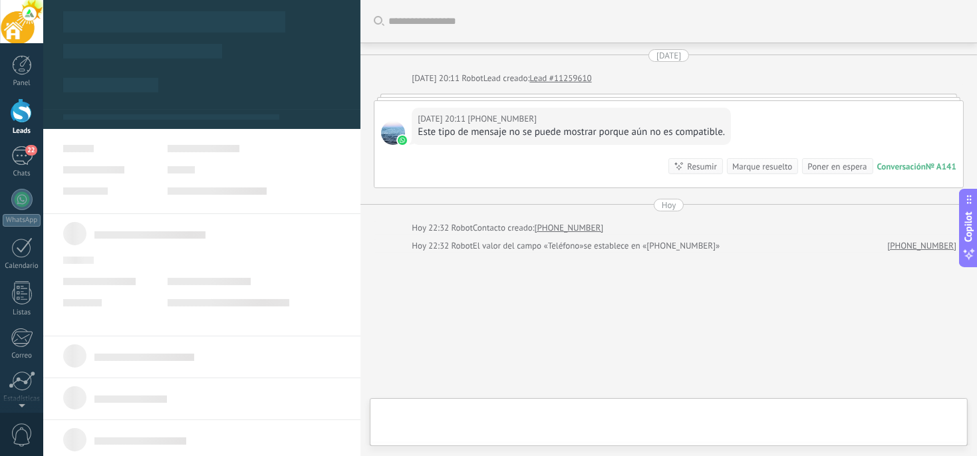
scroll to position [20, 0]
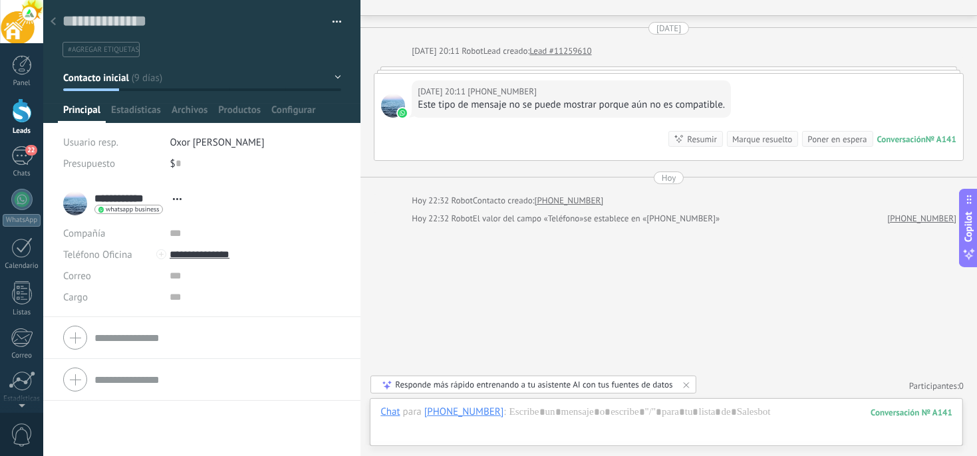
click at [57, 21] on div at bounding box center [53, 22] width 19 height 26
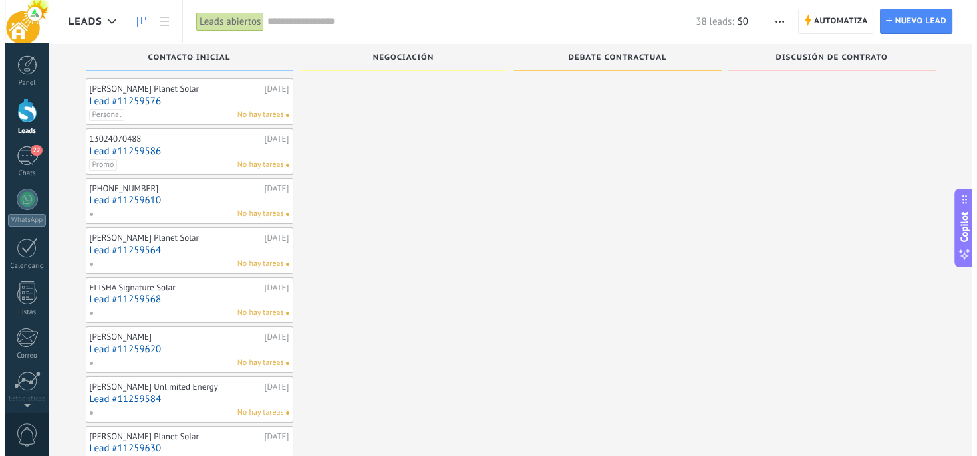
scroll to position [266, 0]
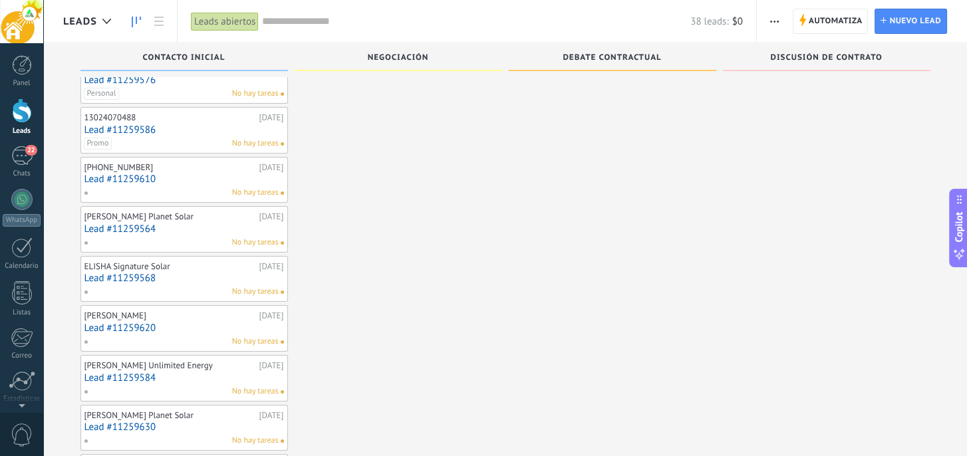
click at [116, 265] on div "ELISHA Signature Solar" at bounding box center [170, 266] width 172 height 11
click at [119, 275] on link "Lead #11259568" at bounding box center [183, 278] width 199 height 11
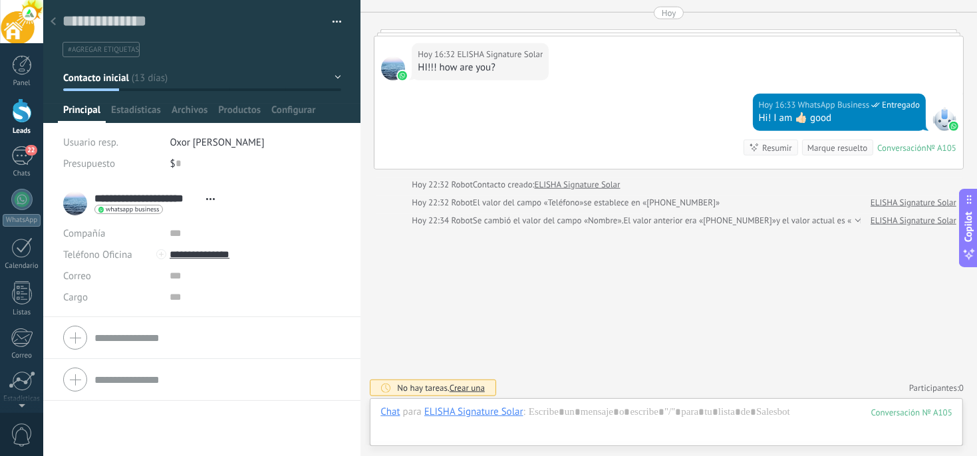
scroll to position [1346, 0]
click at [110, 53] on span "#agregar etiquetas" at bounding box center [103, 49] width 71 height 9
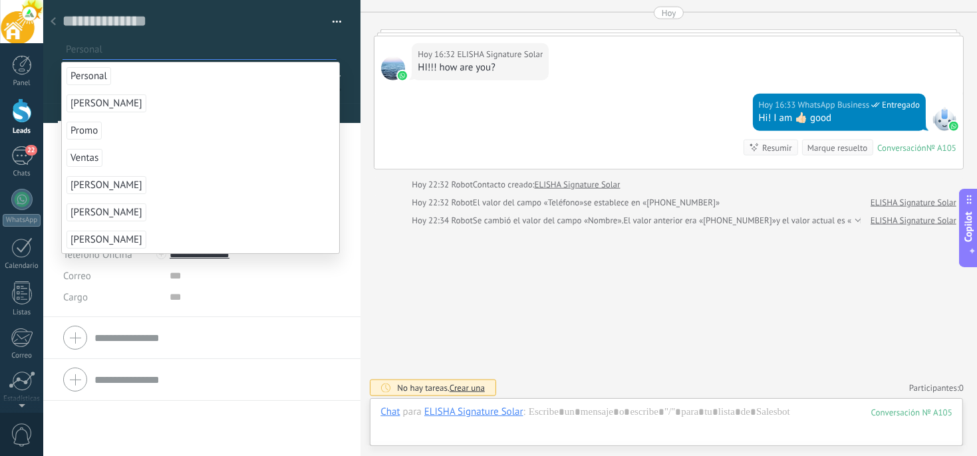
click at [97, 79] on span "Personal" at bounding box center [88, 76] width 45 height 18
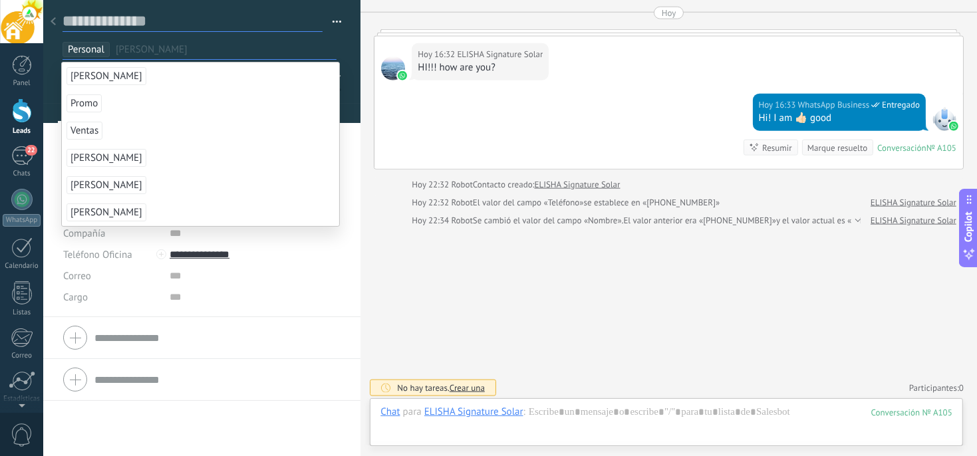
click at [185, 25] on textarea at bounding box center [192, 21] width 260 height 21
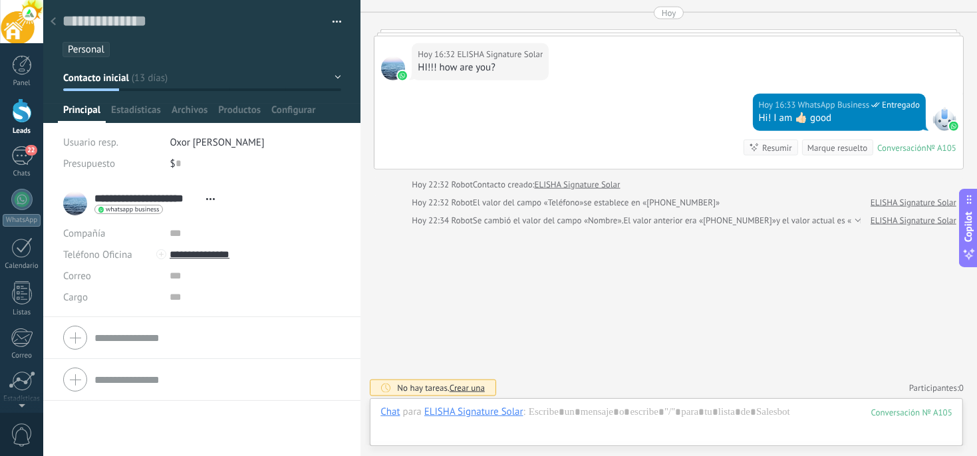
click at [56, 19] on div at bounding box center [53, 22] width 19 height 26
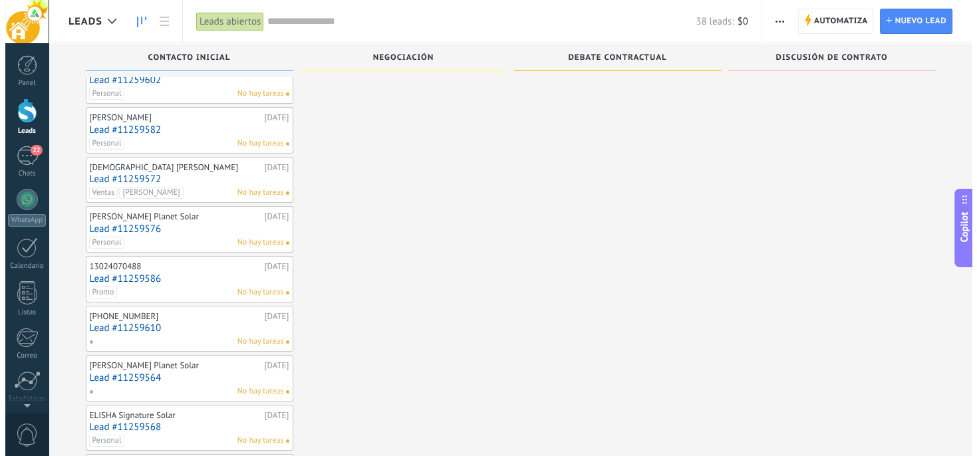
scroll to position [133, 0]
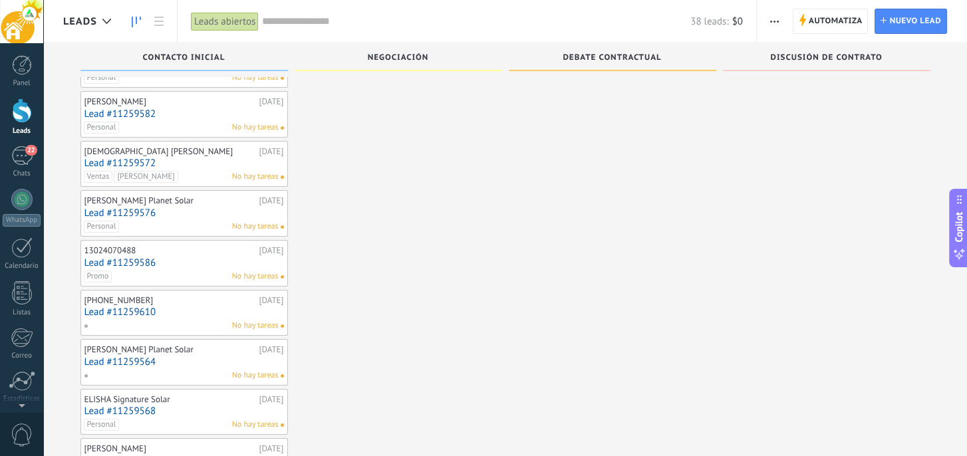
click at [128, 310] on link "Lead #11259610" at bounding box center [183, 311] width 199 height 11
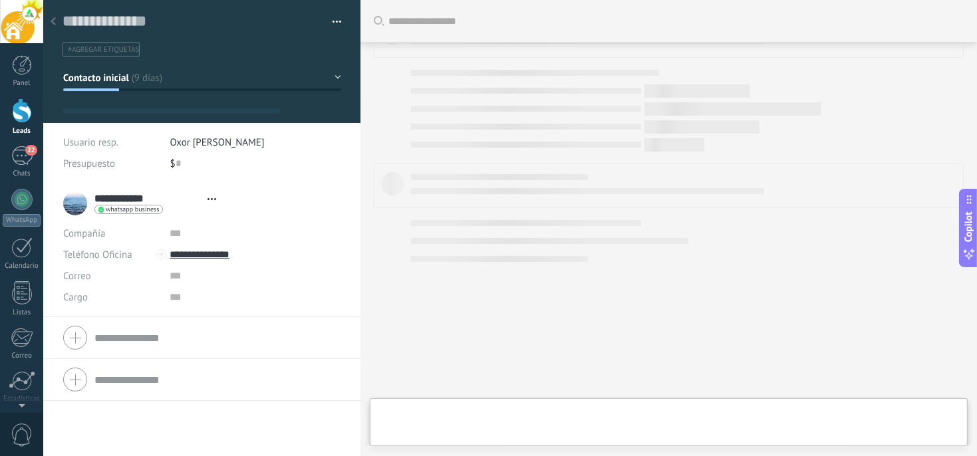
scroll to position [20, 0]
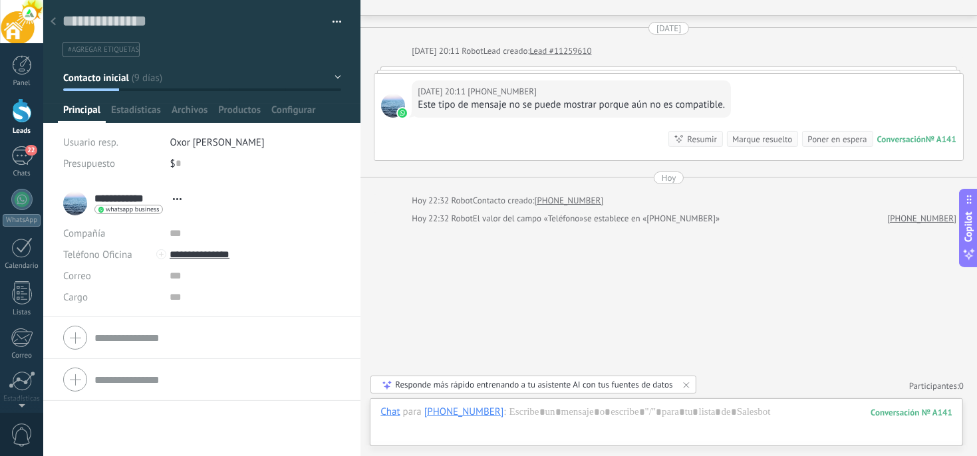
click at [53, 24] on use at bounding box center [53, 21] width 5 height 8
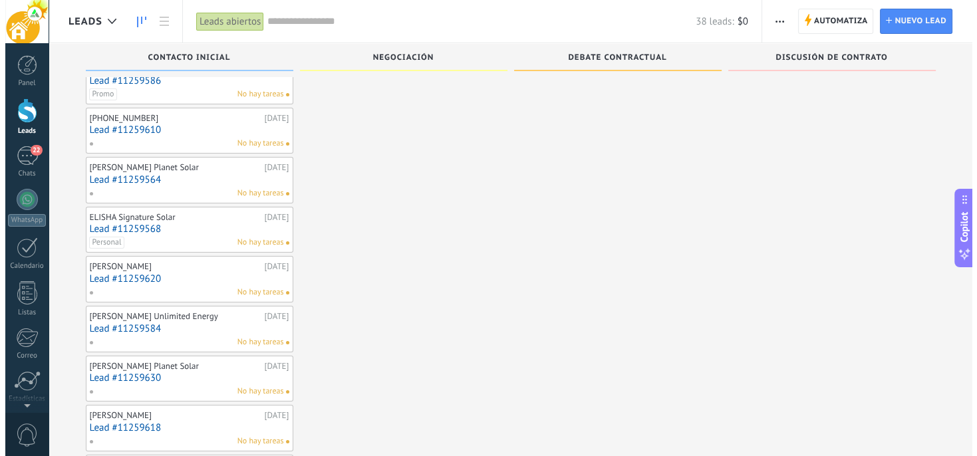
scroll to position [332, 0]
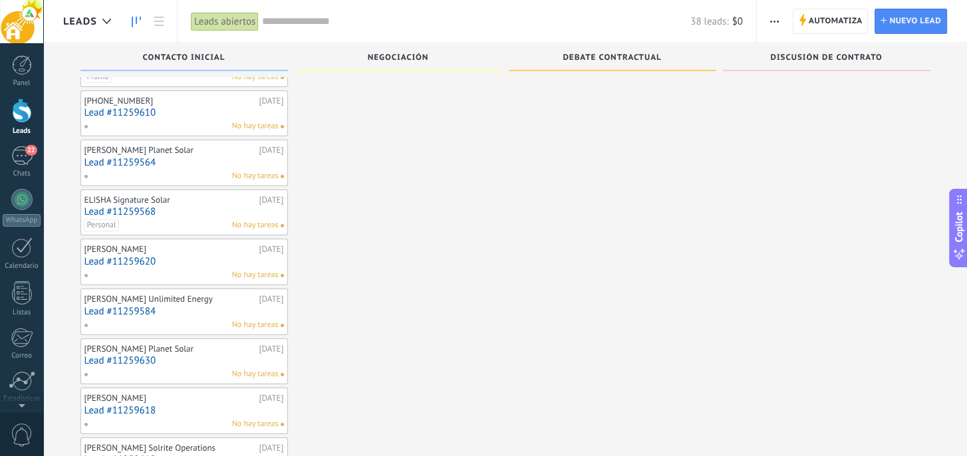
click at [122, 247] on div "Alexandra Salayet" at bounding box center [170, 249] width 172 height 11
click at [121, 257] on link "Lead #11259620" at bounding box center [183, 261] width 199 height 11
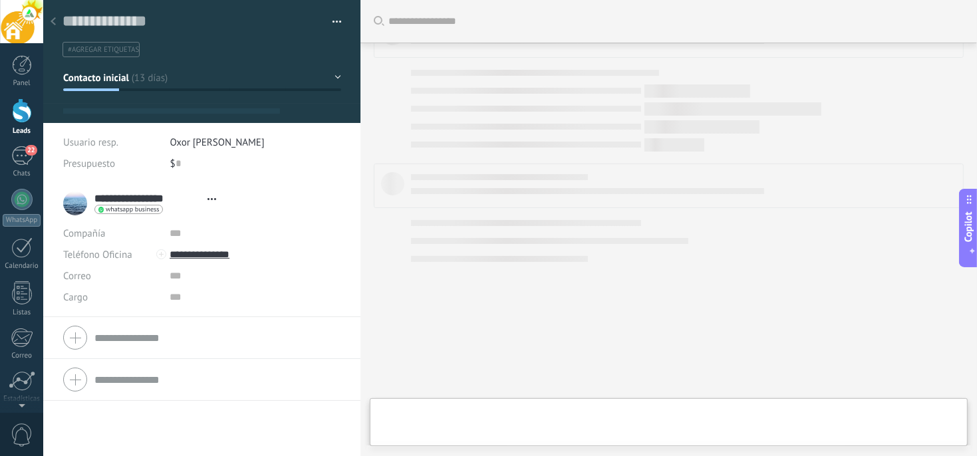
type textarea "**********"
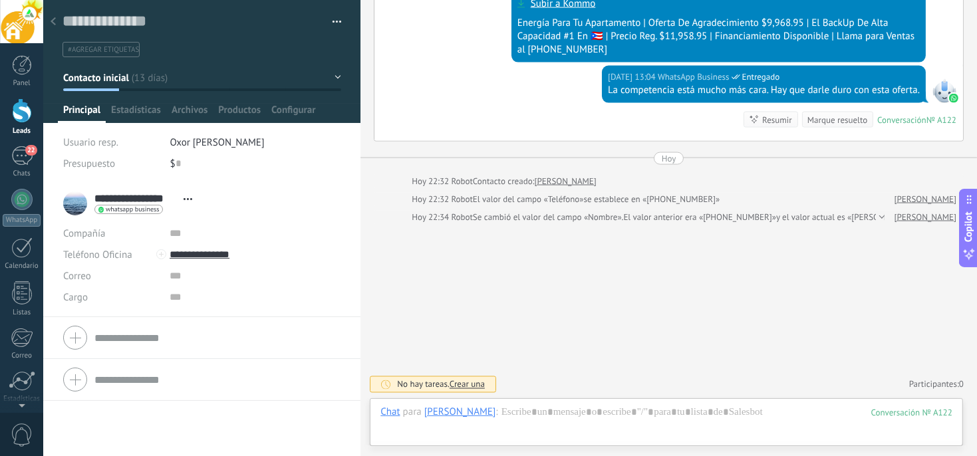
click at [332, 23] on span "button" at bounding box center [336, 24] width 9 height 3
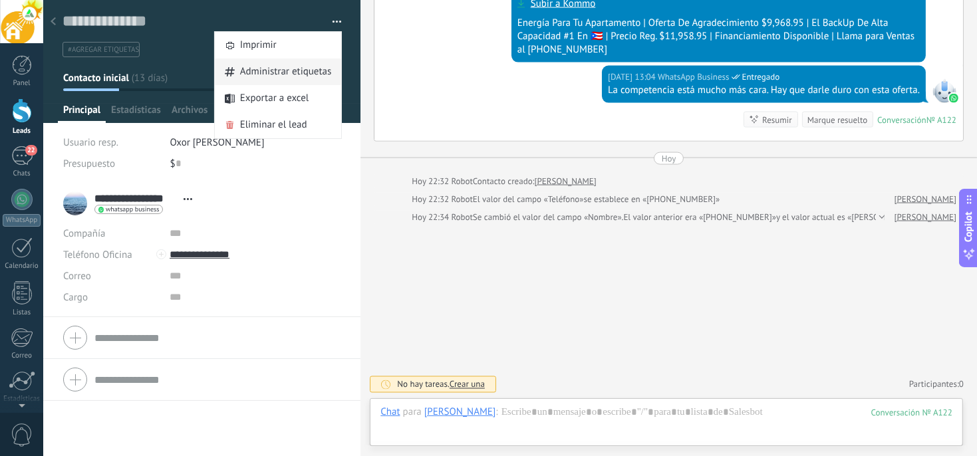
click at [260, 78] on span "Administrar etiquetas" at bounding box center [286, 72] width 92 height 27
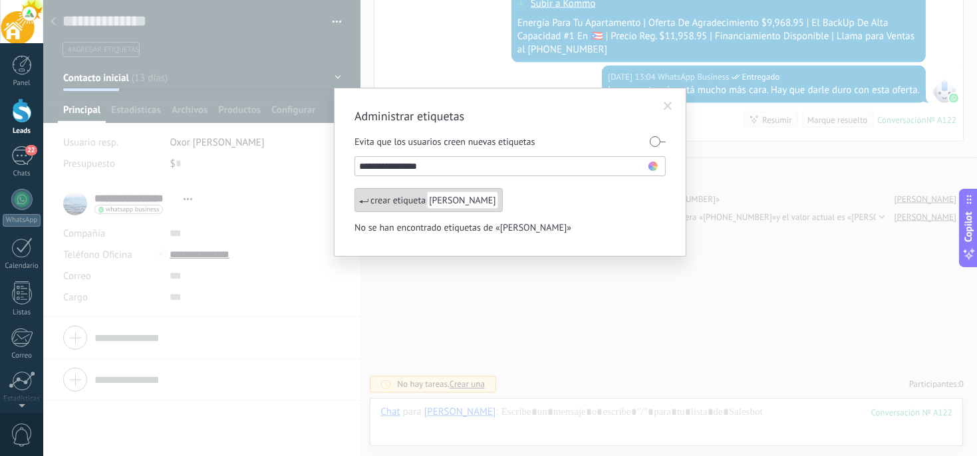
type input "**********"
click at [465, 203] on span "Alexandra Salayet" at bounding box center [462, 199] width 71 height 17
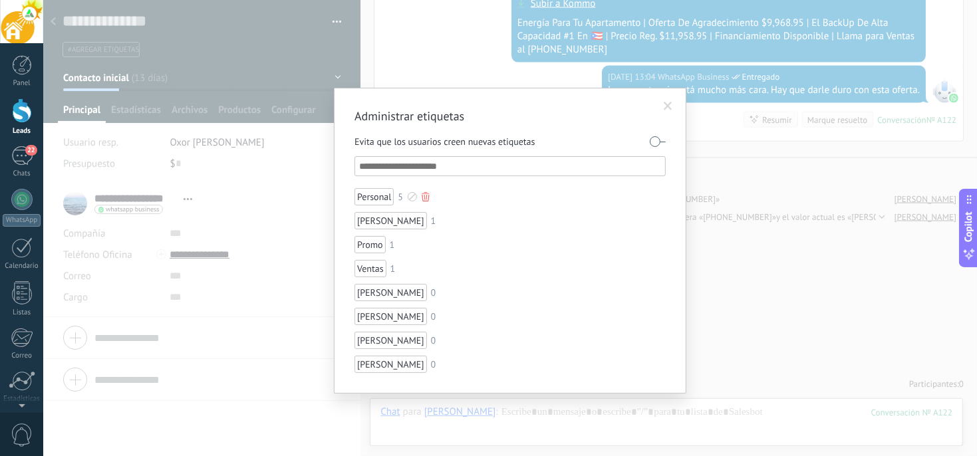
click at [383, 201] on div "Personal" at bounding box center [373, 196] width 39 height 17
click at [668, 108] on span at bounding box center [668, 106] width 9 height 9
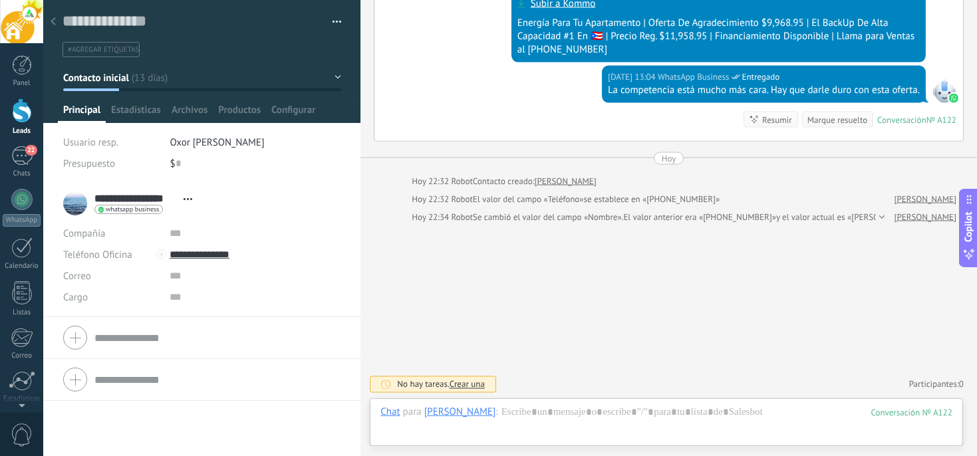
click at [96, 49] on span "#agregar etiquetas" at bounding box center [103, 49] width 71 height 9
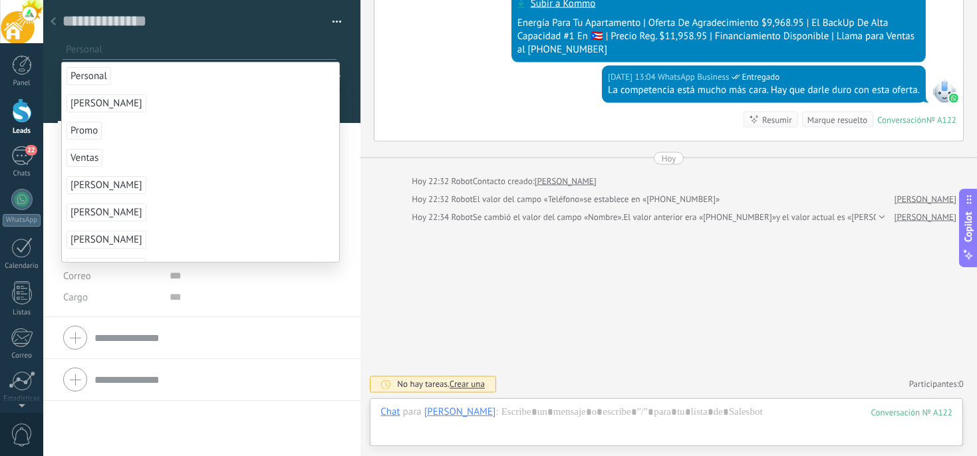
click at [89, 77] on span "Personal" at bounding box center [88, 76] width 45 height 18
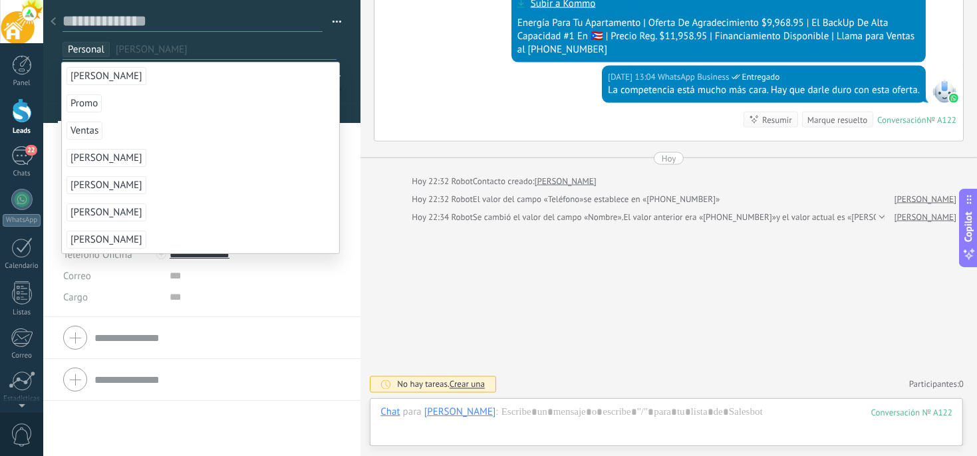
click at [241, 23] on textarea at bounding box center [192, 21] width 260 height 21
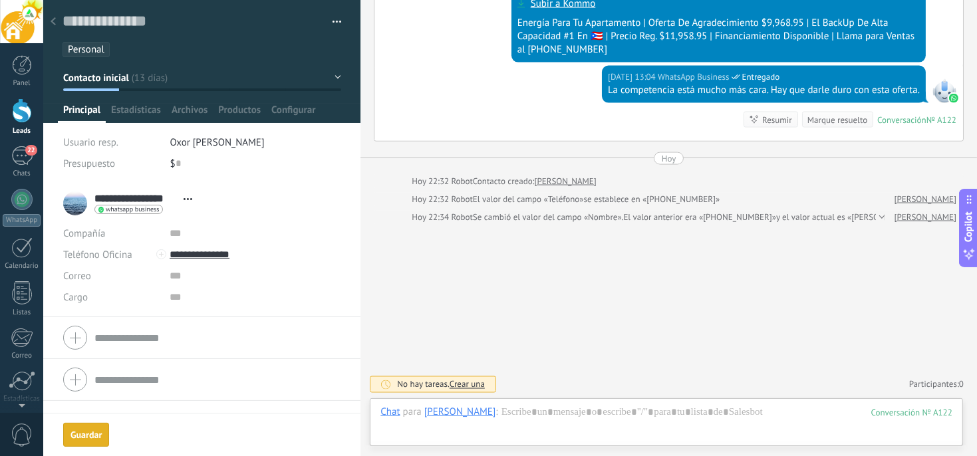
click at [91, 435] on div "Guardar" at bounding box center [85, 434] width 31 height 9
click at [51, 17] on div at bounding box center [53, 22] width 19 height 26
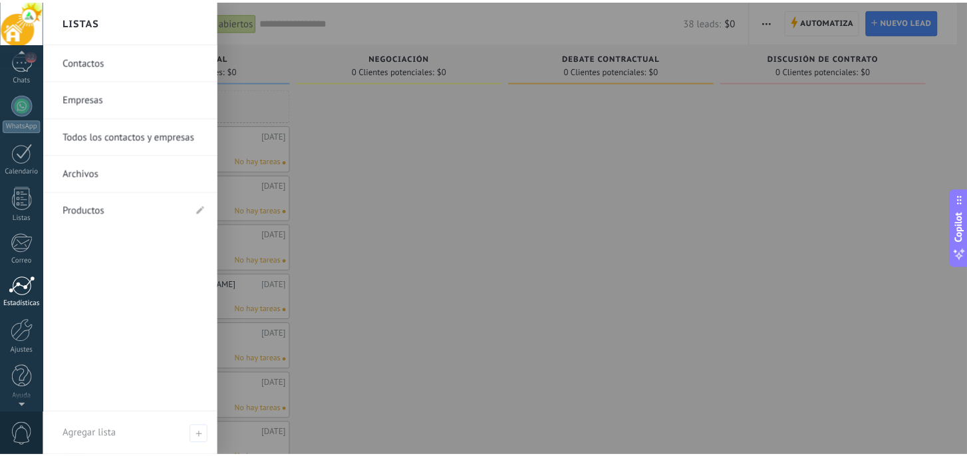
scroll to position [96, 0]
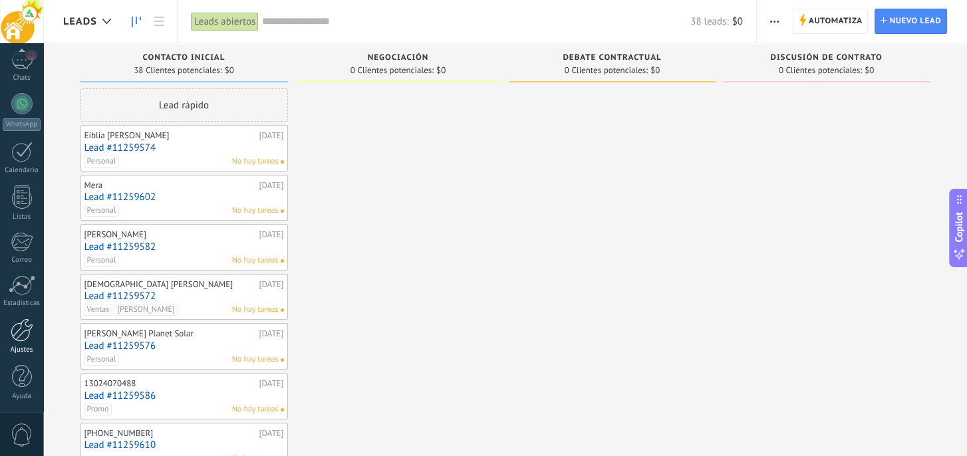
click at [22, 337] on div at bounding box center [22, 329] width 23 height 23
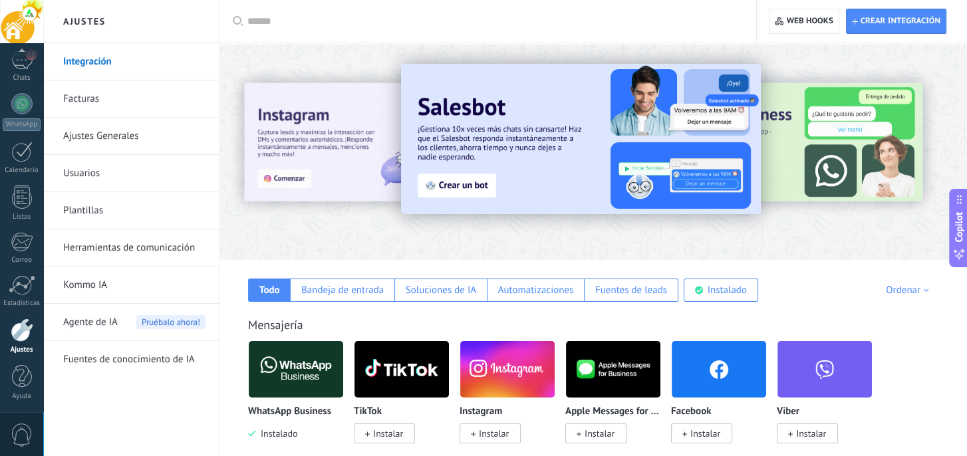
click at [267, 26] on input "text" at bounding box center [492, 22] width 490 height 14
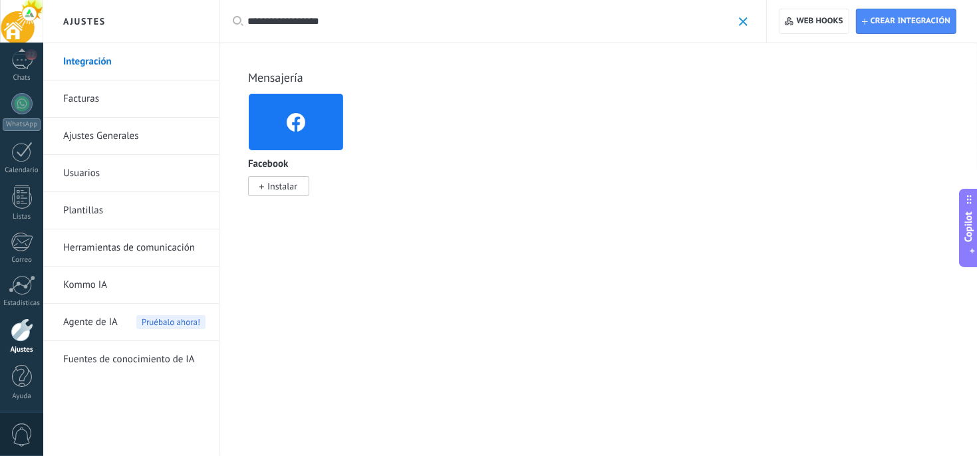
type input "**********"
click at [285, 189] on span "Instalar" at bounding box center [282, 186] width 30 height 12
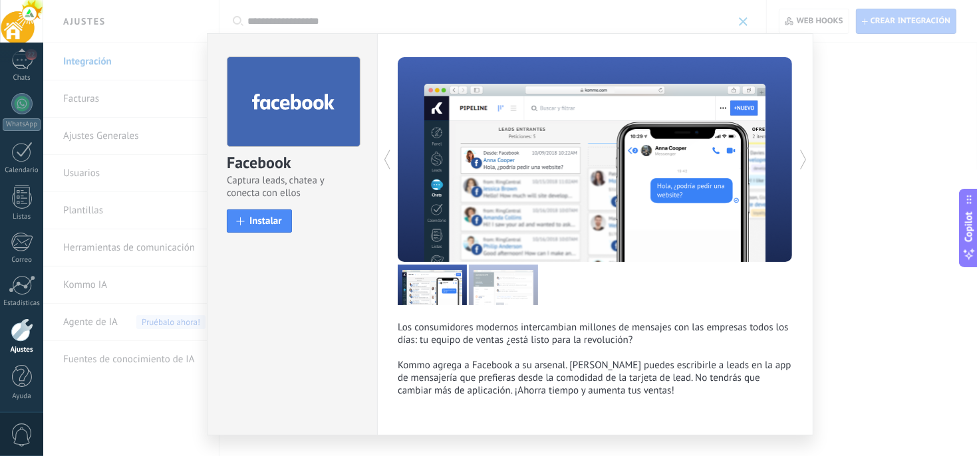
scroll to position [40, 0]
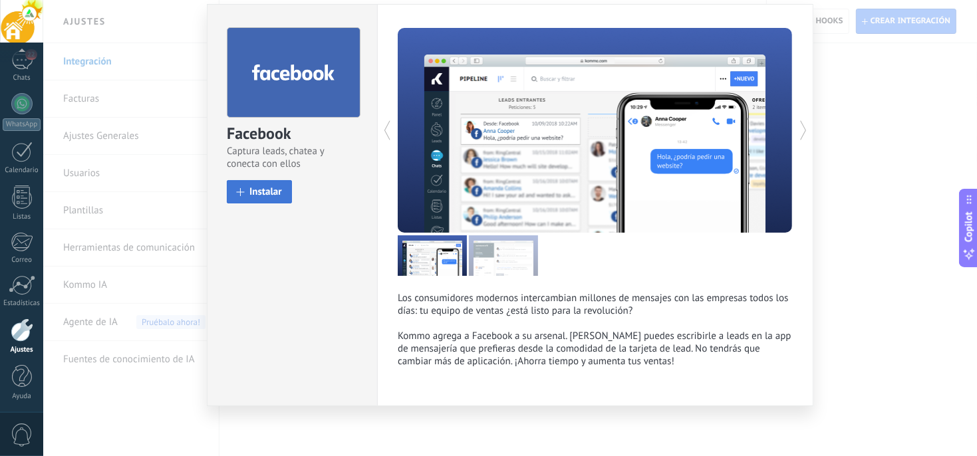
click at [253, 188] on span "Instalar" at bounding box center [265, 192] width 33 height 10
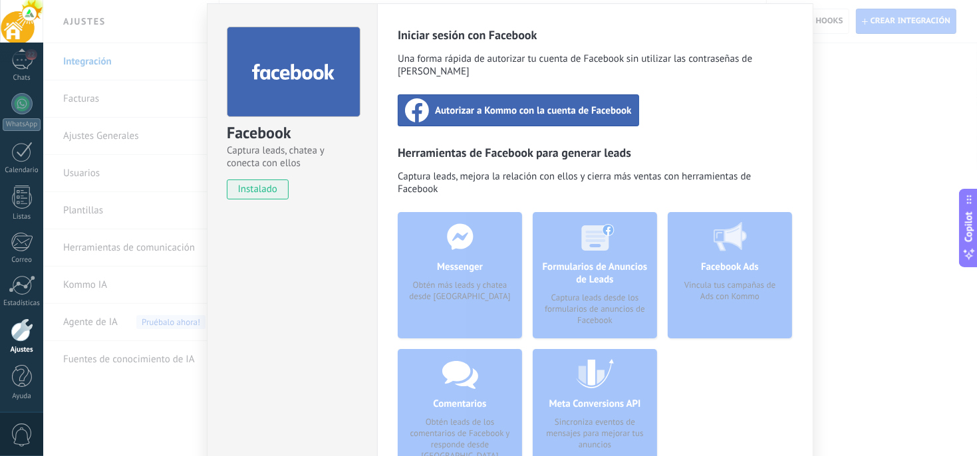
click at [543, 104] on span "Autorizar a Kommo con la cuenta de Facebook" at bounding box center [533, 110] width 197 height 13
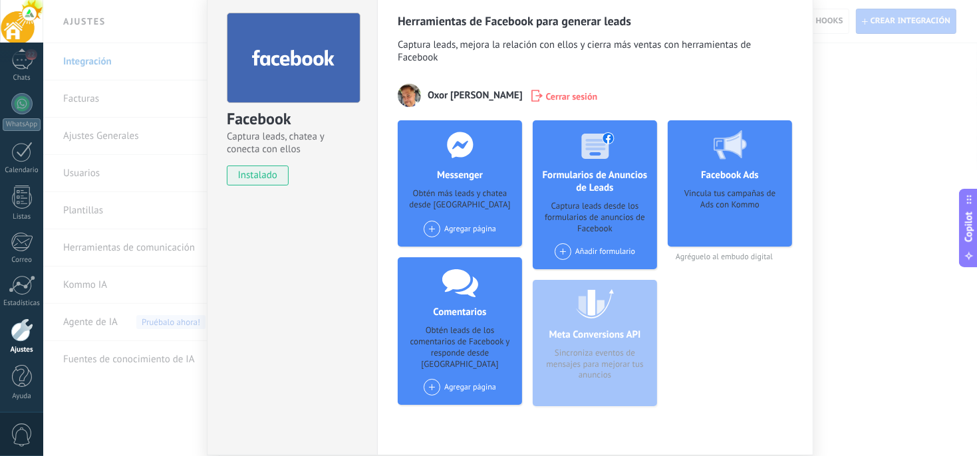
scroll to position [36, 0]
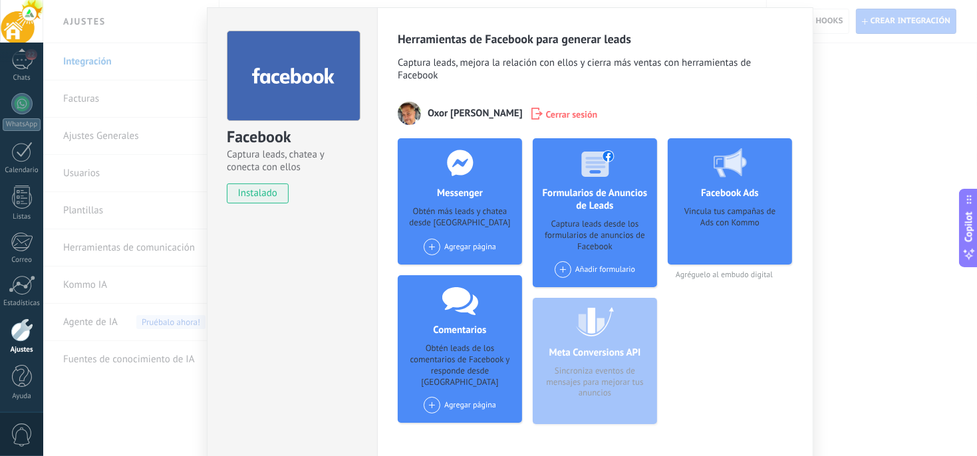
click at [558, 265] on span at bounding box center [562, 269] width 17 height 17
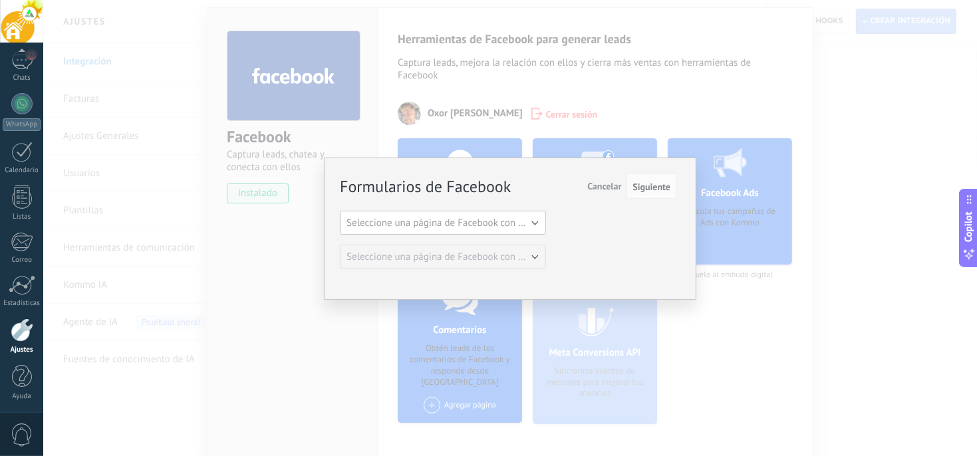
click at [533, 222] on button "Seleccione una página de Facebook con formas" at bounding box center [443, 223] width 206 height 24
click at [457, 247] on span "Green Power Tech Store" at bounding box center [436, 245] width 209 height 13
click at [492, 255] on span "Seleccione una página de Facebook con formas" at bounding box center [446, 257] width 201 height 13
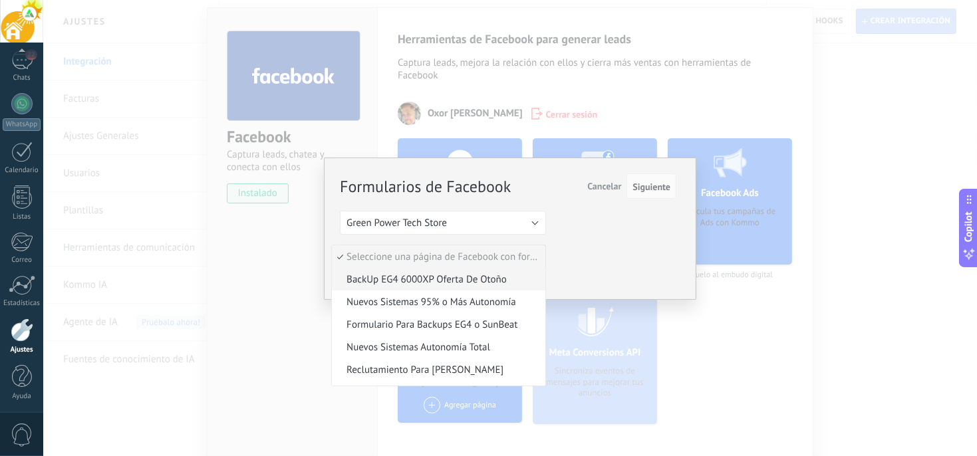
scroll to position [0, 0]
click at [478, 279] on span "BackUp EG4 6000XP Oferta De Otoño" at bounding box center [436, 279] width 209 height 13
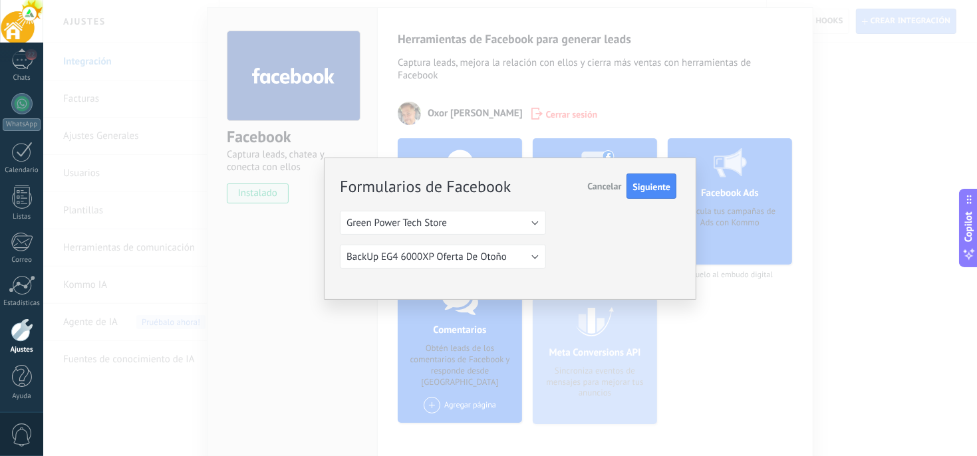
click at [597, 185] on span "Cancelar" at bounding box center [604, 186] width 34 height 12
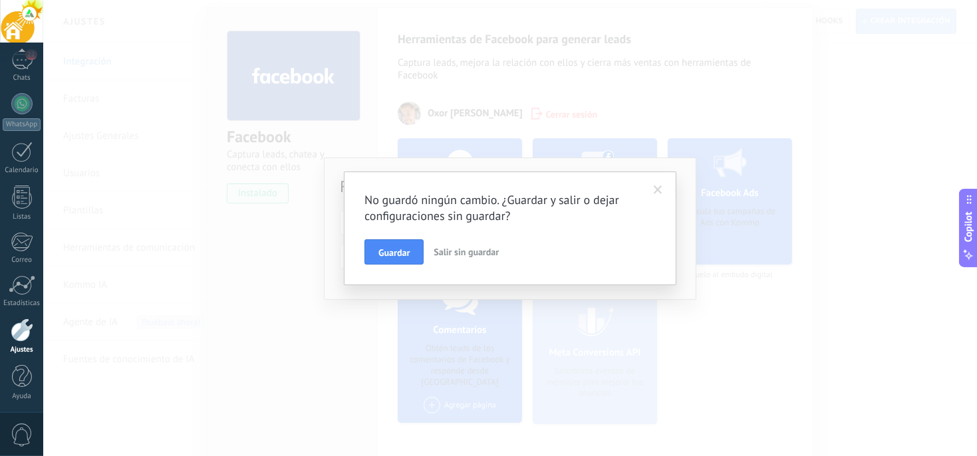
click at [455, 247] on span "Salir sin guardar" at bounding box center [465, 252] width 65 height 12
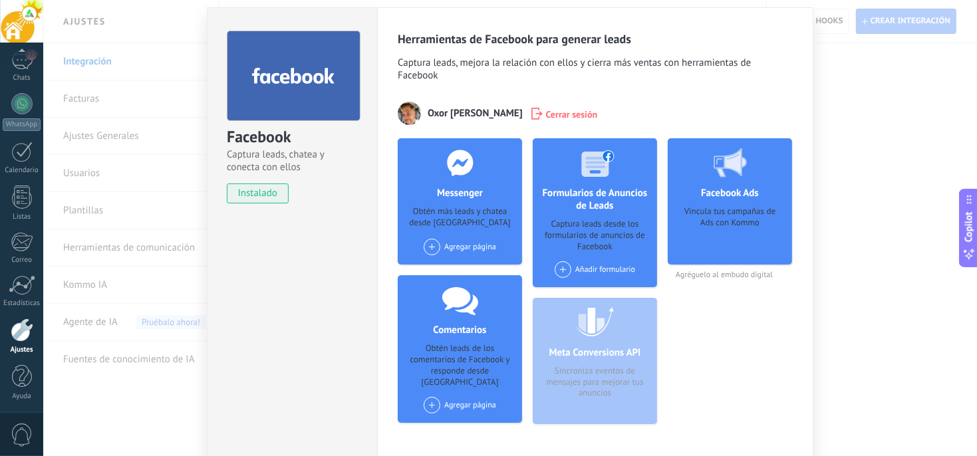
click at [428, 397] on span at bounding box center [432, 405] width 17 height 17
click at [456, 416] on div "Green Power Tech Store" at bounding box center [477, 430] width 110 height 29
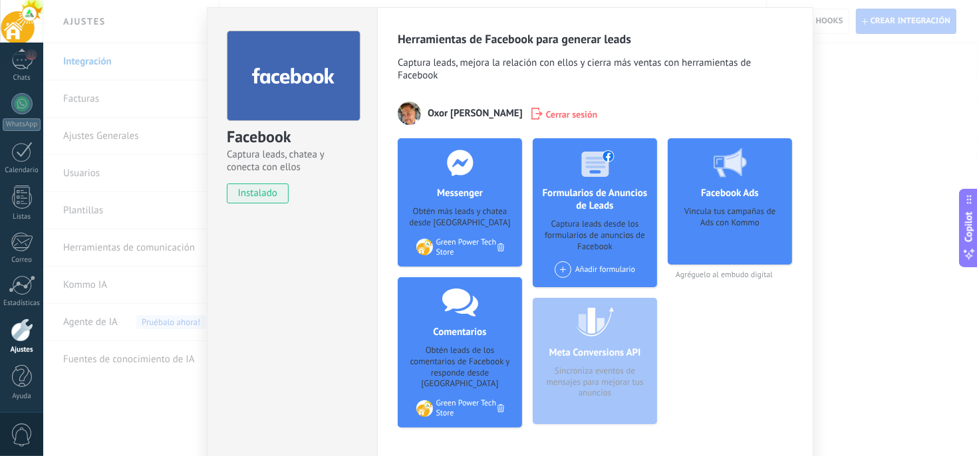
click at [728, 201] on div "Facebook Ads Vincula tus campañas de Ads con Kommo" at bounding box center [730, 201] width 124 height 126
drag, startPoint x: 728, startPoint y: 201, endPoint x: 704, endPoint y: 251, distance: 55.3
click at [704, 251] on div "Vincula tus campañas de Ads con Kommo" at bounding box center [729, 231] width 103 height 50
drag, startPoint x: 782, startPoint y: 274, endPoint x: 669, endPoint y: 274, distance: 113.0
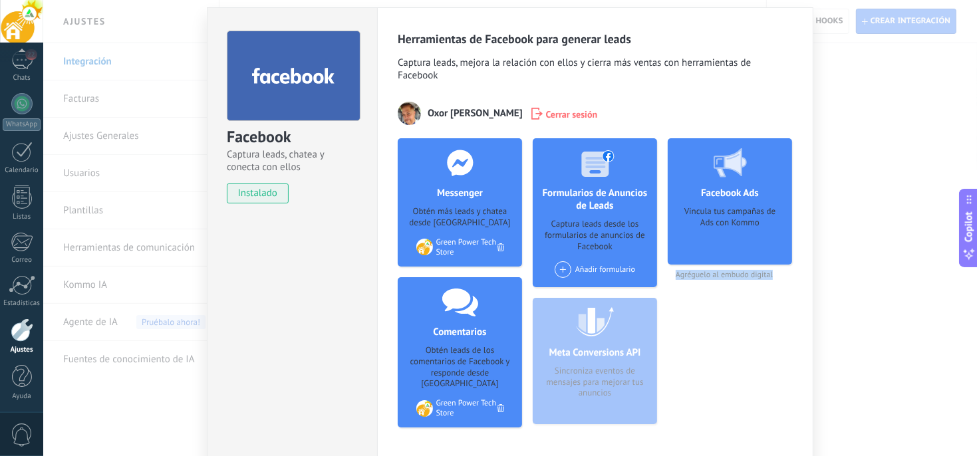
click at [669, 274] on span "Agréguelo al embudo digital" at bounding box center [730, 275] width 124 height 10
drag, startPoint x: 669, startPoint y: 274, endPoint x: 679, endPoint y: 275, distance: 10.0
copy span "Agréguelo al embudo digital"
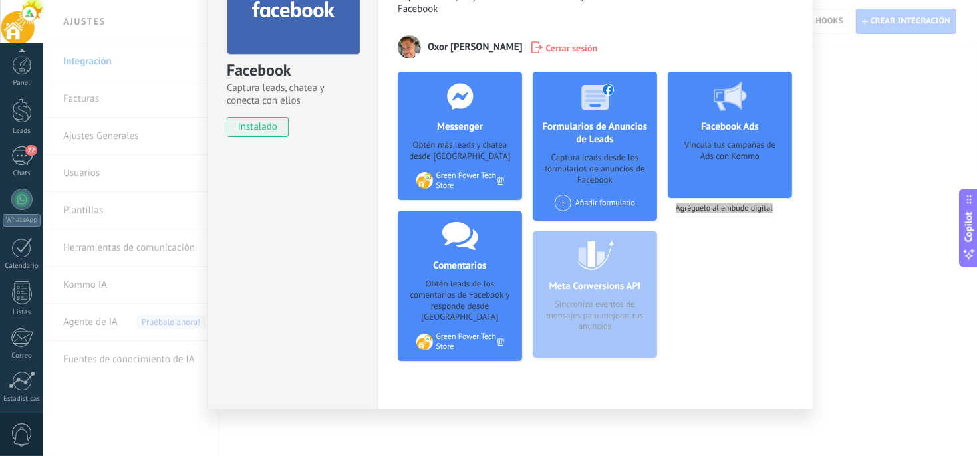
scroll to position [96, 0]
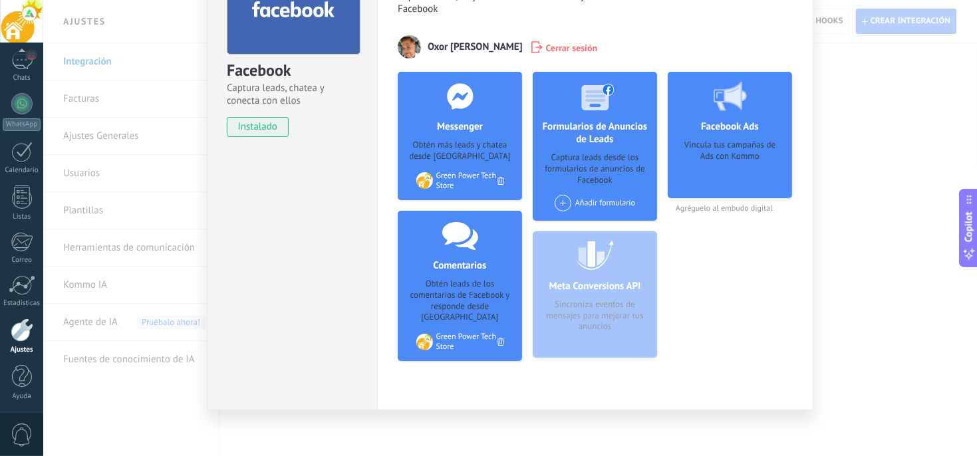
click at [939, 89] on div "Facebook Captura leads, chatea y conecta con ellos instalado Desinstalar Herram…" at bounding box center [509, 228] width 933 height 456
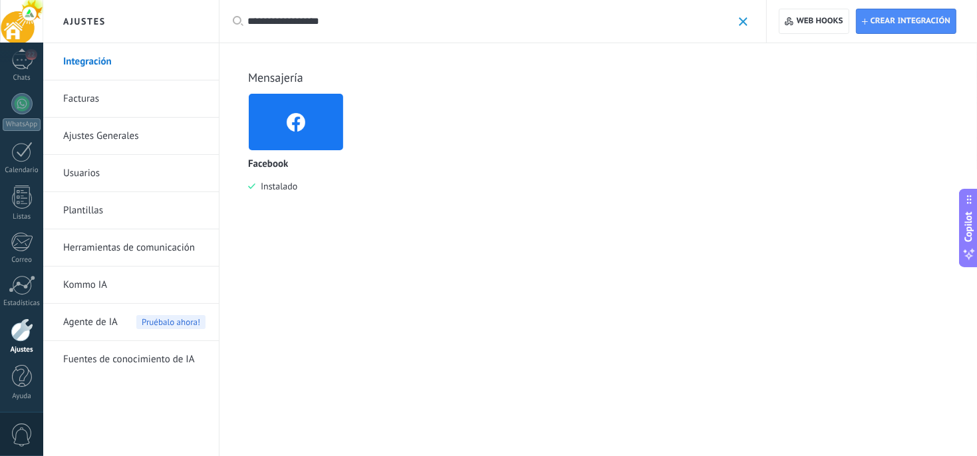
click at [317, 116] on img at bounding box center [296, 122] width 94 height 64
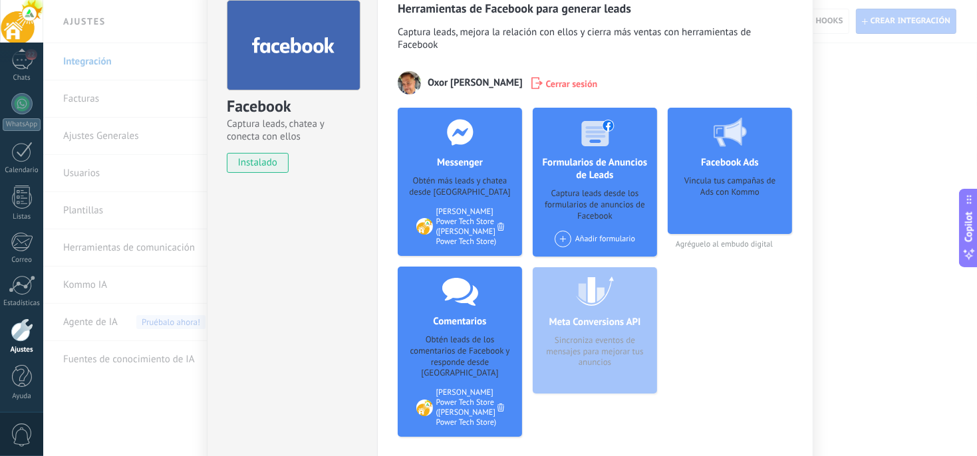
scroll to position [117, 0]
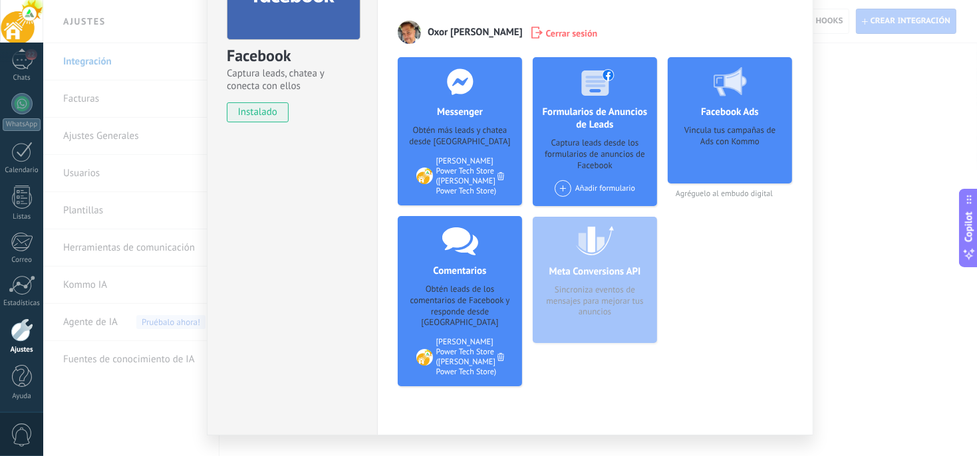
click at [590, 187] on div "Añadir formulario" at bounding box center [594, 188] width 80 height 17
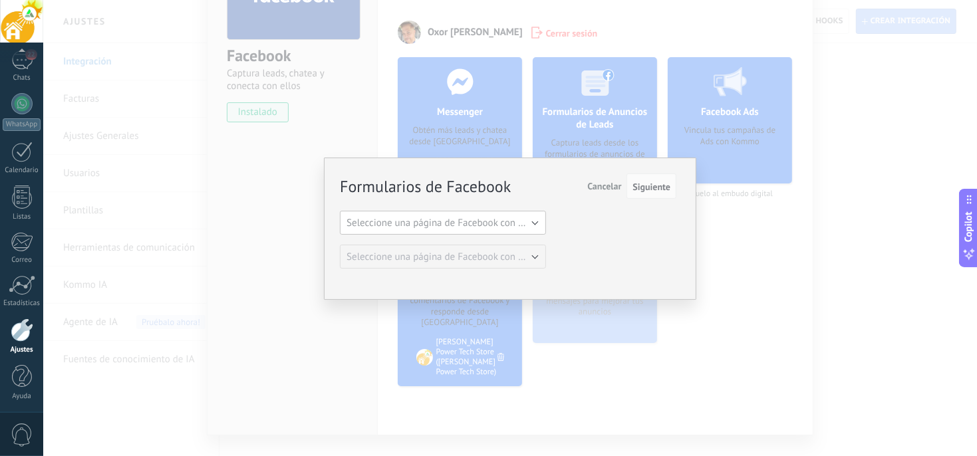
click at [518, 233] on button "Seleccione una página de Facebook con formas" at bounding box center [443, 223] width 206 height 24
click at [453, 243] on span "Green Power Tech Store" at bounding box center [436, 245] width 209 height 13
click at [537, 259] on span "Seleccione una página de Facebook con formas" at bounding box center [446, 257] width 201 height 13
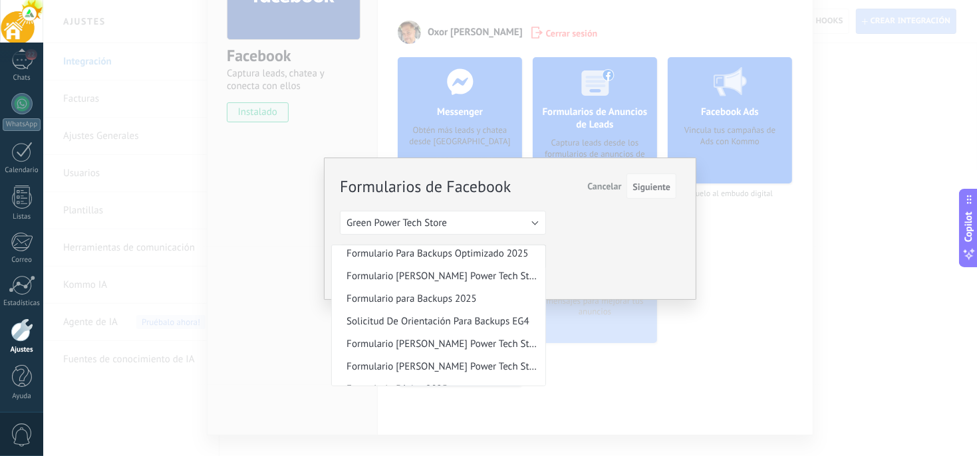
scroll to position [0, 0]
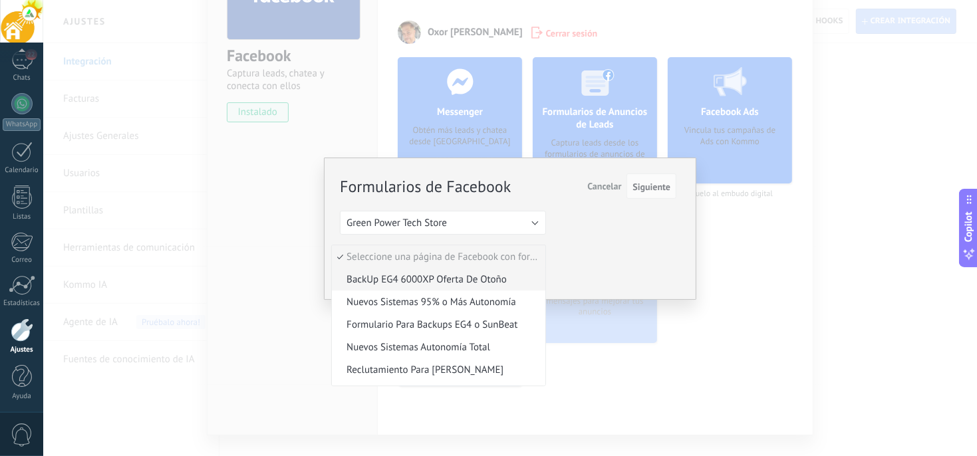
click at [487, 279] on span "BackUp EG4 6000XP Oferta De Otoño" at bounding box center [436, 279] width 209 height 13
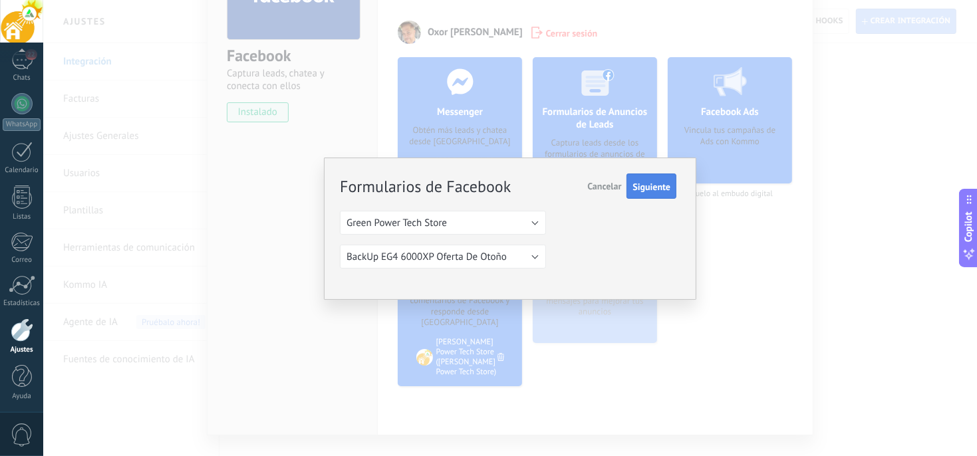
click at [643, 187] on span "Siguiente" at bounding box center [651, 186] width 38 height 9
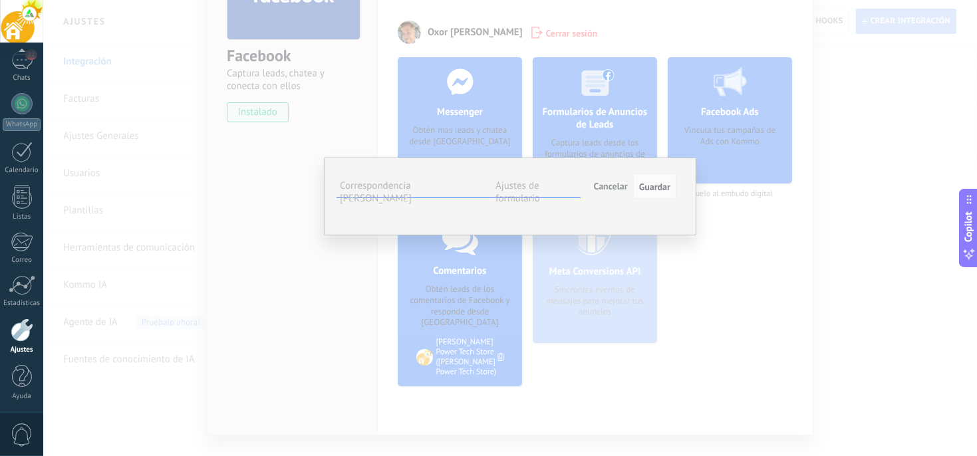
click at [0, 0] on button "Seleccionar campo" at bounding box center [0, 0] width 0 height 0
click at [507, 235] on div "**********" at bounding box center [510, 197] width 372 height 78
click at [0, 0] on button "Seleccionar campo" at bounding box center [0, 0] width 0 height 0
click at [0, 0] on span "Correo (contacto)" at bounding box center [0, 0] width 0 height 0
click at [0, 0] on button "Seleccionar campo" at bounding box center [0, 0] width 0 height 0
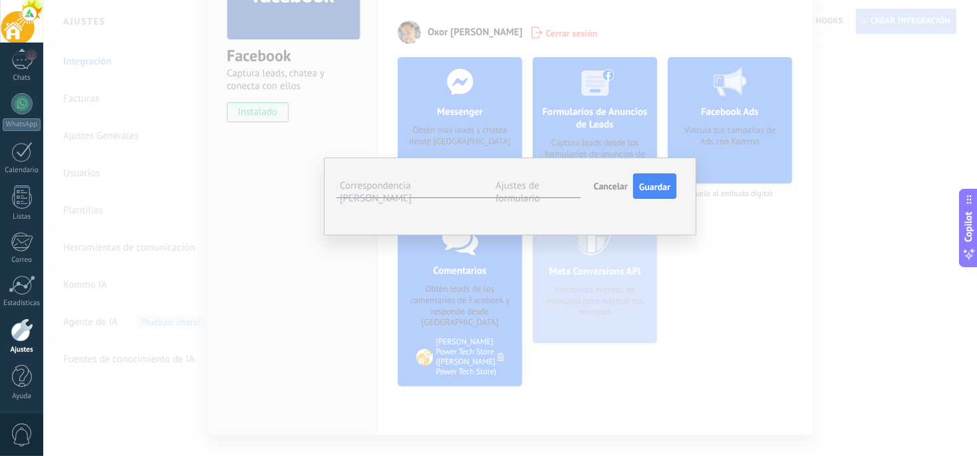
click at [0, 0] on span "Nombre del contacto (contacto)" at bounding box center [0, 0] width 0 height 0
click at [0, 0] on span "Seleccionar campo" at bounding box center [0, 0] width 0 height 0
click at [0, 0] on span "Teléfono (contacto)" at bounding box center [0, 0] width 0 height 0
click at [0, 0] on span "Seleccionar campo" at bounding box center [0, 0] width 0 height 0
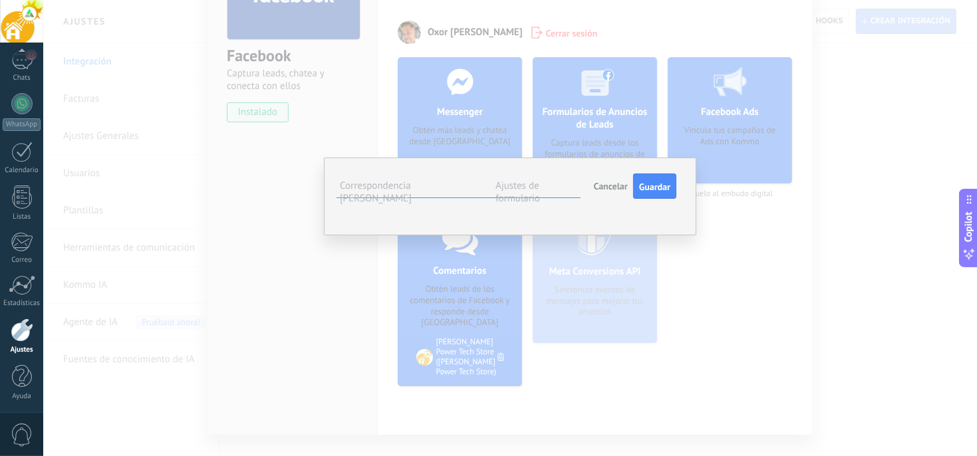
click at [0, 0] on span "Dirección (compañía)" at bounding box center [0, 0] width 0 height 0
click at [0, 0] on button "Dirección (compañía)" at bounding box center [0, 0] width 0 height 0
click at [0, 0] on span "Dirección (compañía)" at bounding box center [0, 0] width 0 height 0
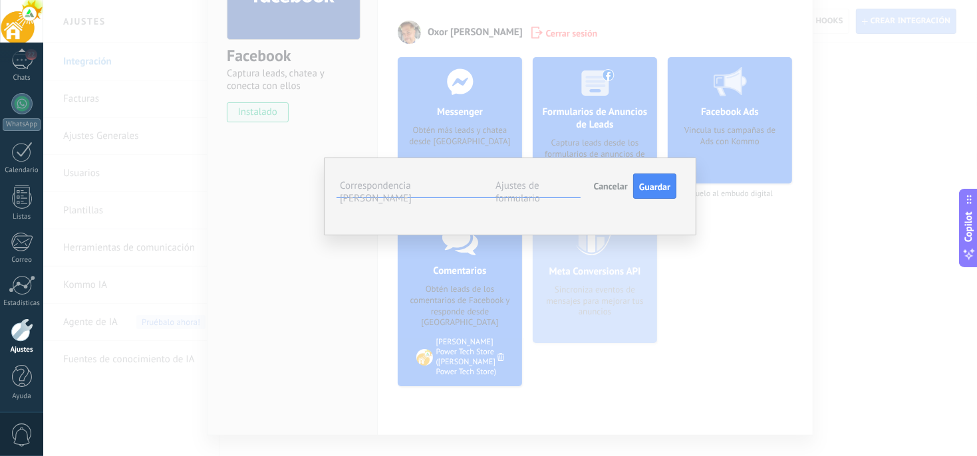
click at [0, 0] on span "Dirección (compañía)" at bounding box center [0, 0] width 0 height 0
click at [0, 0] on span "Cargo (contacto)" at bounding box center [0, 0] width 0 height 0
click at [0, 0] on button "Cargo (contacto)" at bounding box center [0, 0] width 0 height 0
click at [0, 0] on span "Seleccionar campo" at bounding box center [0, 0] width 0 height 0
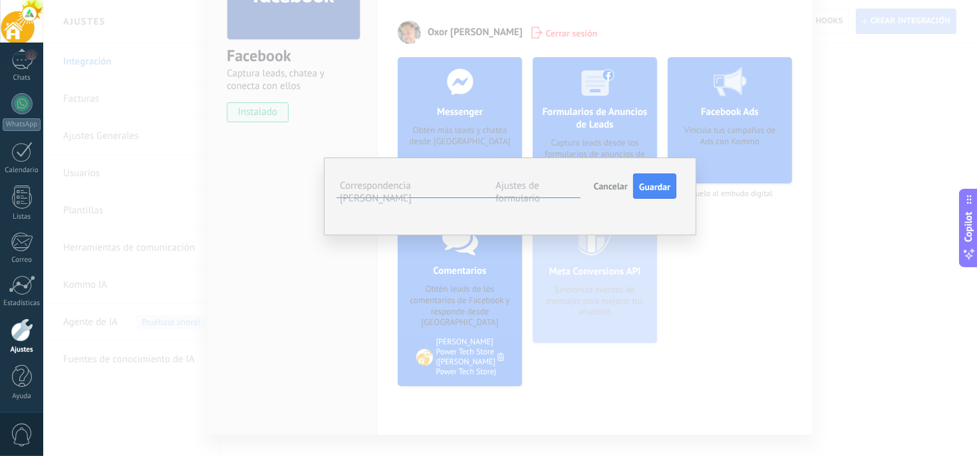
click at [0, 0] on span "Seleccionar campo" at bounding box center [0, 0] width 0 height 0
click at [682, 235] on div "**********" at bounding box center [510, 197] width 372 height 78
click at [0, 0] on span "Seleccionar campo" at bounding box center [0, 0] width 0 height 0
click at [679, 235] on div "**********" at bounding box center [510, 197] width 372 height 78
click at [0, 0] on button "Seleccionar campo" at bounding box center [0, 0] width 0 height 0
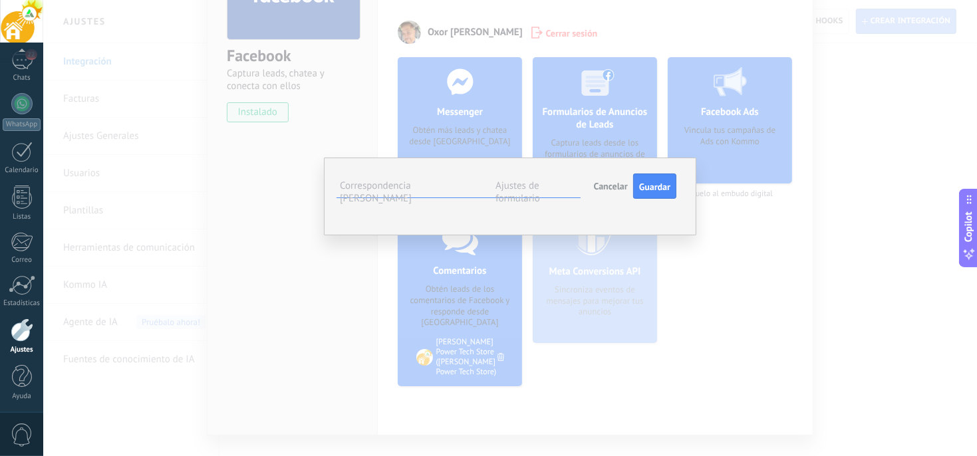
click at [559, 235] on div "**********" at bounding box center [510, 197] width 372 height 78
click at [0, 0] on button "Seleccionar campo" at bounding box center [0, 0] width 0 height 0
click at [513, 190] on label "Ajustes de formulario" at bounding box center [517, 192] width 45 height 25
click at [0, 0] on span "#agregar etiquetas" at bounding box center [0, 0] width 0 height 0
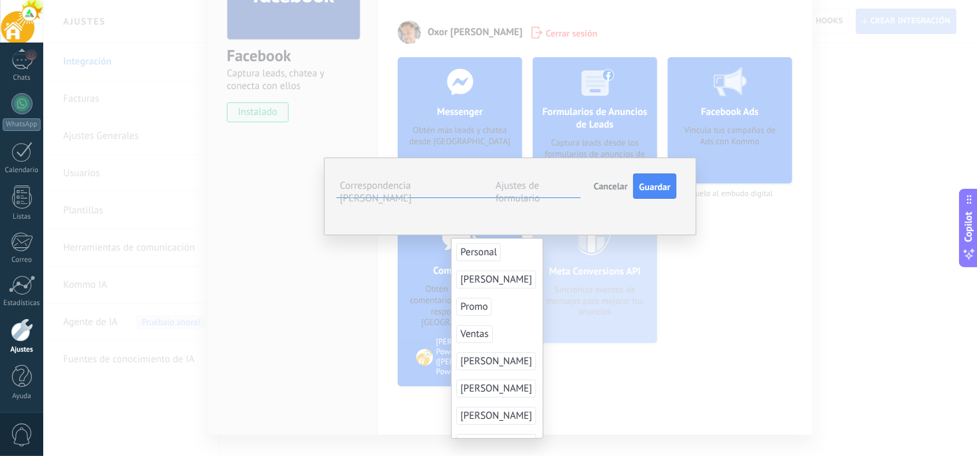
click at [478, 335] on span "Ventas" at bounding box center [474, 334] width 36 height 18
click at [611, 187] on span "Cancelar" at bounding box center [611, 186] width 34 height 12
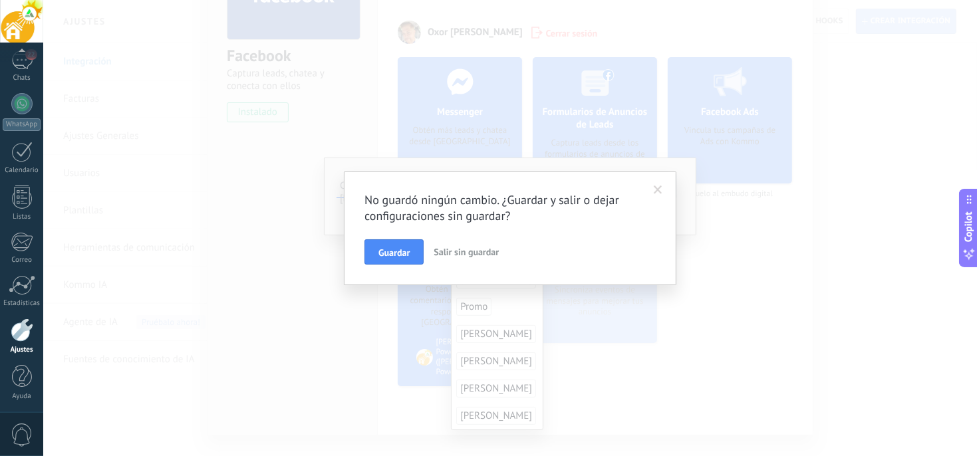
click at [469, 251] on span "Salir sin guardar" at bounding box center [465, 252] width 65 height 12
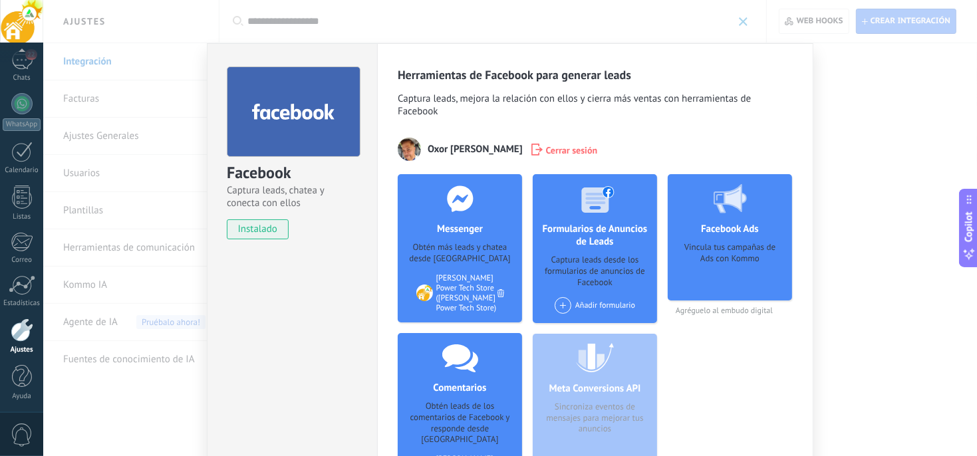
click at [869, 87] on div "Facebook Captura leads, chatea y conecta con ellos instalado Desinstalar Herram…" at bounding box center [509, 228] width 933 height 456
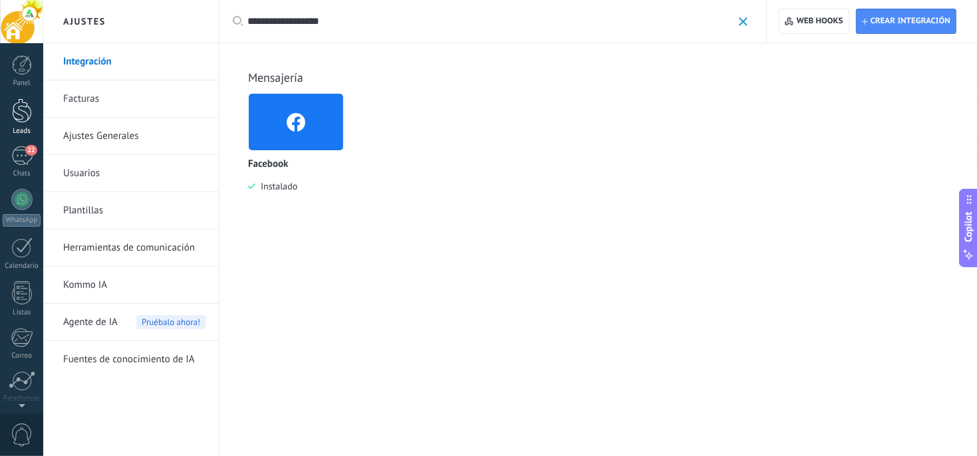
click at [21, 110] on div at bounding box center [22, 110] width 20 height 25
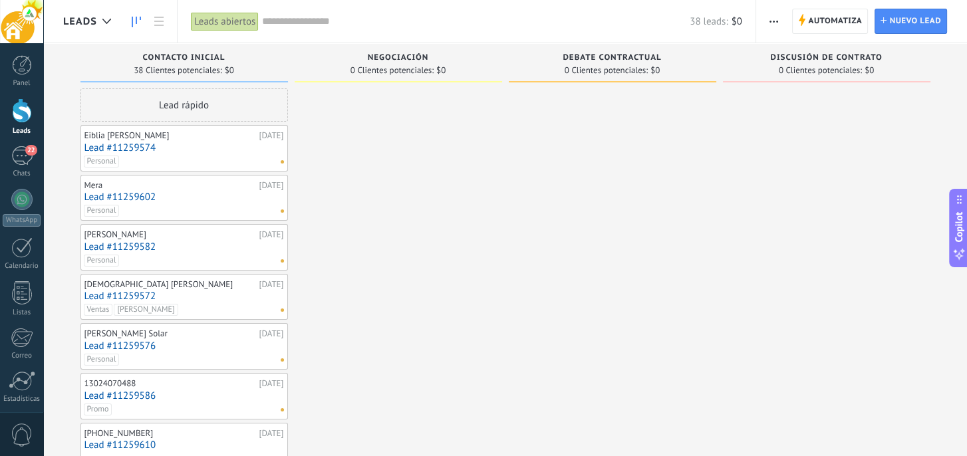
click at [161, 151] on link "Lead #11259574" at bounding box center [183, 147] width 199 height 11
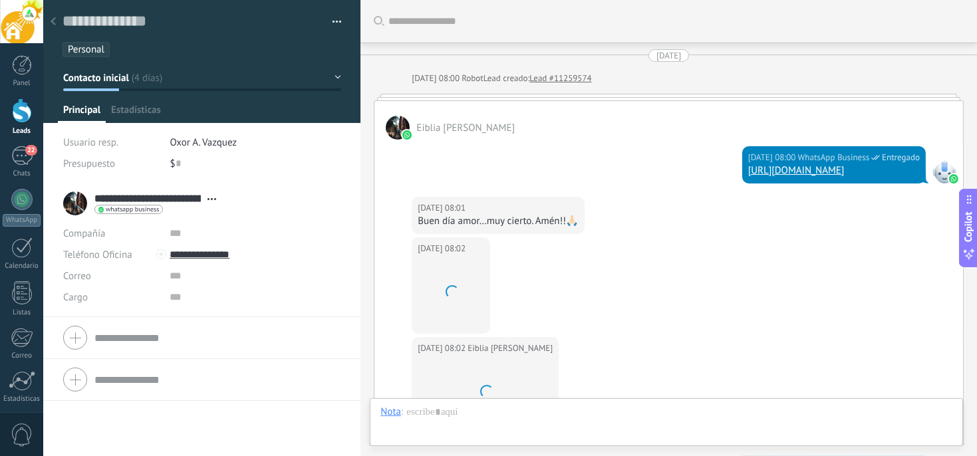
scroll to position [753, 0]
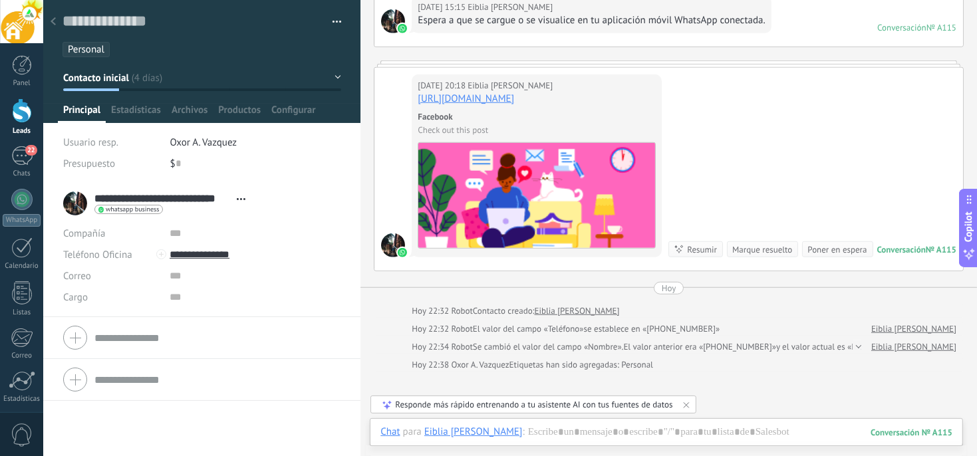
click at [333, 21] on button "button" at bounding box center [331, 22] width 19 height 20
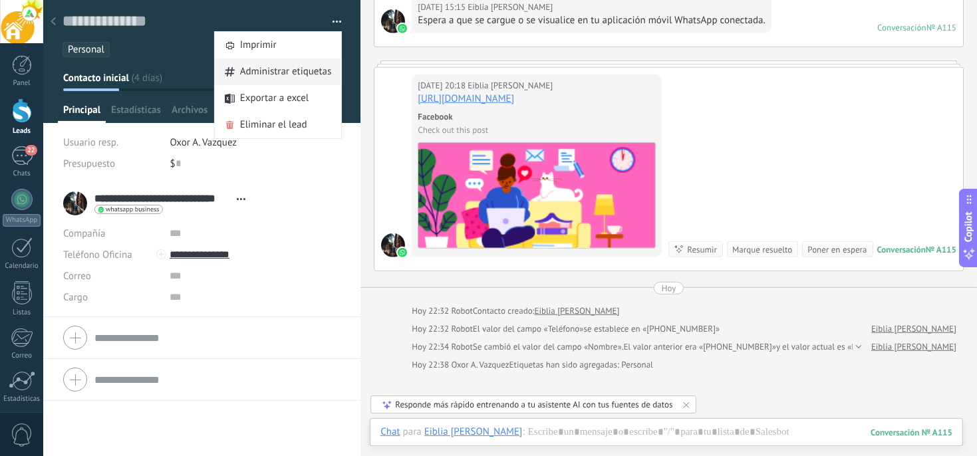
click at [264, 74] on span "Administrar etiquetas" at bounding box center [286, 72] width 92 height 27
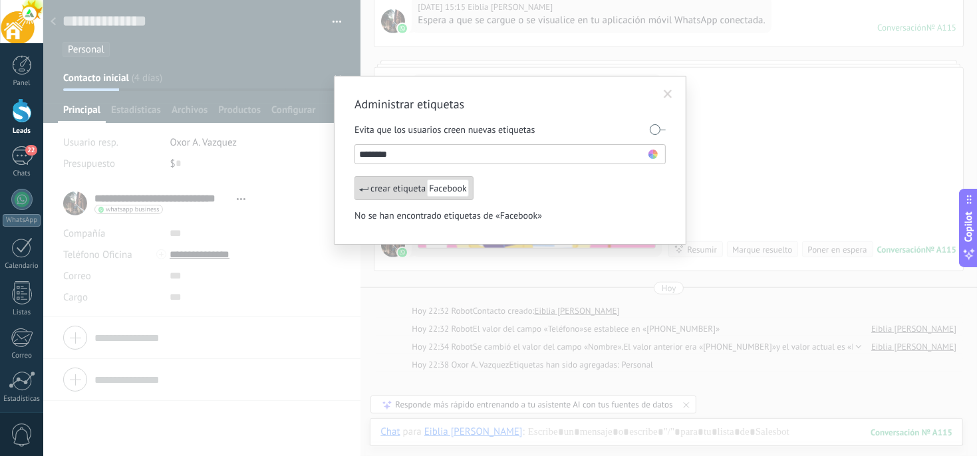
type input "********"
click at [447, 188] on span "Facebook" at bounding box center [448, 188] width 42 height 17
type input "**********"
click at [451, 186] on span "Lead de Evento" at bounding box center [459, 188] width 64 height 17
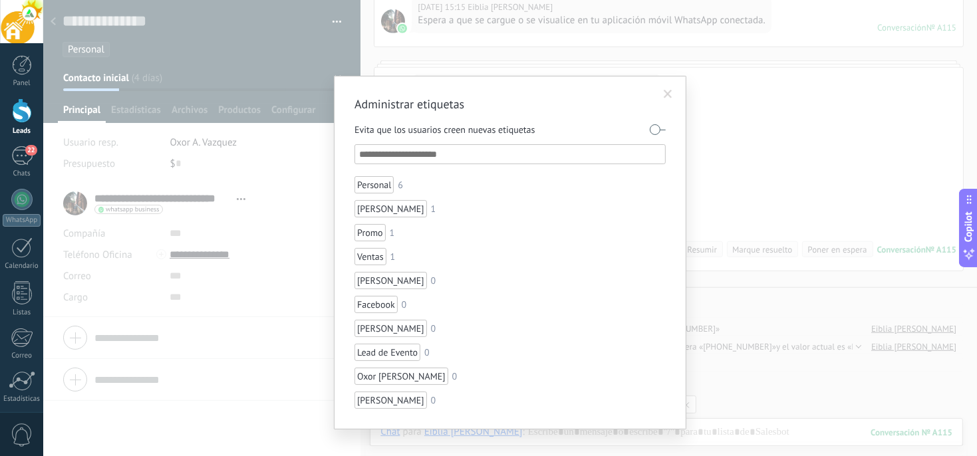
click at [402, 162] on input "text" at bounding box center [510, 154] width 303 height 16
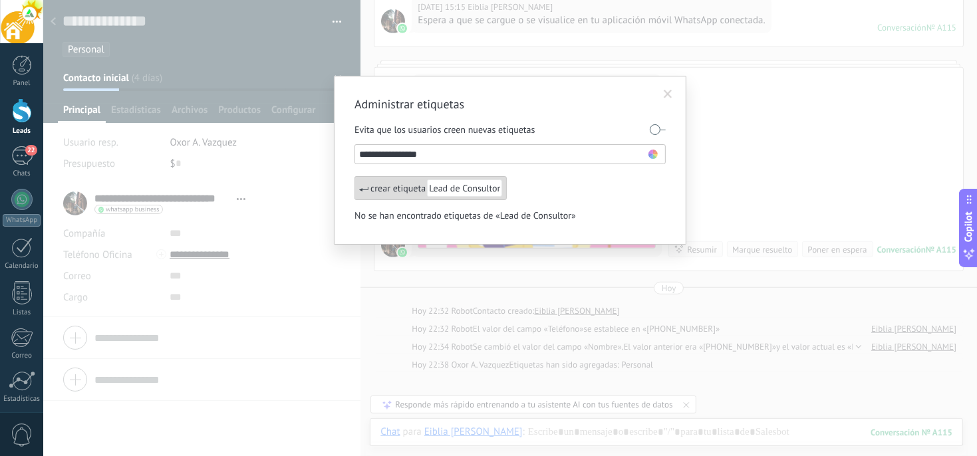
type input "**********"
click at [476, 187] on span "Lead de Consultor" at bounding box center [464, 188] width 75 height 17
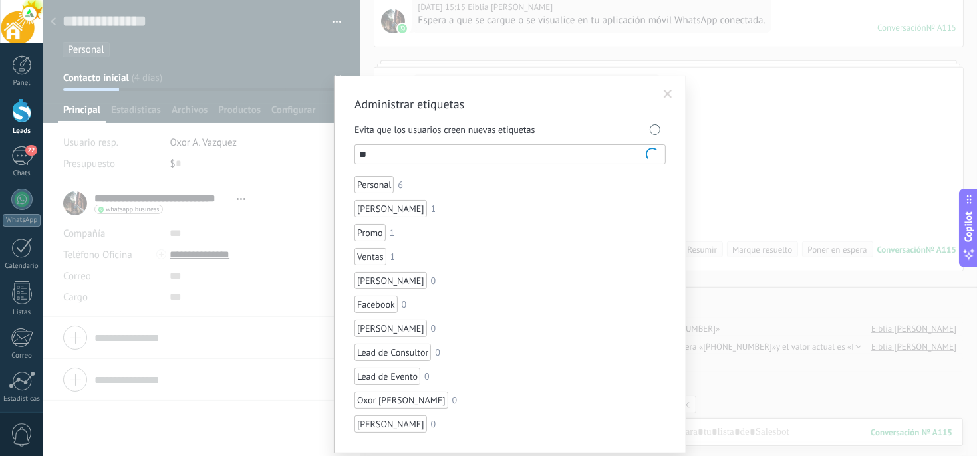
type input "*"
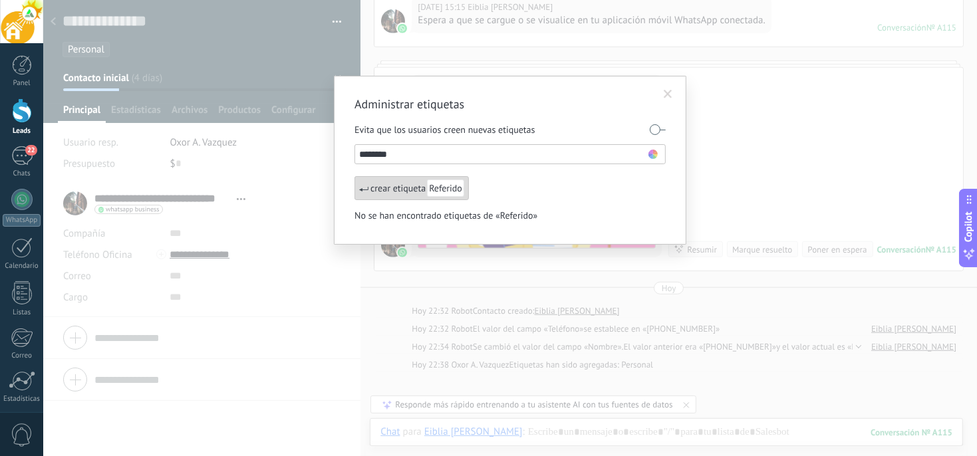
type input "********"
click at [448, 185] on span "Referido" at bounding box center [445, 188] width 37 height 17
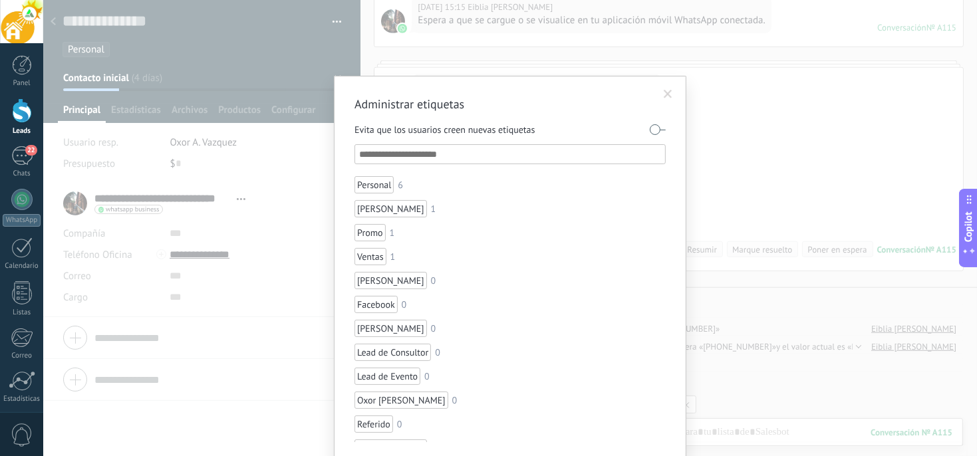
click at [309, 57] on div "Administrar etiquetas Evita que los usuarios creen nuevas etiquetas Personal 6 …" at bounding box center [509, 228] width 933 height 456
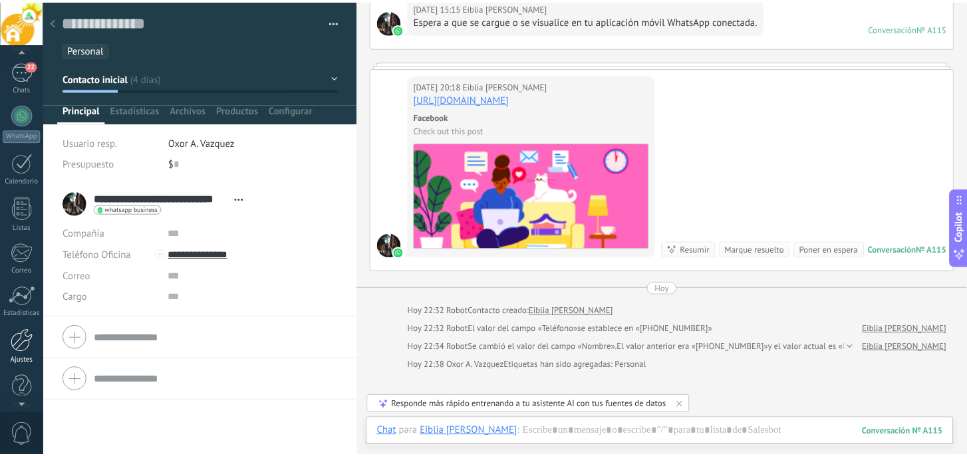
scroll to position [96, 0]
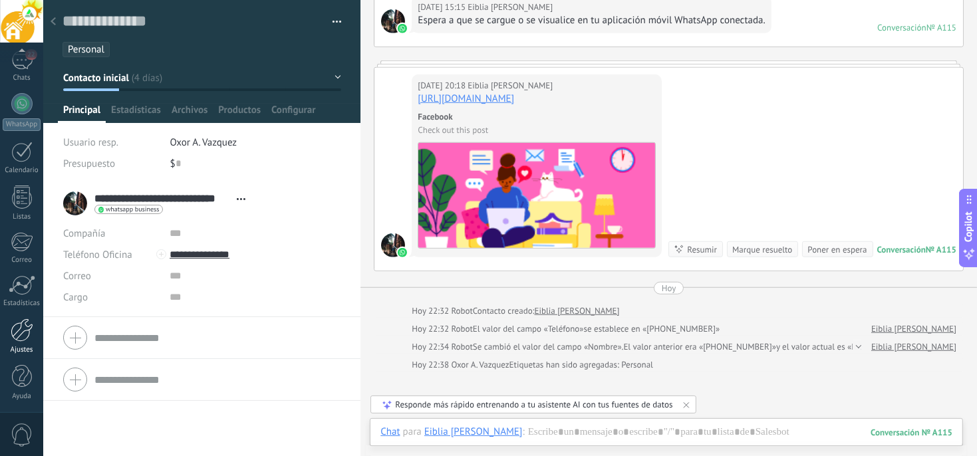
click at [25, 332] on div at bounding box center [22, 329] width 23 height 23
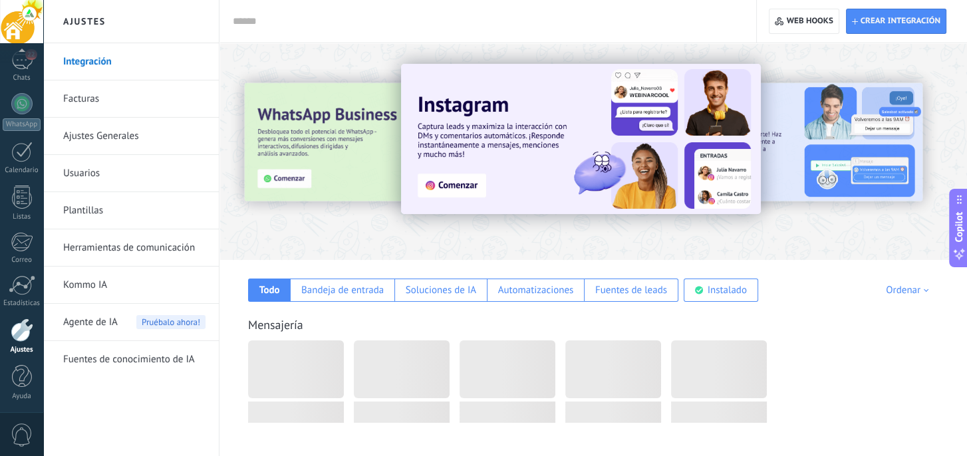
click at [86, 59] on link "Integración" at bounding box center [134, 61] width 142 height 37
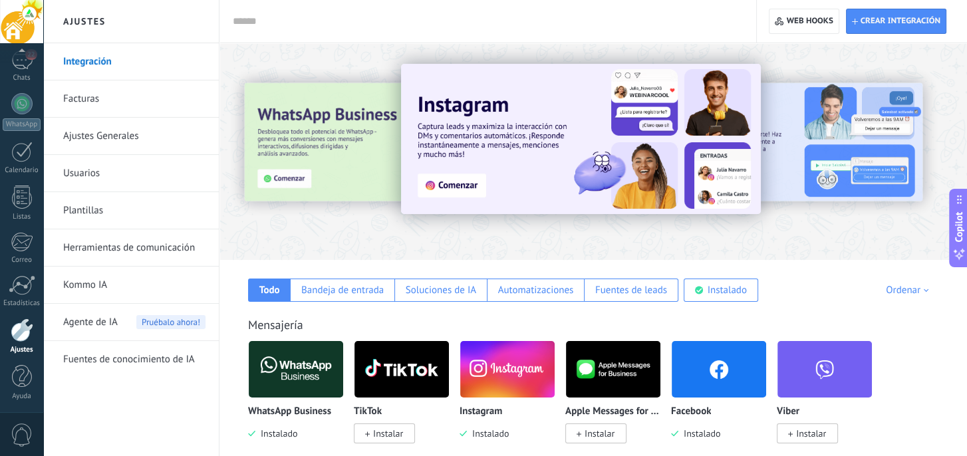
click at [114, 93] on link "Facturas" at bounding box center [134, 98] width 142 height 37
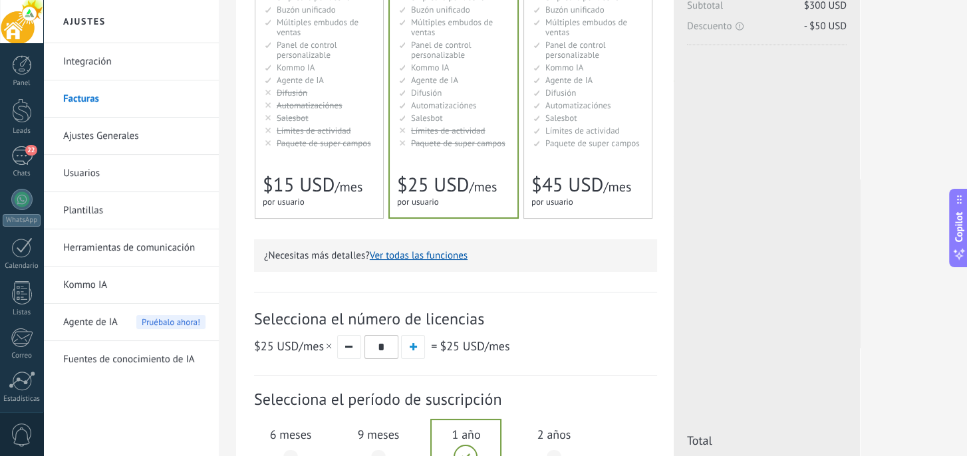
scroll to position [199, 0]
click at [595, 194] on span "$45 USD" at bounding box center [567, 186] width 72 height 25
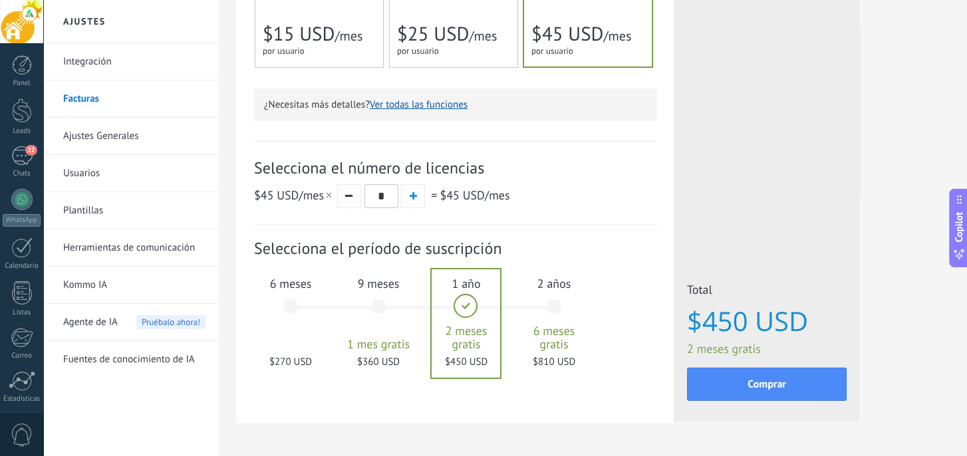
scroll to position [330, 0]
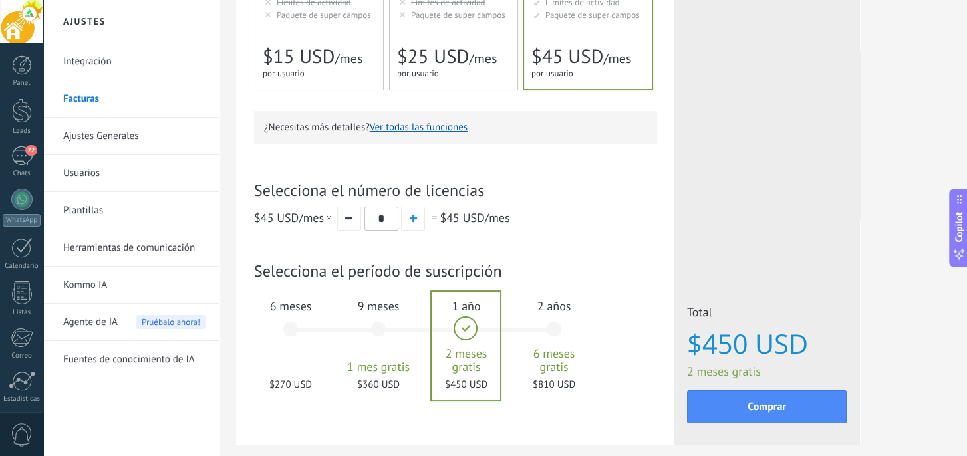
click at [122, 170] on link "Usuarios" at bounding box center [134, 173] width 142 height 37
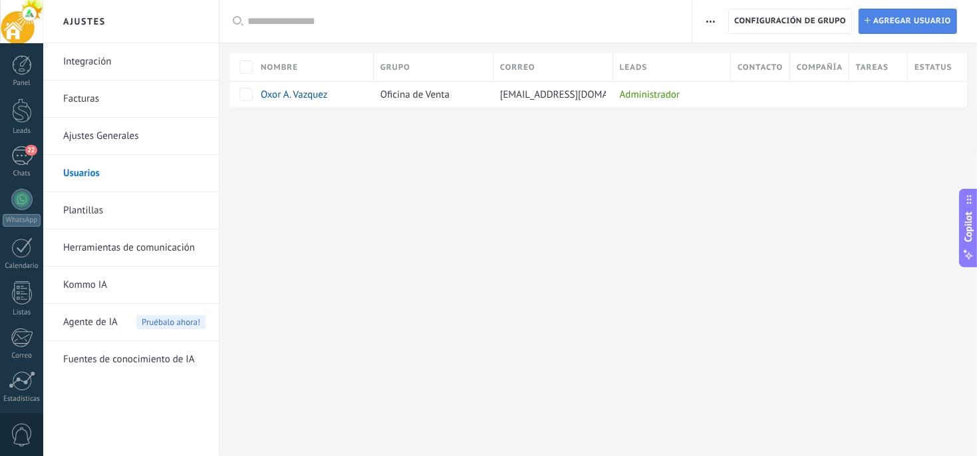
click at [890, 26] on span "Agregar usuario" at bounding box center [912, 21] width 78 height 24
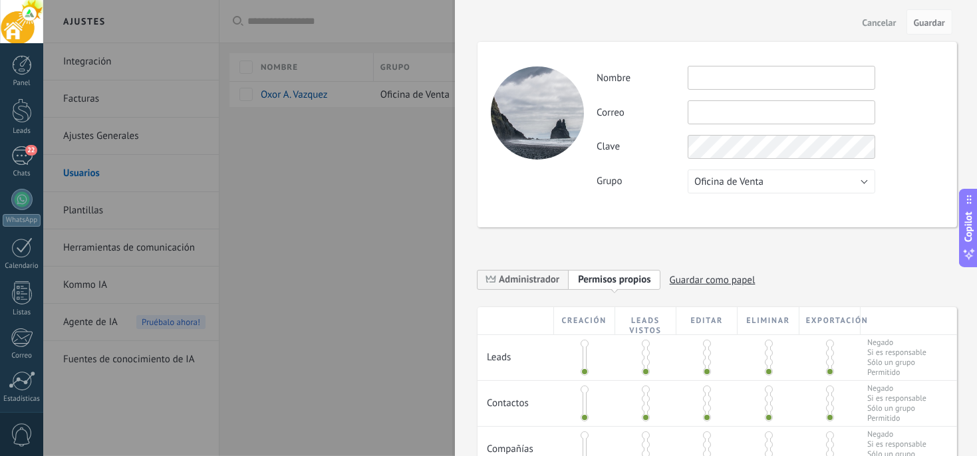
click at [874, 21] on span "Cancelar" at bounding box center [879, 22] width 34 height 9
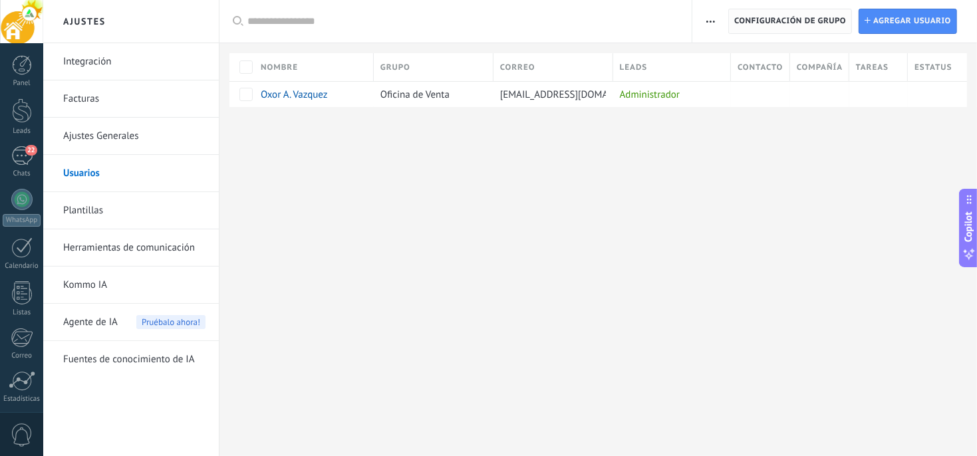
click at [771, 18] on span "Configuración de grupo" at bounding box center [790, 21] width 112 height 24
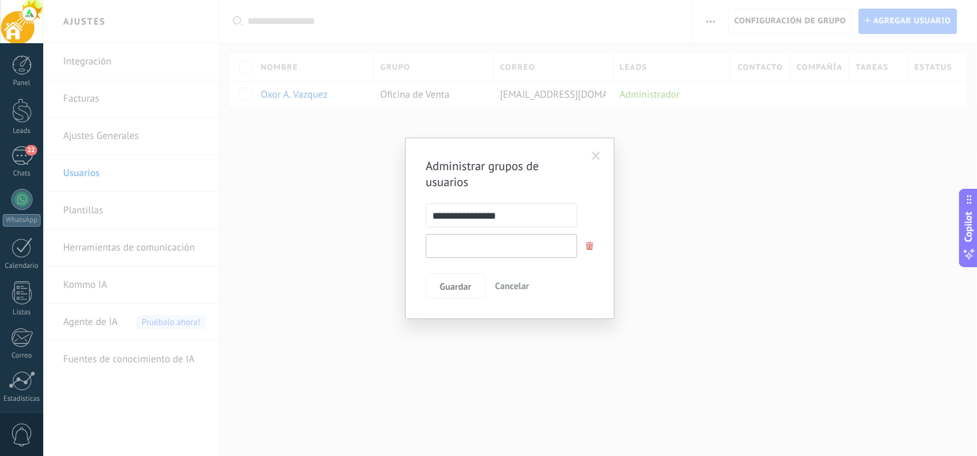
click at [477, 245] on input "text" at bounding box center [502, 246] width 152 height 24
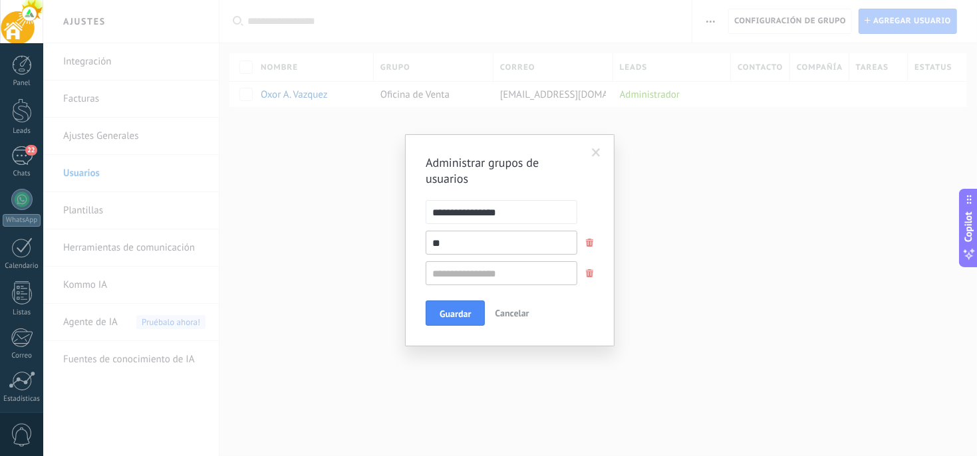
type input "*"
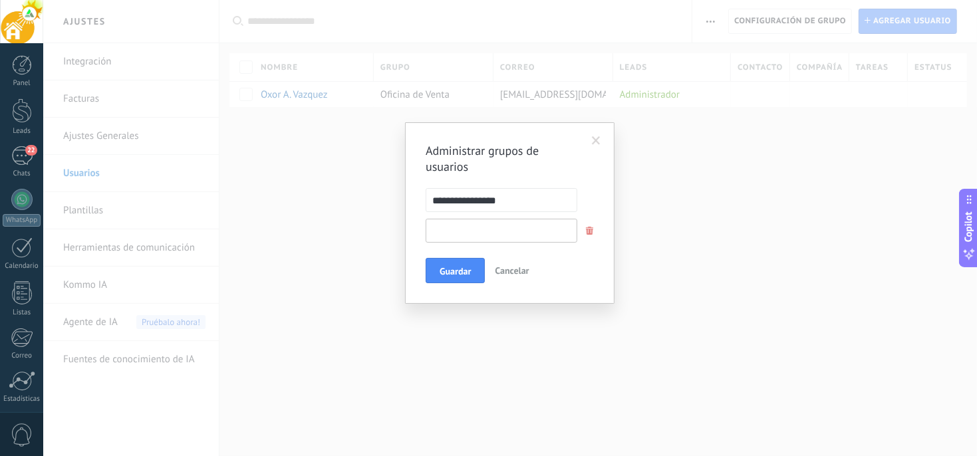
type input "*"
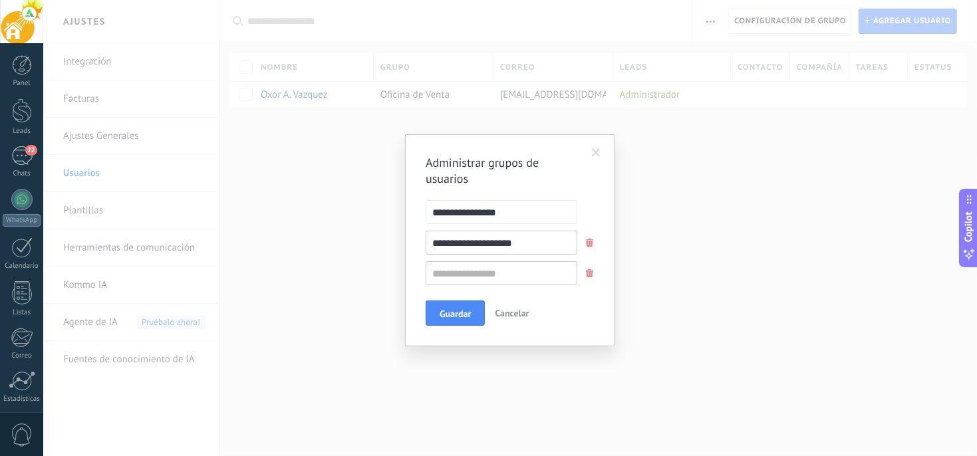
type input "**********"
click at [465, 277] on input "text" at bounding box center [502, 273] width 152 height 24
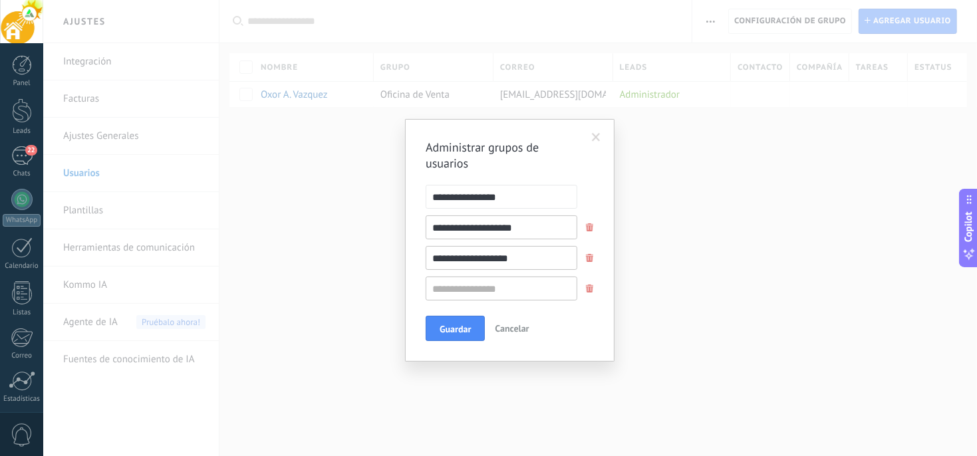
type input "**********"
click at [465, 292] on input "text" at bounding box center [502, 289] width 152 height 24
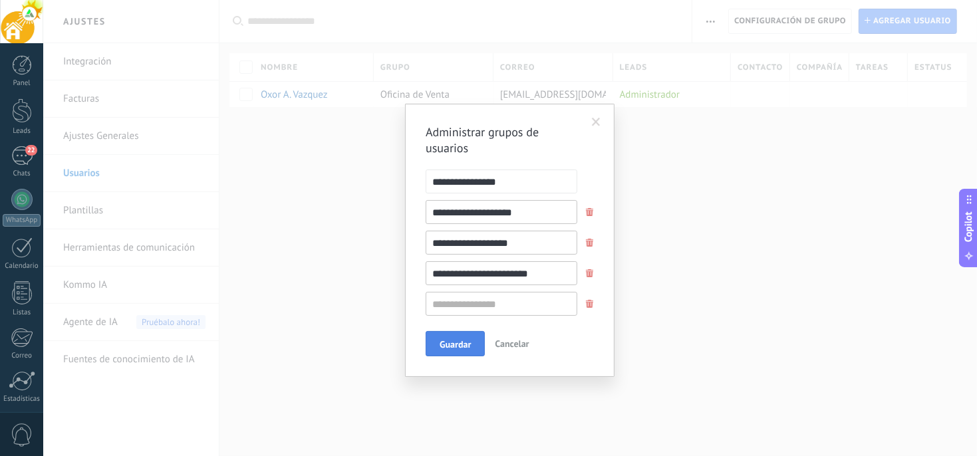
type input "**********"
click at [458, 342] on span "Guardar" at bounding box center [454, 344] width 31 height 9
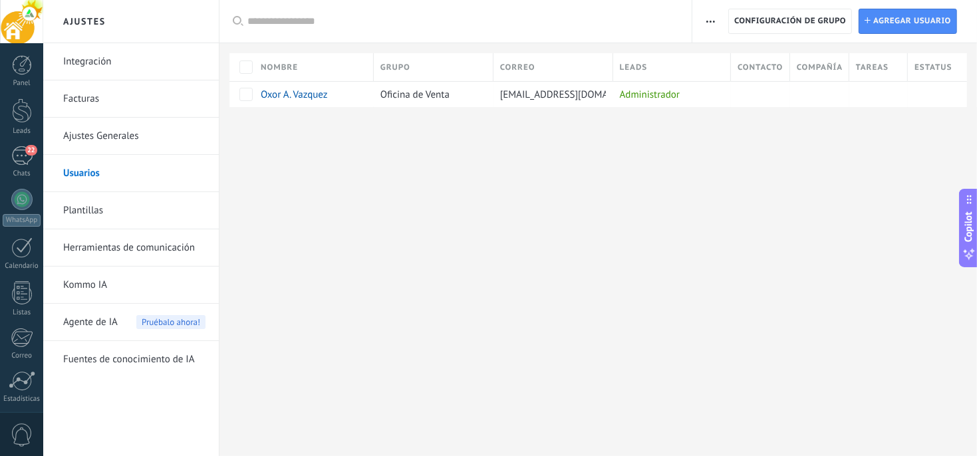
click at [711, 24] on span "button" at bounding box center [710, 21] width 9 height 25
click at [710, 157] on div "Ajustes Integración Facturas Ajustes Generales Usuarios Plantillas Herramientas…" at bounding box center [509, 228] width 933 height 456
click at [900, 25] on span "Agregar usuario" at bounding box center [912, 21] width 78 height 24
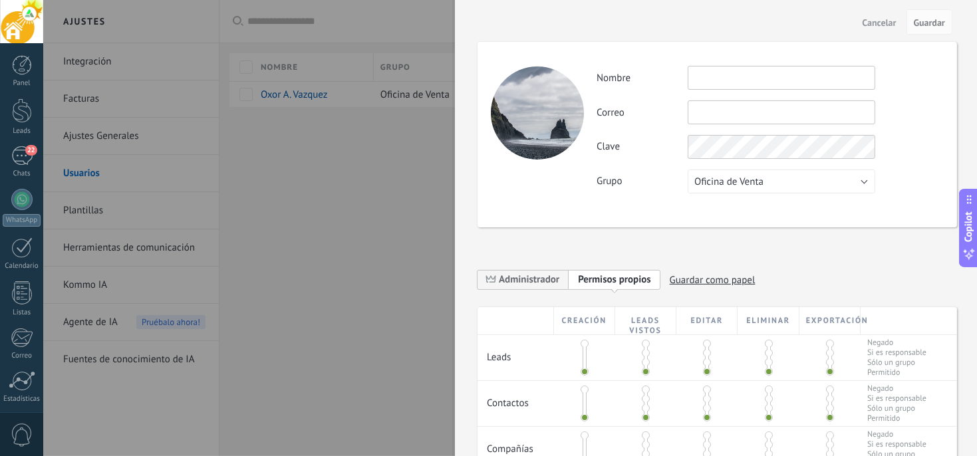
click at [860, 27] on button "Cancelar" at bounding box center [879, 21] width 45 height 21
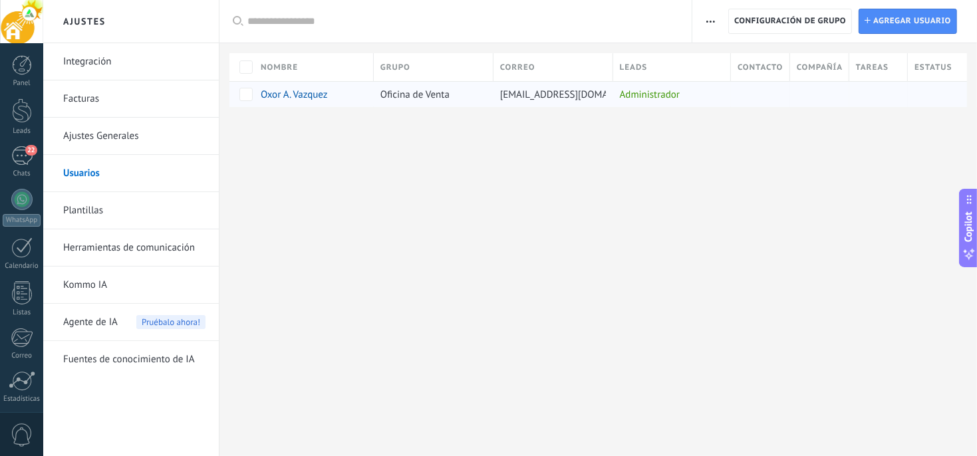
click at [323, 88] on span "Oxor A. Vazquez" at bounding box center [294, 94] width 67 height 13
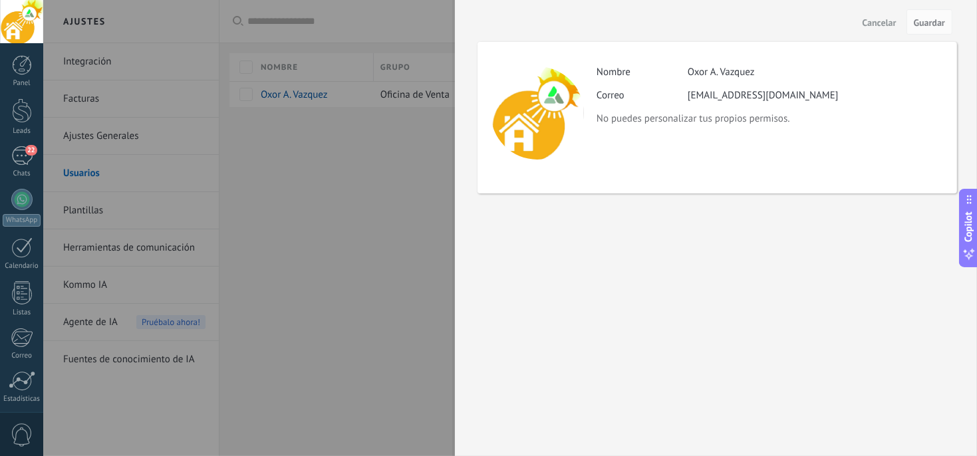
click at [872, 24] on span "Cancelar" at bounding box center [879, 22] width 34 height 9
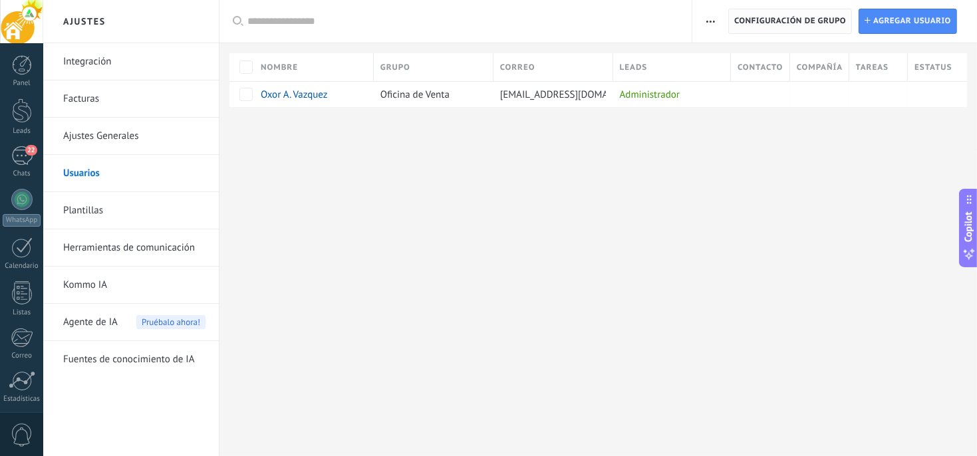
click at [764, 15] on span "Configuración de grupo" at bounding box center [790, 21] width 112 height 24
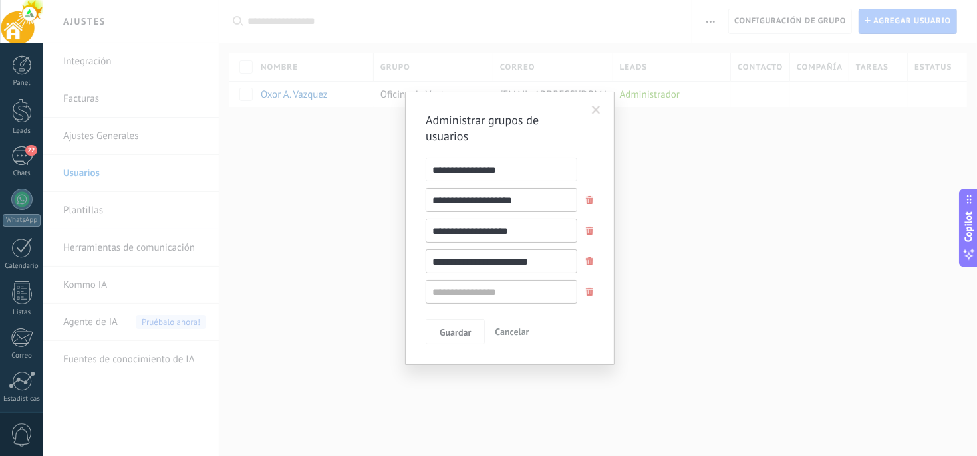
click at [599, 110] on span at bounding box center [596, 110] width 9 height 9
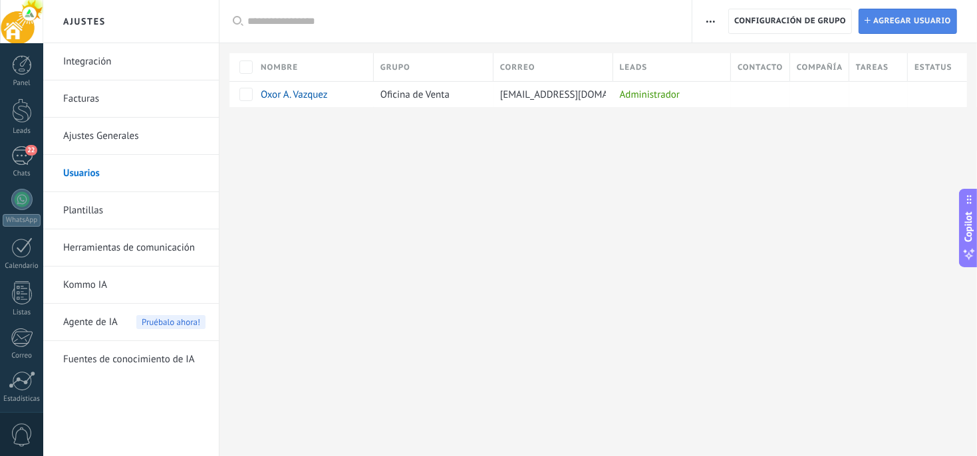
click at [870, 21] on use at bounding box center [867, 20] width 6 height 6
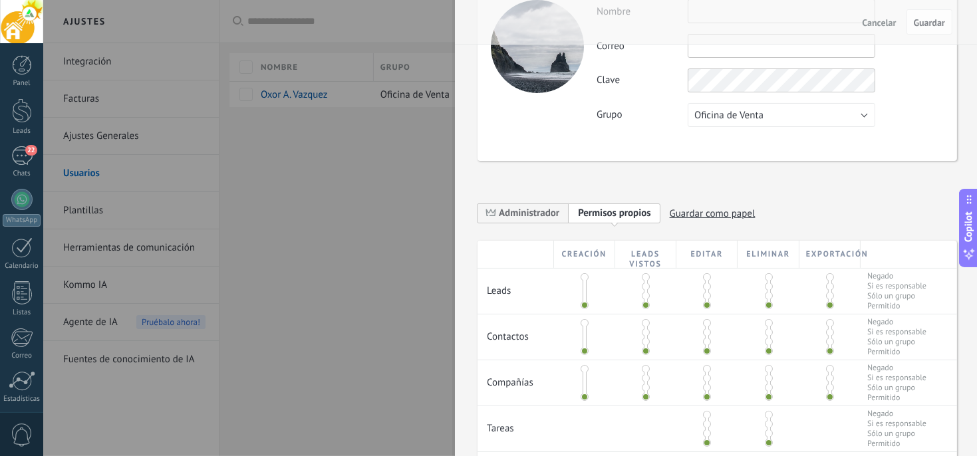
scroll to position [133, 0]
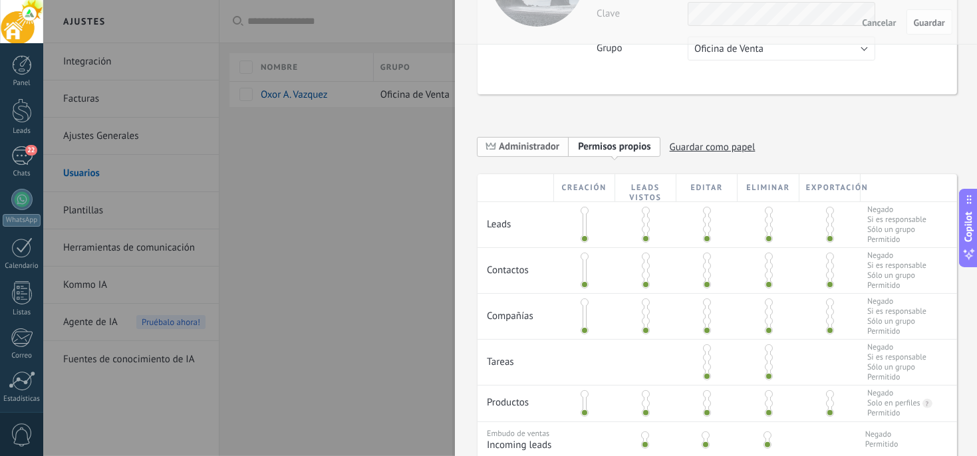
click at [546, 155] on span "Administrador" at bounding box center [522, 146] width 91 height 21
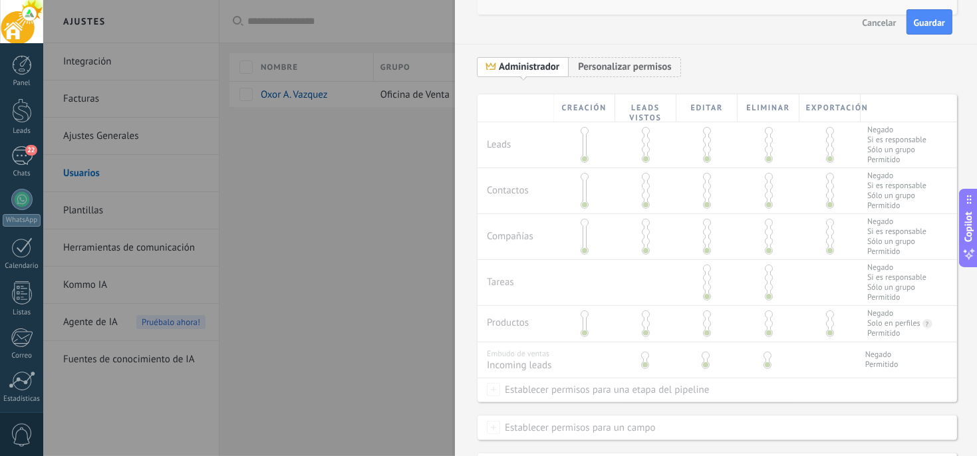
scroll to position [202, 0]
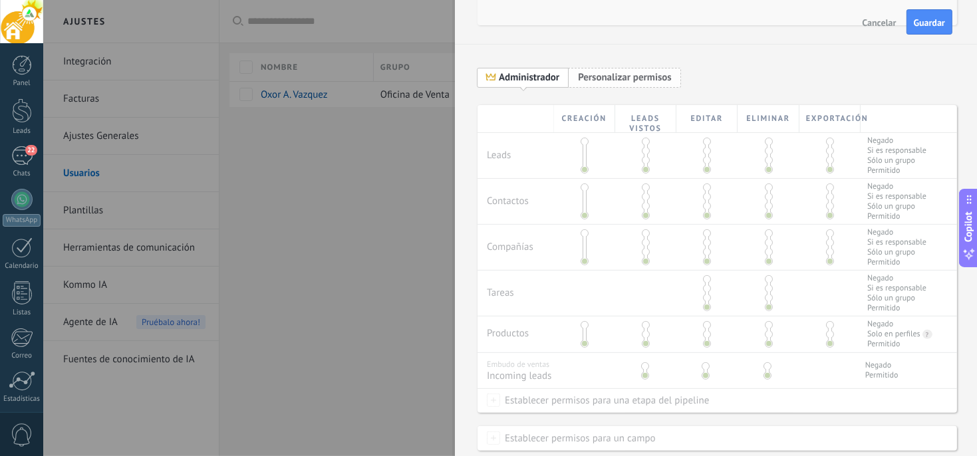
click at [611, 78] on span "Personalizar permisos" at bounding box center [625, 77] width 94 height 13
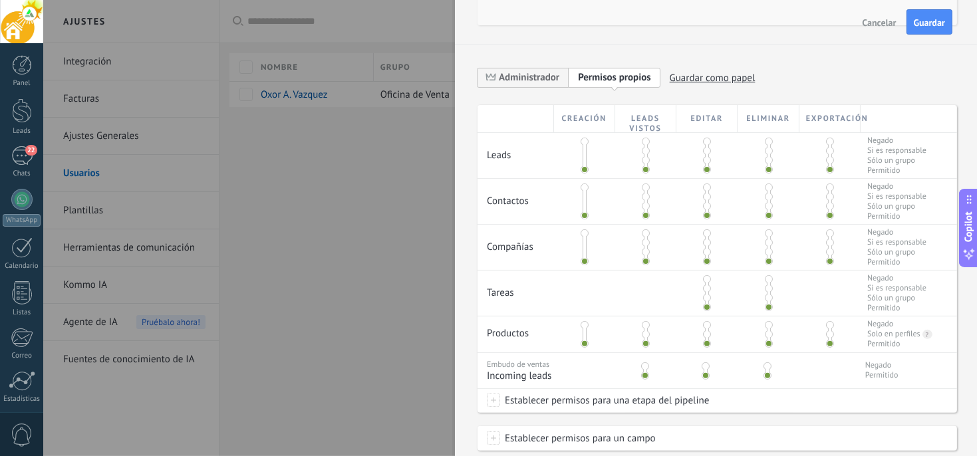
click at [581, 140] on span at bounding box center [584, 142] width 8 height 8
click at [644, 139] on span at bounding box center [646, 142] width 8 height 8
click at [644, 156] on span at bounding box center [646, 160] width 8 height 8
click at [580, 168] on span at bounding box center [584, 170] width 8 height 8
click at [705, 148] on span at bounding box center [707, 151] width 8 height 8
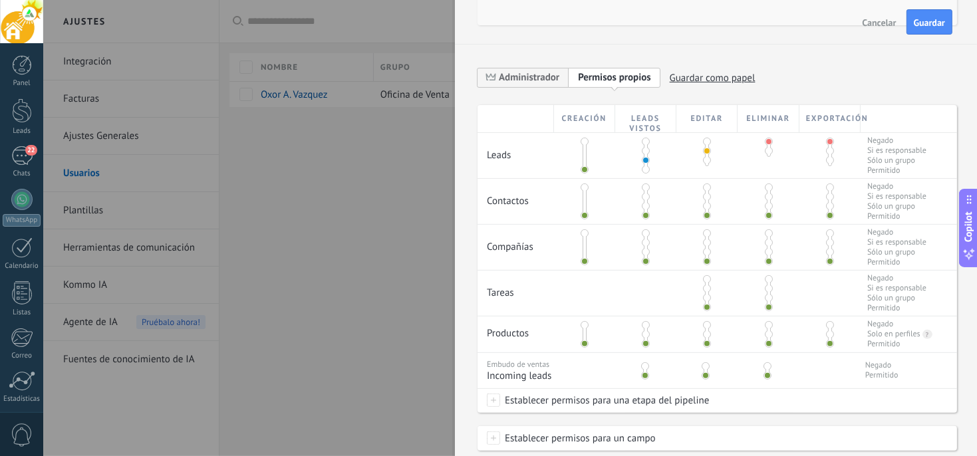
click at [584, 185] on span at bounding box center [584, 187] width 8 height 8
click at [582, 216] on span at bounding box center [584, 215] width 8 height 8
click at [644, 206] on span at bounding box center [646, 206] width 8 height 8
click at [768, 185] on span at bounding box center [769, 187] width 8 height 8
click at [826, 185] on span at bounding box center [830, 187] width 8 height 8
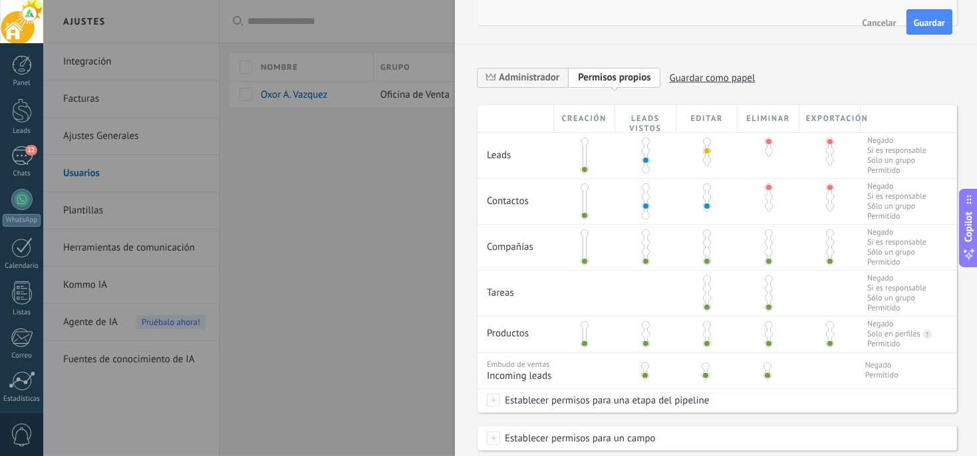
click at [645, 254] on span at bounding box center [646, 252] width 8 height 8
click at [766, 233] on span at bounding box center [769, 233] width 8 height 8
click at [828, 235] on span at bounding box center [830, 233] width 8 height 8
click at [705, 292] on span at bounding box center [707, 289] width 8 height 8
click at [705, 326] on span at bounding box center [707, 325] width 8 height 8
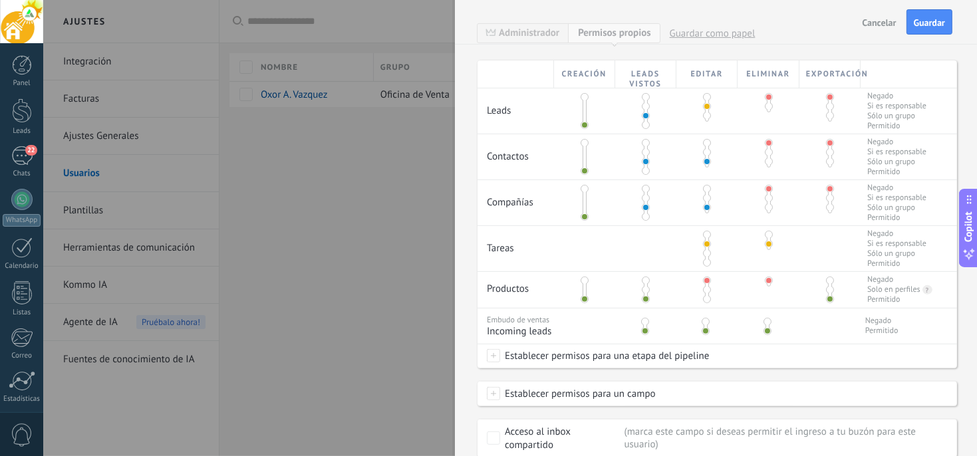
scroll to position [269, 0]
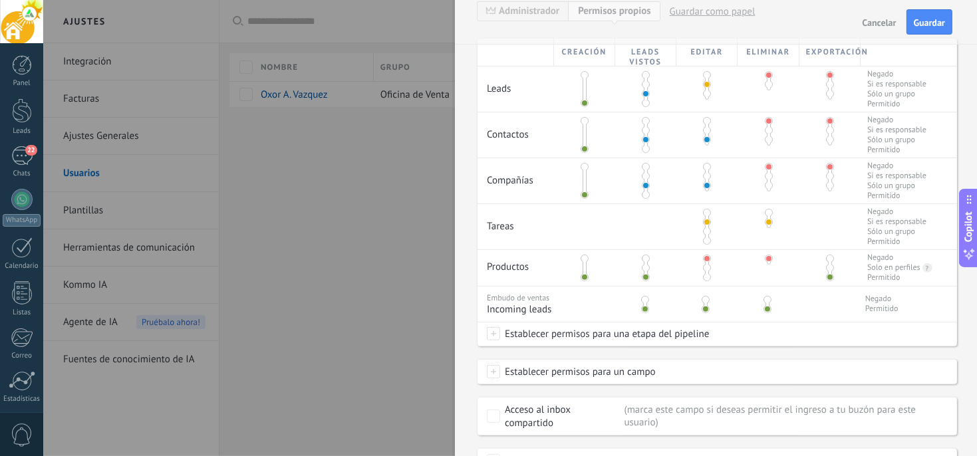
click at [491, 336] on span at bounding box center [493, 333] width 13 height 13
click at [0, 0] on label "Contacto inicial" at bounding box center [0, 0] width 0 height 0
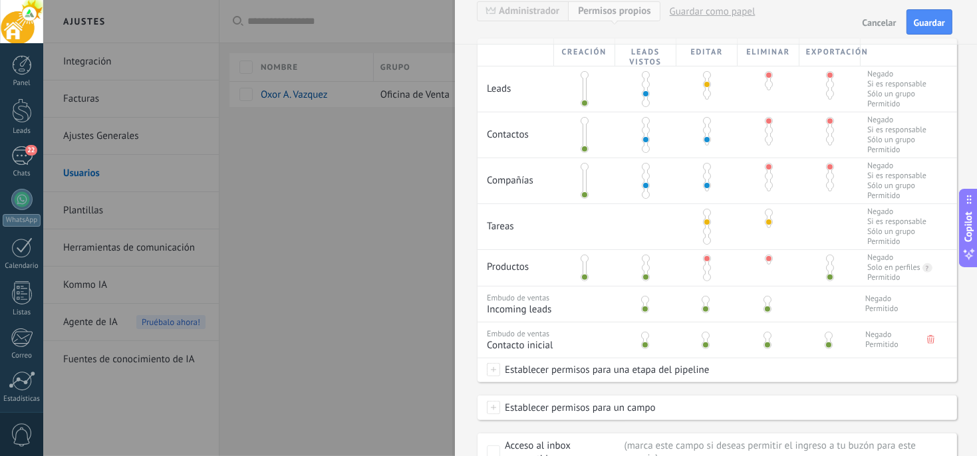
click at [492, 374] on span at bounding box center [493, 369] width 13 height 13
click at [712, 393] on div at bounding box center [509, 228] width 933 height 456
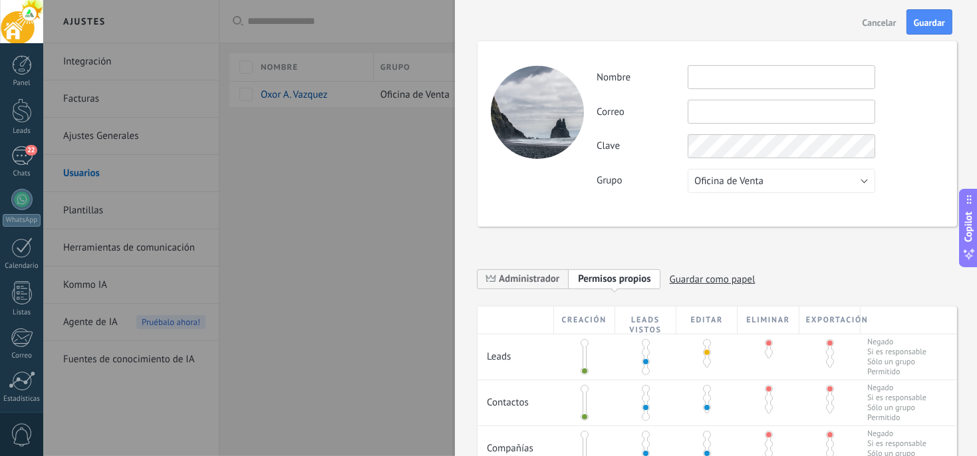
scroll to position [0, 0]
click at [743, 187] on span "Oficina de Venta" at bounding box center [728, 182] width 69 height 13
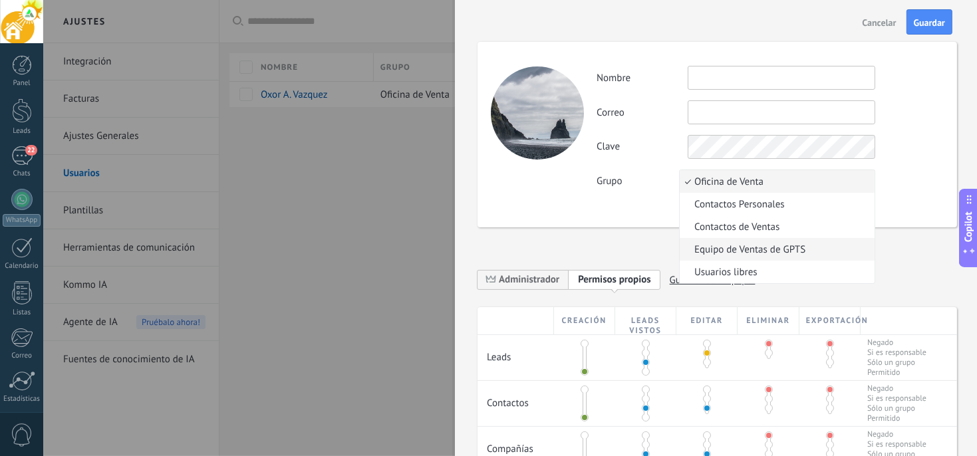
click at [741, 254] on span "Equipo de Ventas de GPTS" at bounding box center [774, 249] width 191 height 13
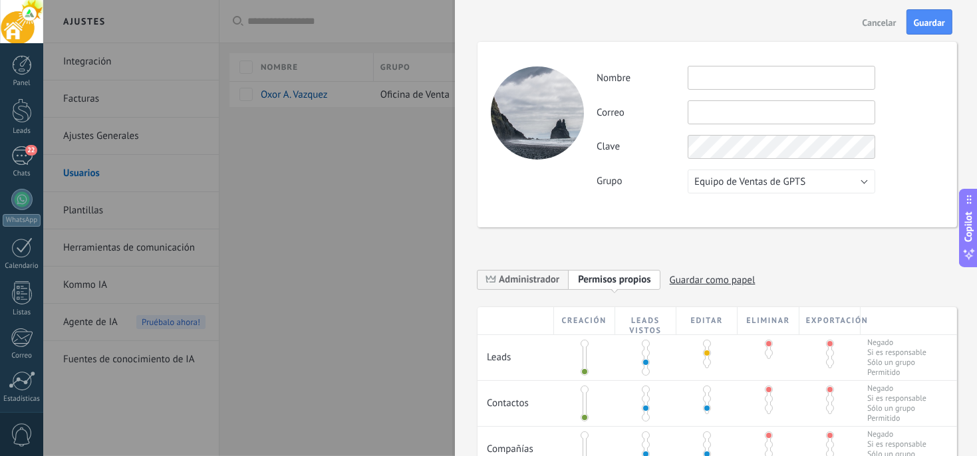
click at [721, 86] on input "text" at bounding box center [780, 78] width 187 height 24
type input "**********"
click at [718, 112] on input "text" at bounding box center [780, 112] width 187 height 24
type input "**********"
click at [668, 148] on label "Clave" at bounding box center [641, 146] width 91 height 13
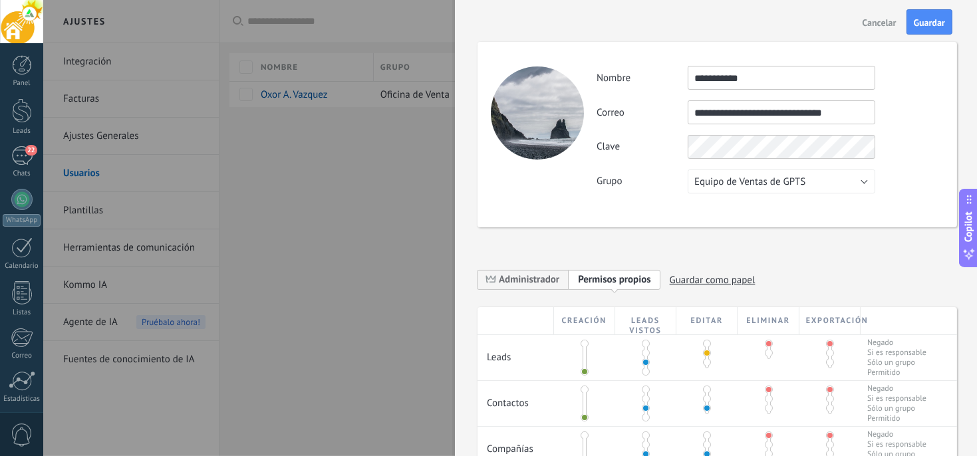
click at [664, 146] on label "Clave" at bounding box center [641, 146] width 91 height 13
click at [897, 138] on div "Clave" at bounding box center [769, 147] width 346 height 24
click at [932, 25] on span "Guardar" at bounding box center [929, 22] width 31 height 9
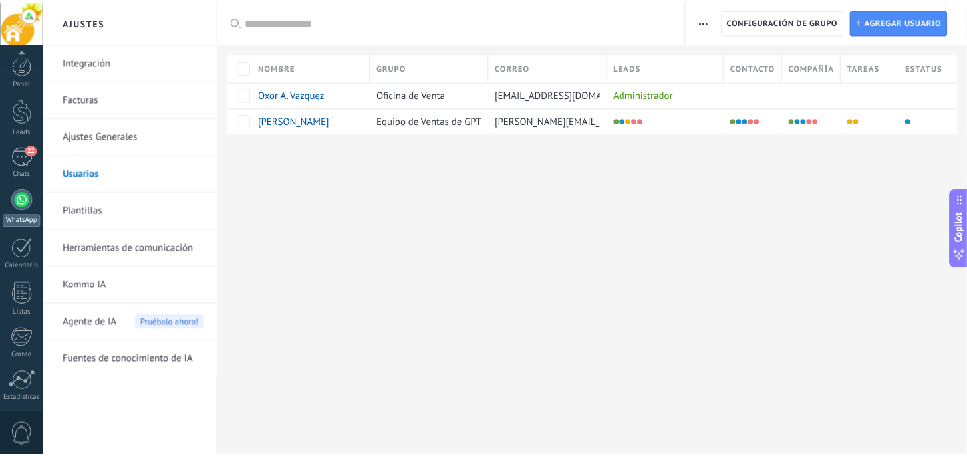
scroll to position [96, 0]
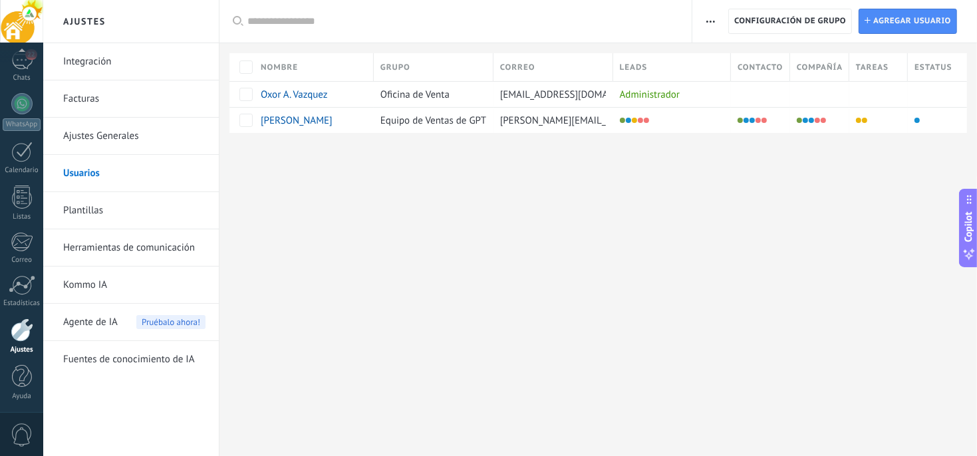
click at [109, 136] on link "Ajustes Generales" at bounding box center [134, 136] width 142 height 37
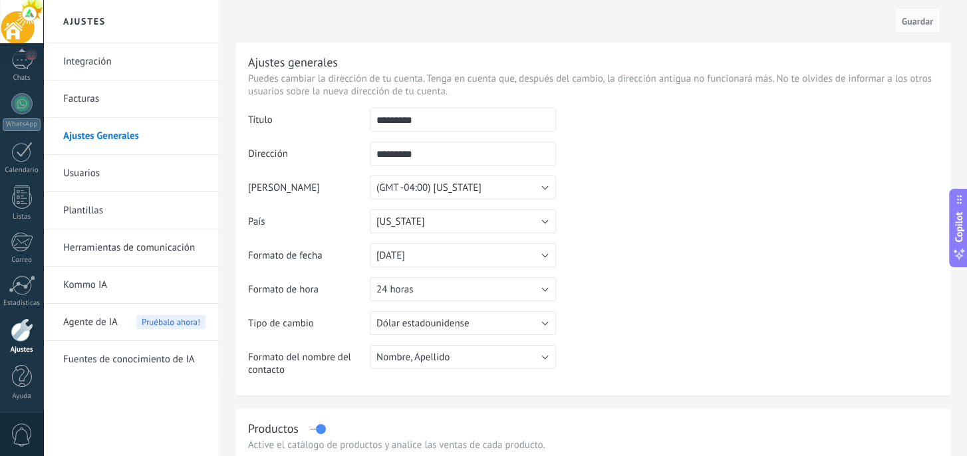
drag, startPoint x: 426, startPoint y: 119, endPoint x: 374, endPoint y: 119, distance: 52.5
click at [374, 119] on input "*********" at bounding box center [463, 120] width 186 height 24
type input "**********"
drag, startPoint x: 423, startPoint y: 154, endPoint x: 342, endPoint y: 156, distance: 81.1
click at [342, 156] on tr "Dirección ********* La dirección puede tener solo números (0-9) y letras del al…" at bounding box center [593, 159] width 690 height 34
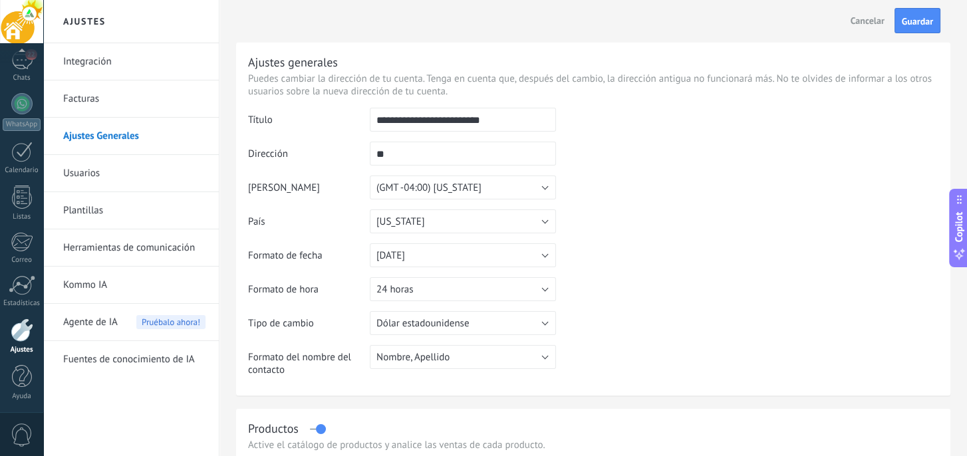
type input "*"
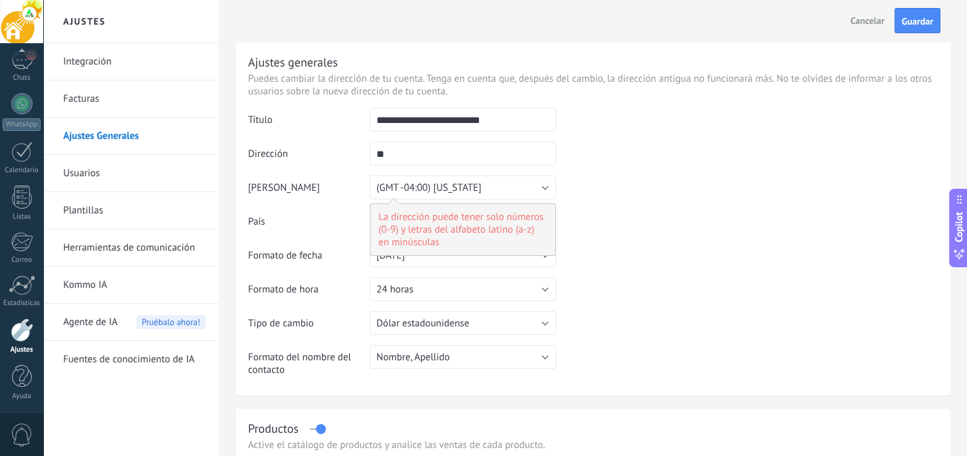
type input "*"
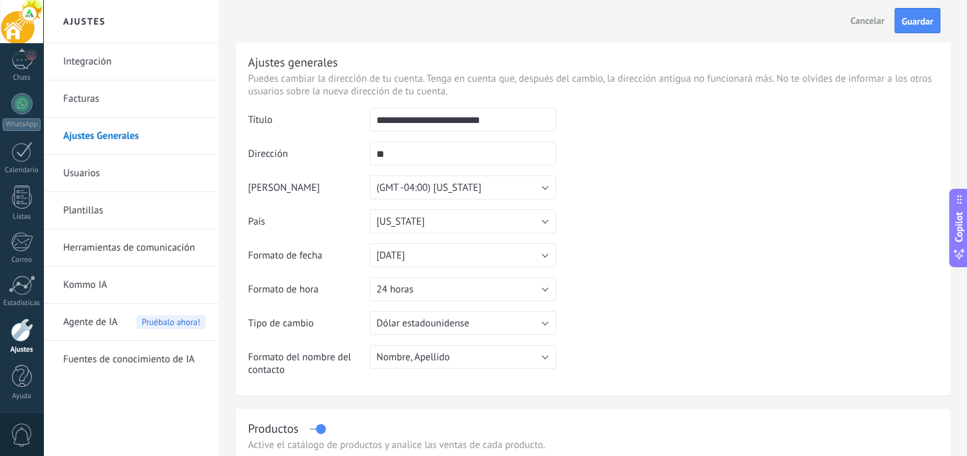
type input "*"
click at [633, 148] on td at bounding box center [747, 176] width 382 height 136
click at [517, 124] on input "**********" at bounding box center [463, 120] width 186 height 24
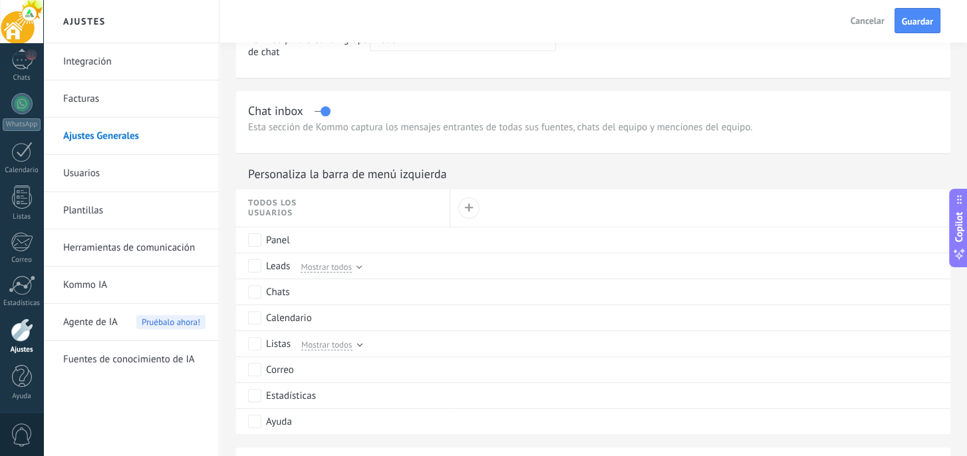
scroll to position [532, 0]
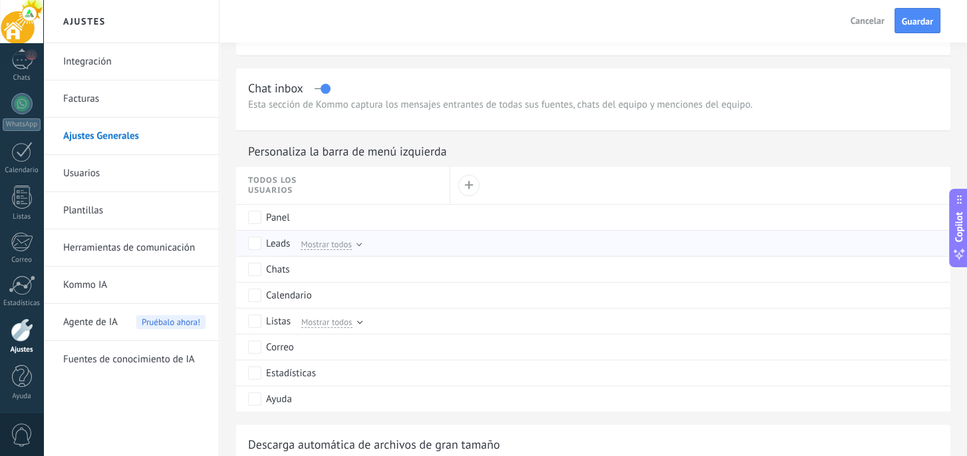
type input "**********"
click at [354, 246] on div "Mostrar todos" at bounding box center [328, 243] width 66 height 12
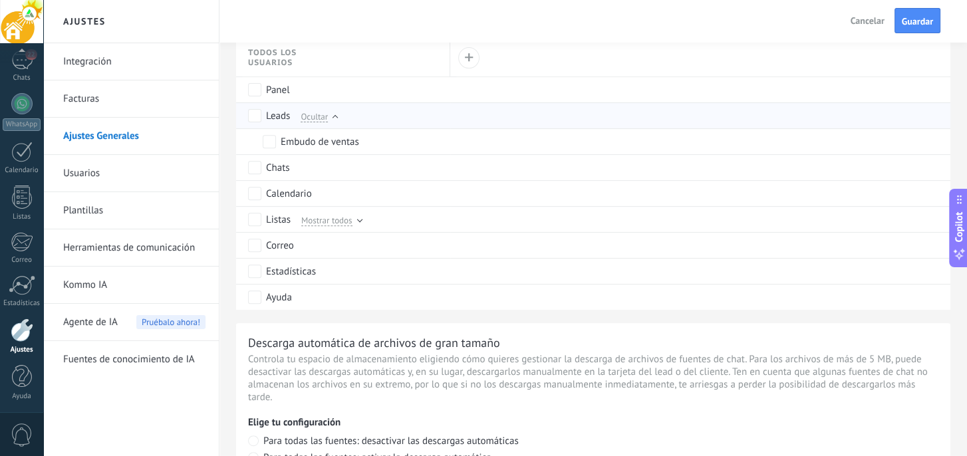
scroll to position [665, 0]
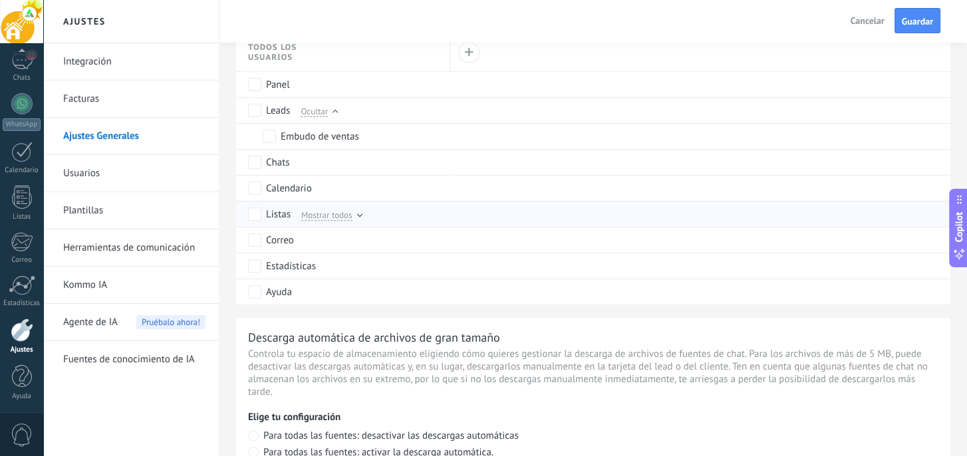
click at [355, 215] on div "Mostrar todos" at bounding box center [328, 214] width 66 height 12
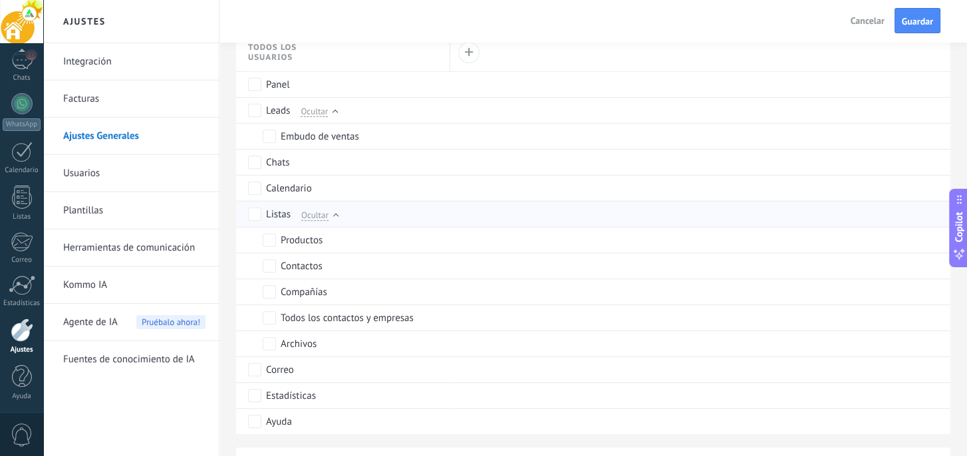
click at [333, 211] on div "Ocultar" at bounding box center [316, 214] width 43 height 12
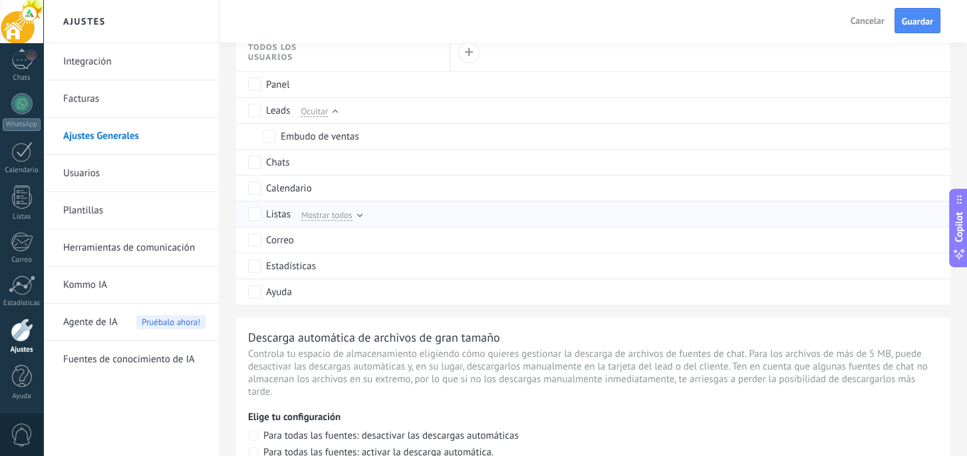
click at [358, 216] on div at bounding box center [358, 213] width 5 height 5
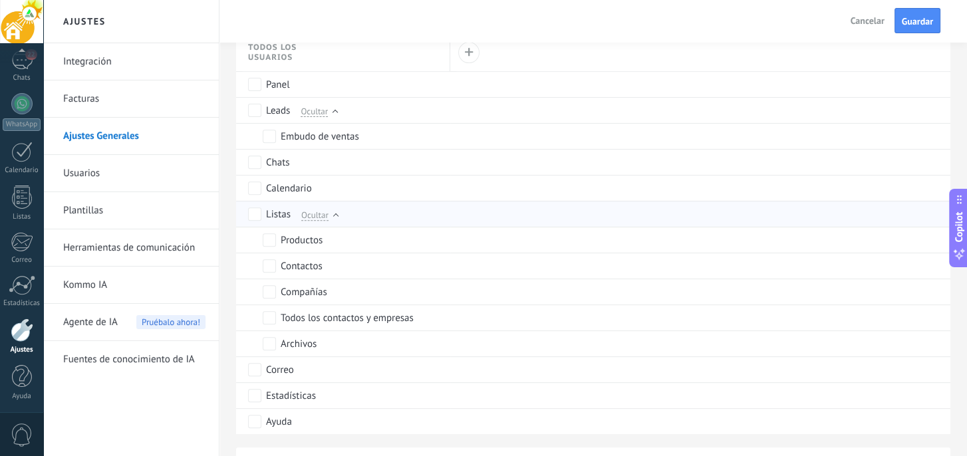
click at [332, 215] on div "Ocultar" at bounding box center [316, 214] width 43 height 12
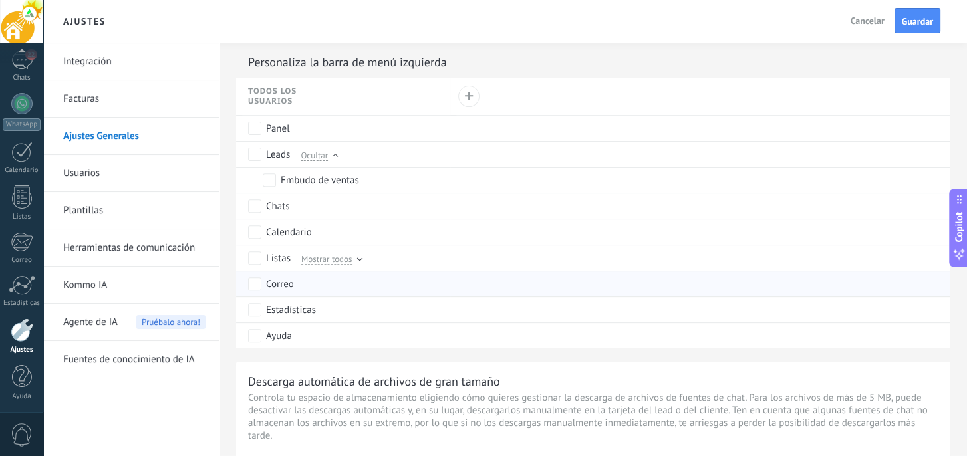
scroll to position [598, 0]
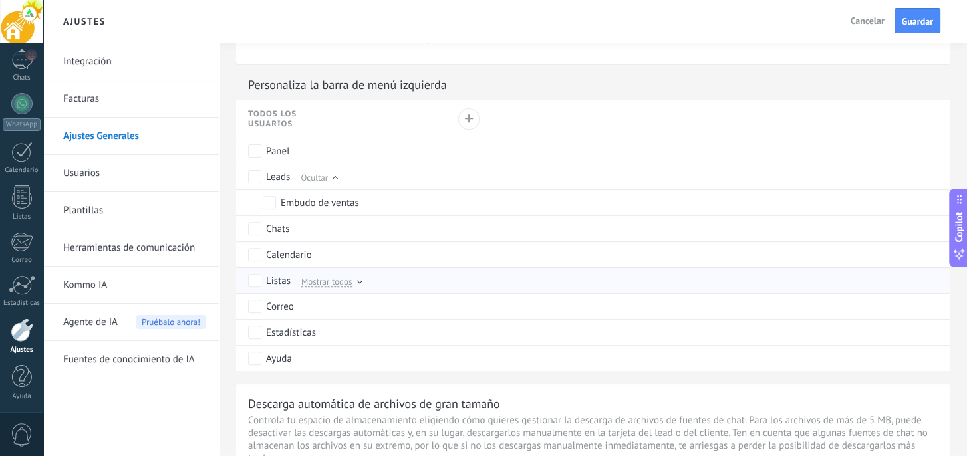
click at [261, 285] on label "Listas" at bounding box center [269, 281] width 43 height 12
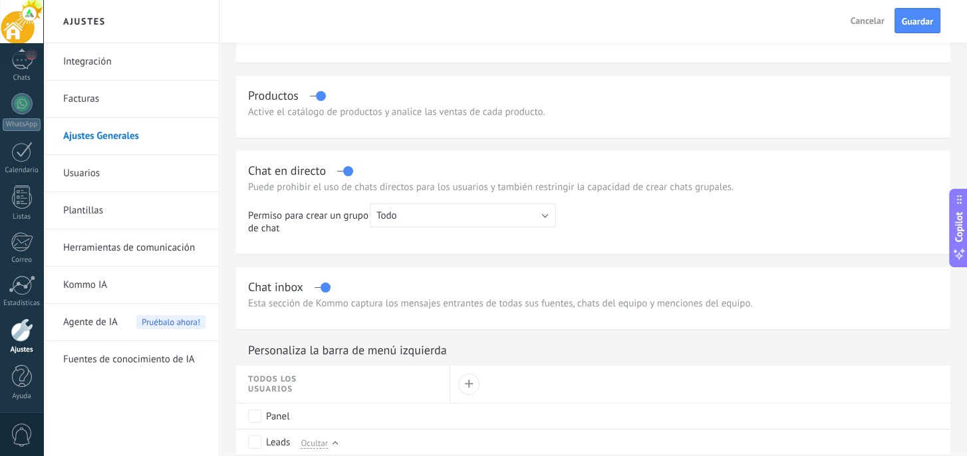
scroll to position [332, 0]
click at [410, 213] on button "Todo" at bounding box center [463, 216] width 186 height 24
click at [406, 237] on span "Administrador" at bounding box center [456, 239] width 189 height 13
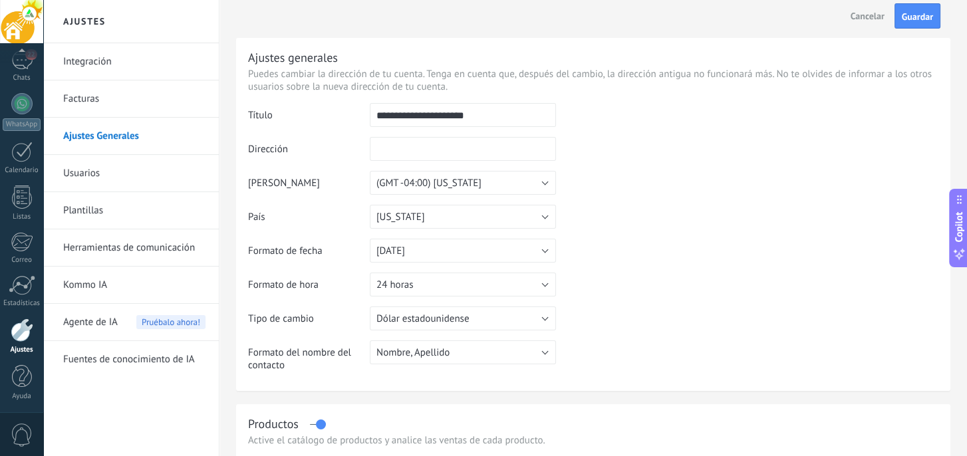
scroll to position [0, 0]
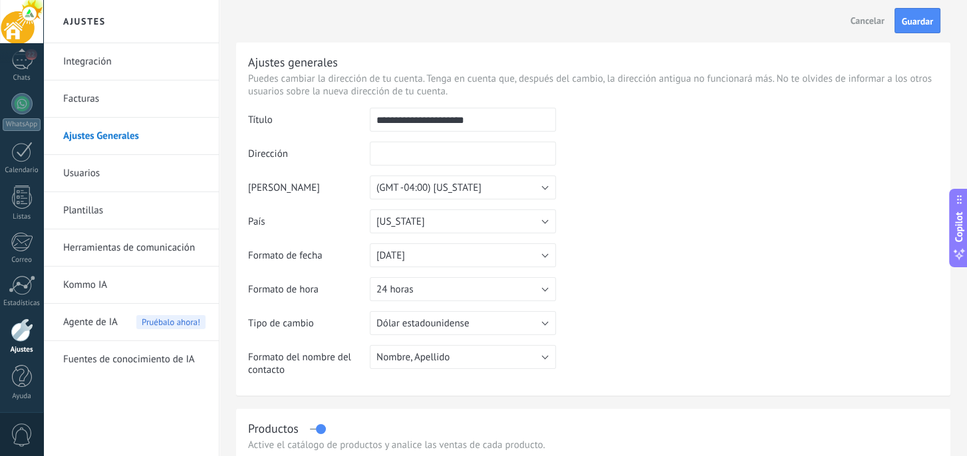
drag, startPoint x: 921, startPoint y: 25, endPoint x: 910, endPoint y: 31, distance: 11.9
click at [919, 25] on span "Guardar" at bounding box center [917, 21] width 31 height 9
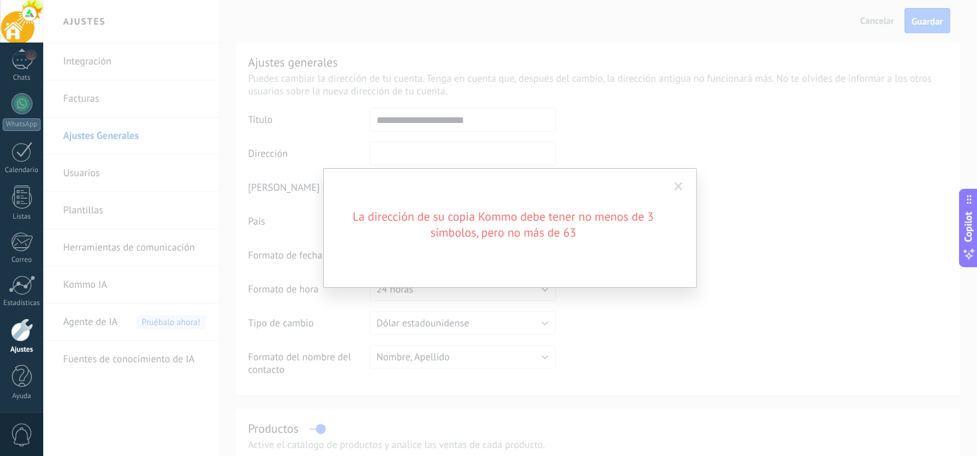
click at [677, 185] on span at bounding box center [678, 186] width 9 height 9
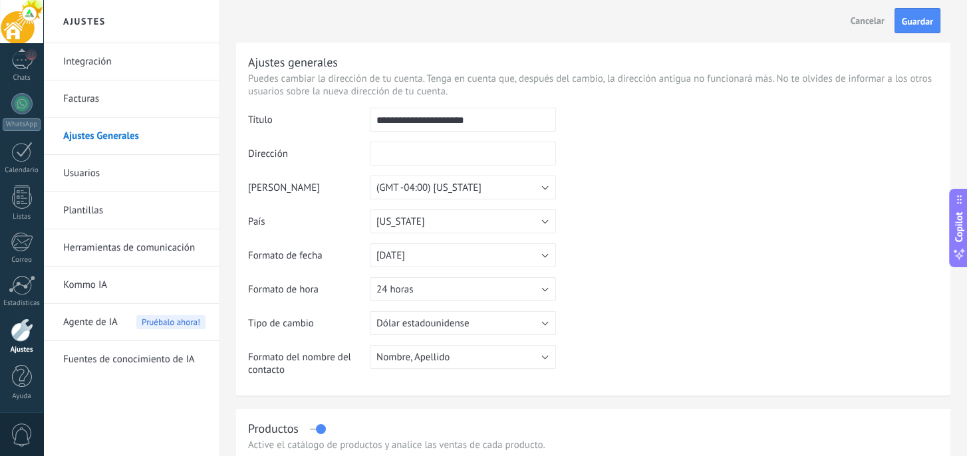
click at [416, 157] on input "text" at bounding box center [463, 154] width 186 height 24
type input "*"
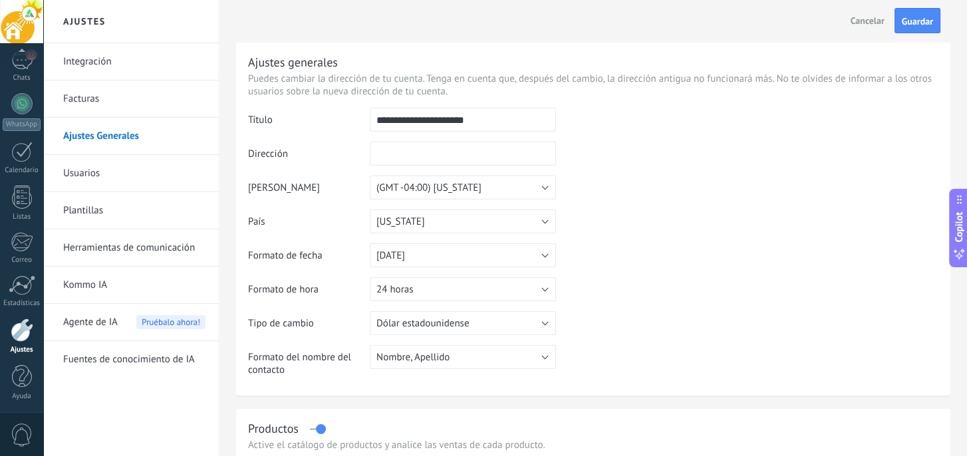
type input "*"
type input "******"
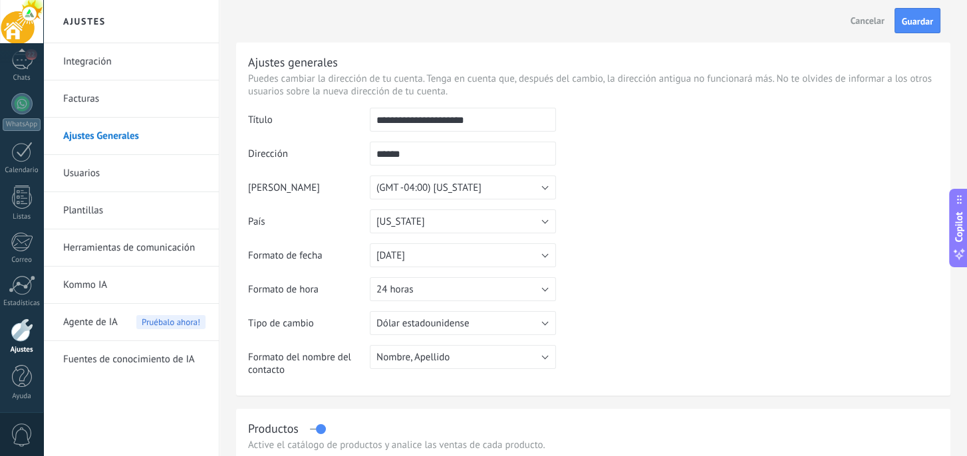
click at [630, 168] on td at bounding box center [747, 176] width 382 height 136
click at [910, 22] on span "Guardar" at bounding box center [917, 21] width 31 height 9
